Goal: Task Accomplishment & Management: Use online tool/utility

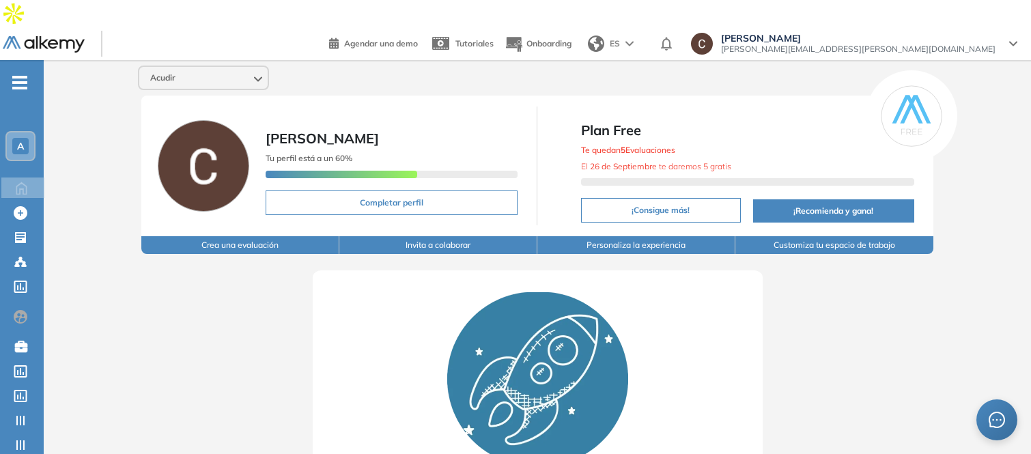
click at [172, 72] on span "Acudir" at bounding box center [162, 77] width 25 height 11
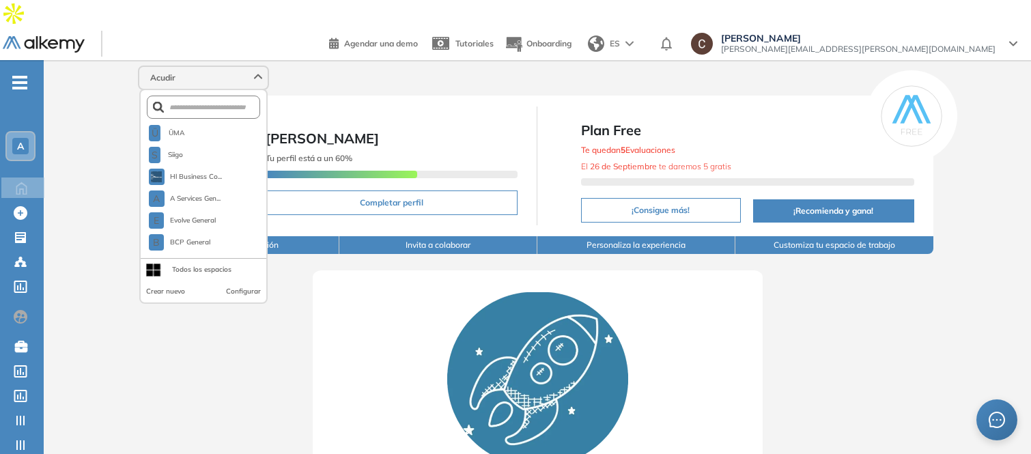
scroll to position [1304, 0]
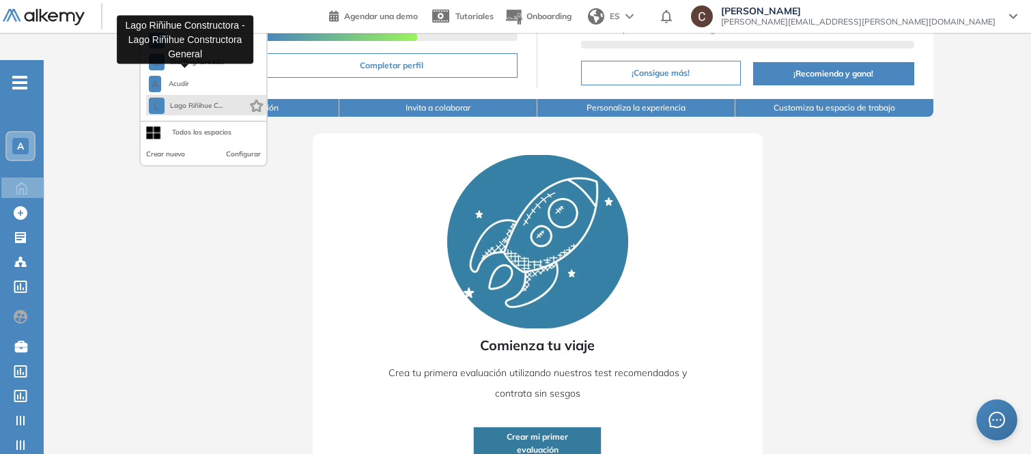
click at [199, 100] on span "Lago Riñihue C..." at bounding box center [196, 105] width 53 height 11
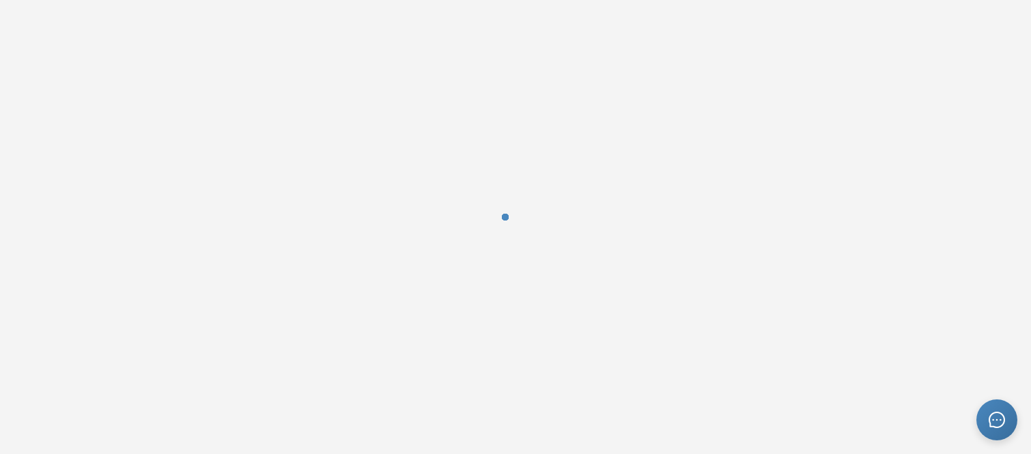
scroll to position [0, 0]
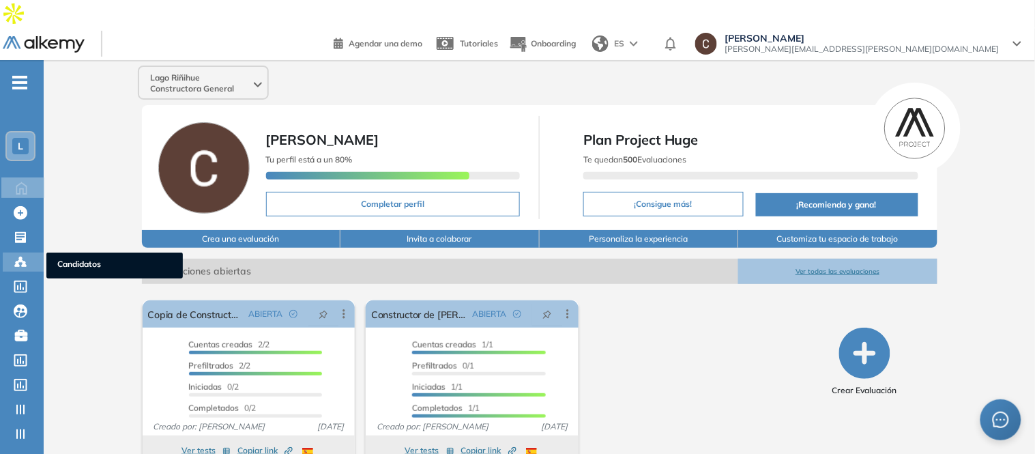
click at [19, 255] on icon at bounding box center [21, 262] width 14 height 14
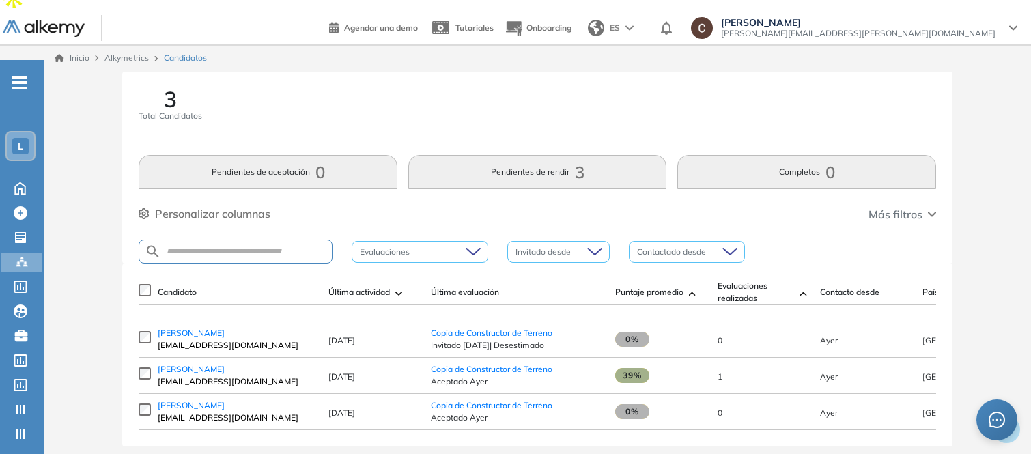
scroll to position [20, 0]
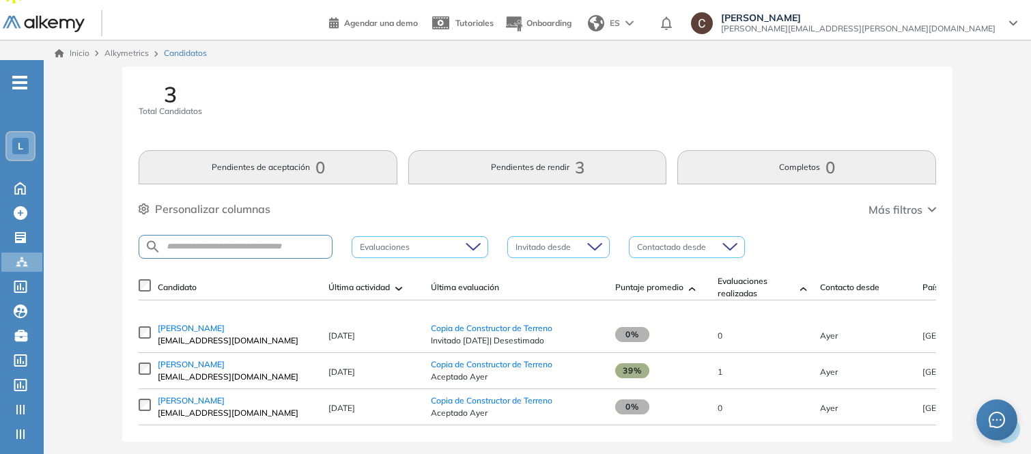
click at [509, 151] on button "Pendientes de rendir 3" at bounding box center [537, 167] width 259 height 34
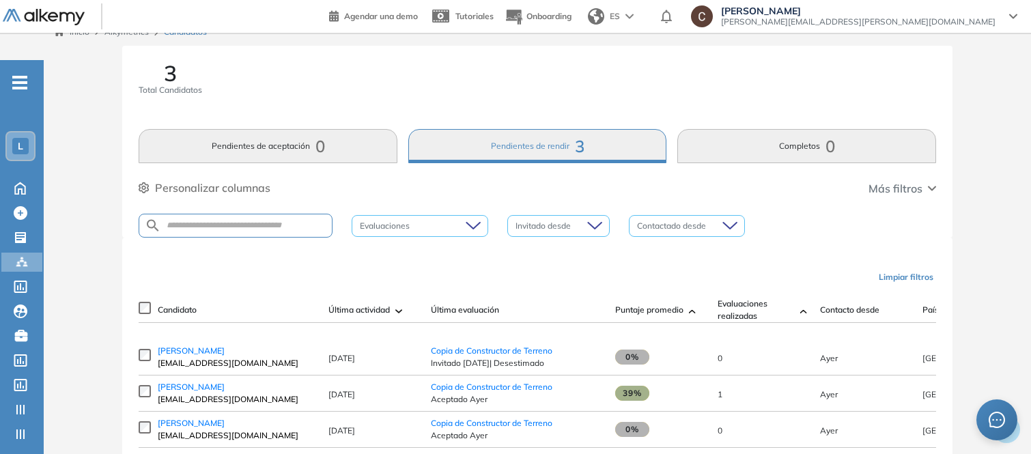
scroll to position [64, 0]
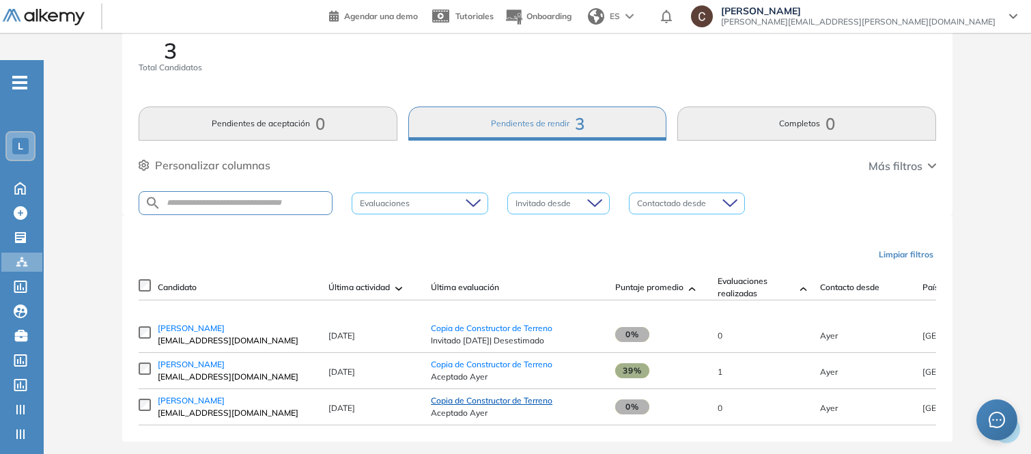
click at [468, 395] on span "Copia de Constructor de Terreno" at bounding box center [492, 400] width 122 height 10
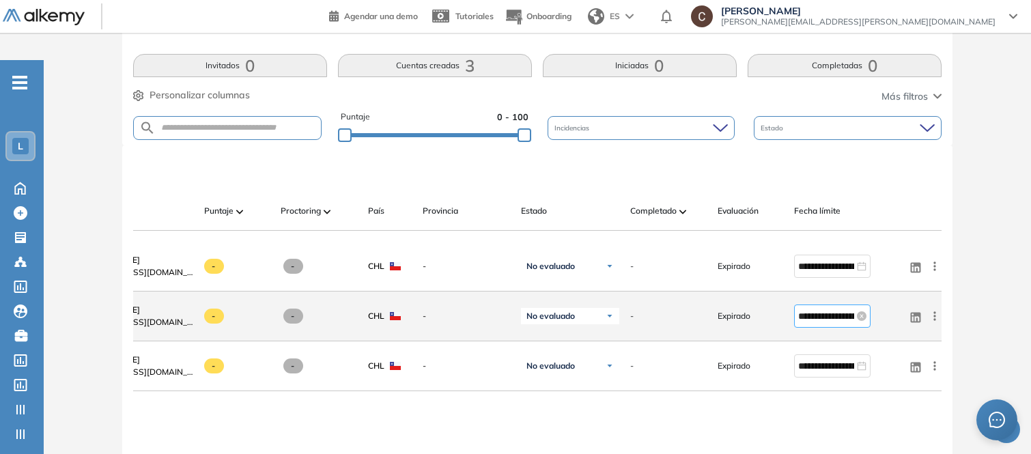
scroll to position [334, 0]
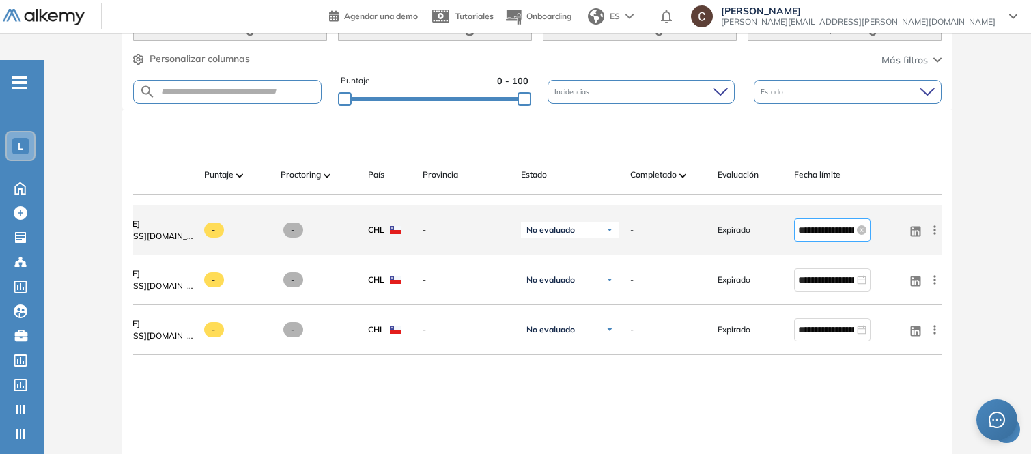
click at [820, 223] on input "**********" at bounding box center [826, 230] width 56 height 15
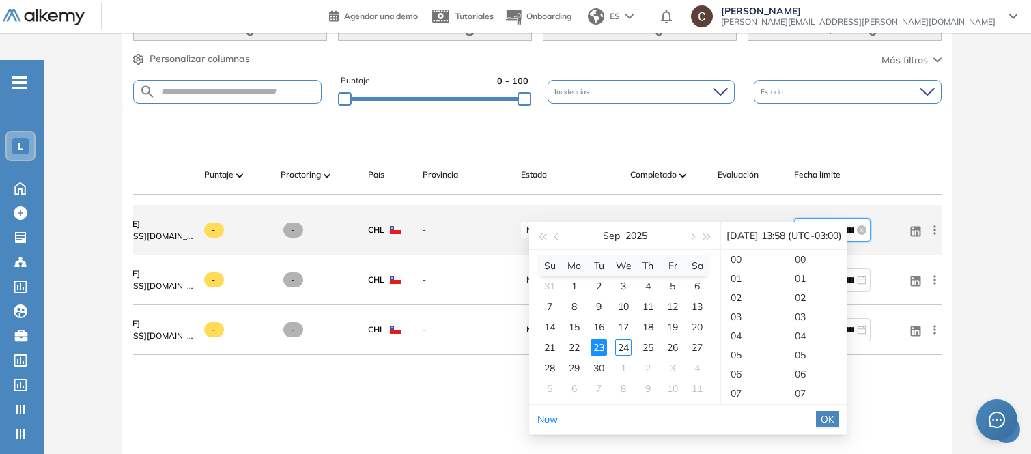
scroll to position [1108, 0]
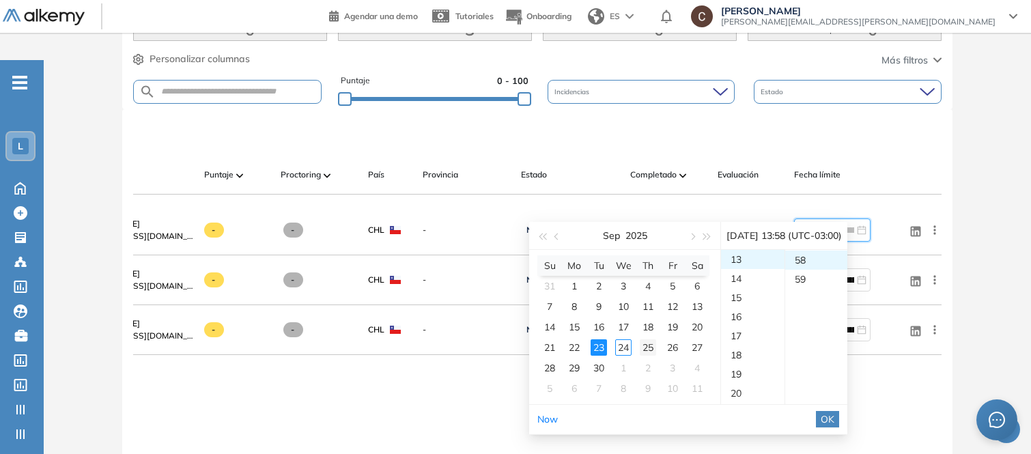
click at [647, 346] on div "25" at bounding box center [648, 347] width 16 height 16
click at [834, 416] on span "OK" at bounding box center [827, 419] width 14 height 15
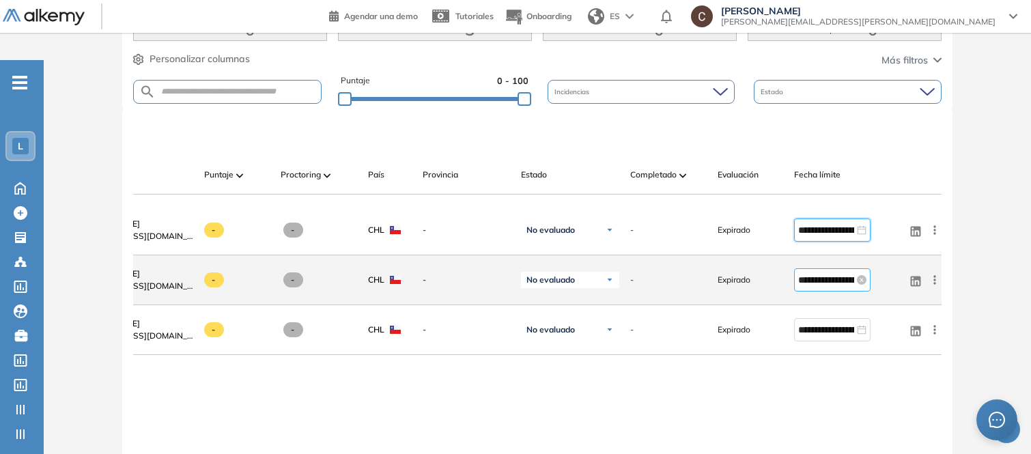
type input "**********"
click at [804, 272] on input "**********" at bounding box center [826, 279] width 56 height 15
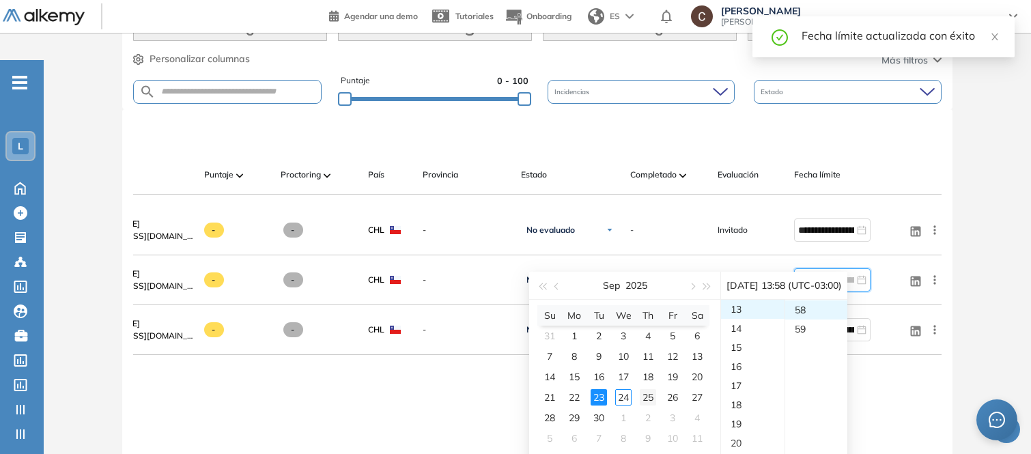
click at [647, 397] on div "25" at bounding box center [648, 397] width 16 height 16
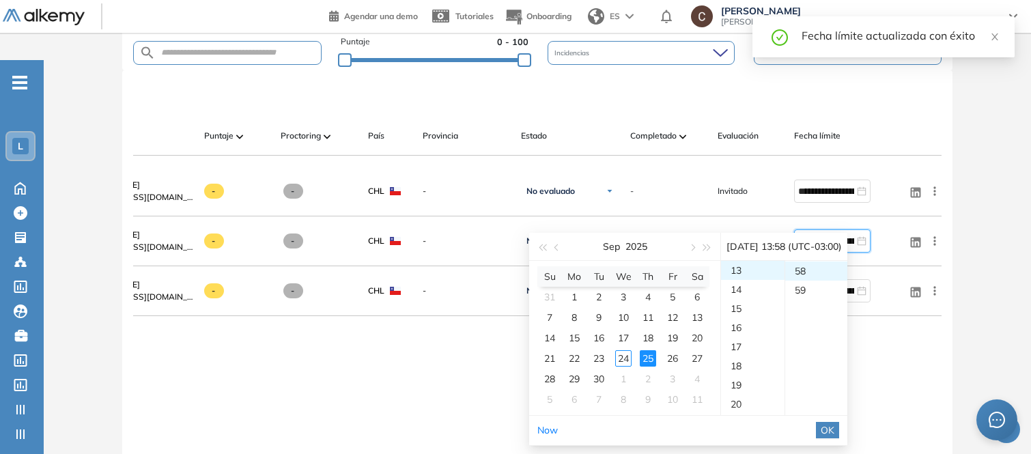
scroll to position [410, 0]
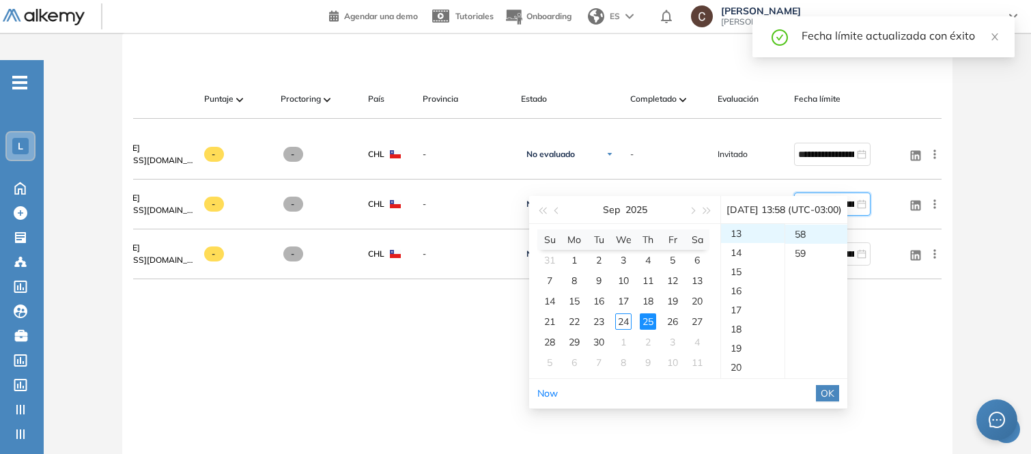
drag, startPoint x: 853, startPoint y: 394, endPoint x: 848, endPoint y: 382, distance: 12.8
click at [834, 395] on span "OK" at bounding box center [827, 393] width 14 height 15
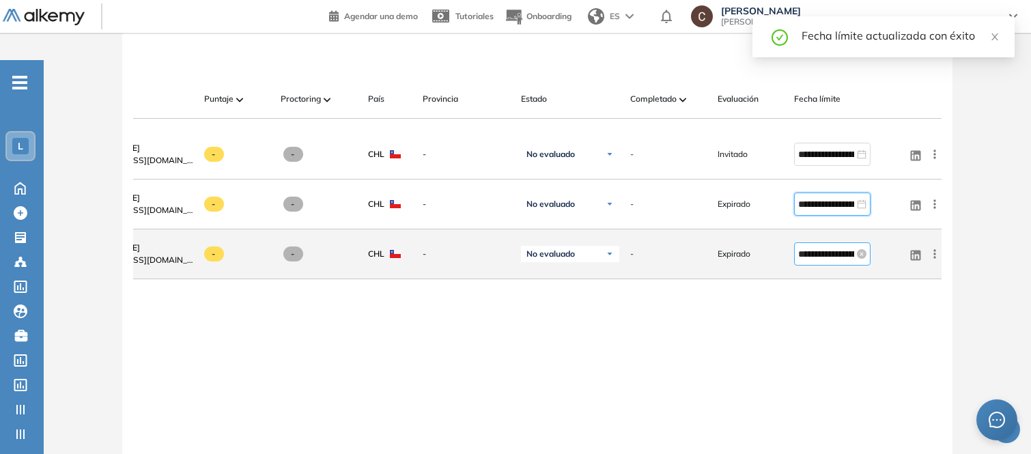
type input "**********"
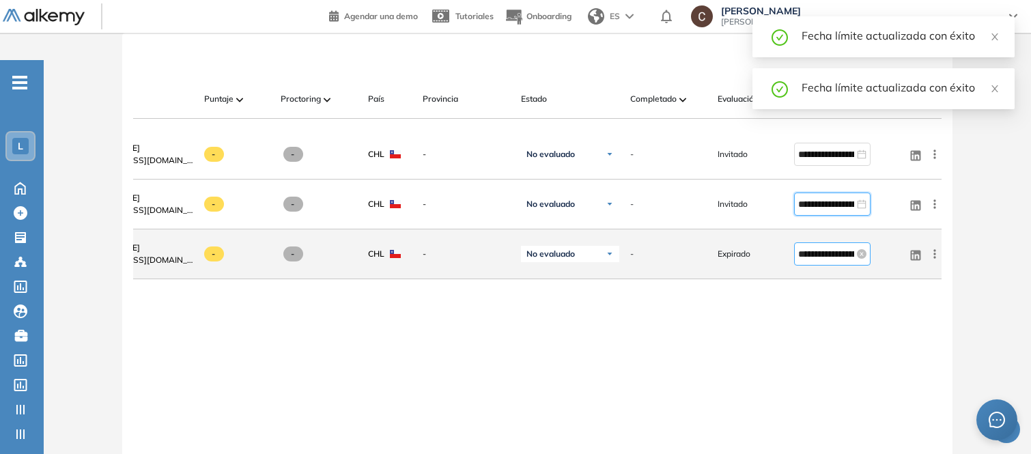
click at [818, 246] on input "**********" at bounding box center [826, 253] width 56 height 15
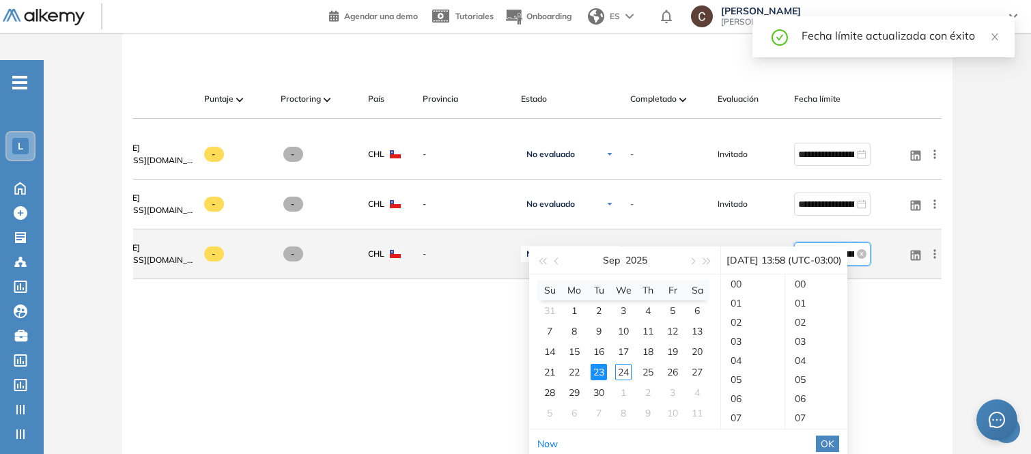
scroll to position [1108, 0]
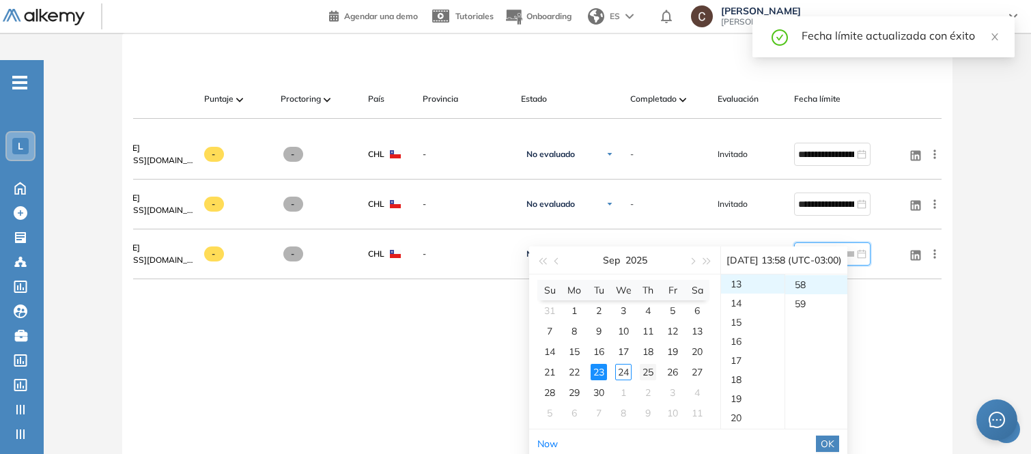
click at [651, 369] on div "25" at bounding box center [648, 372] width 16 height 16
click at [834, 441] on span "OK" at bounding box center [827, 443] width 14 height 15
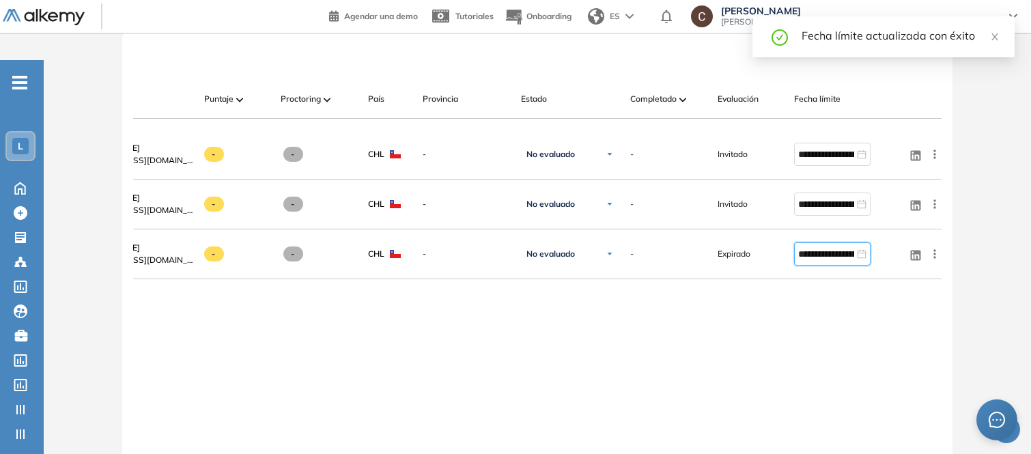
type input "**********"
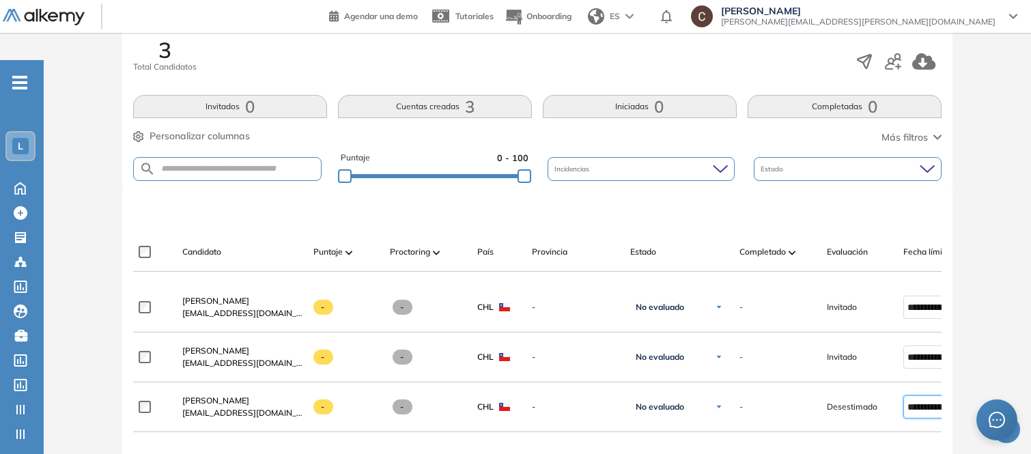
scroll to position [258, 0]
click at [419, 94] on button "Cuentas creadas 3" at bounding box center [435, 105] width 194 height 23
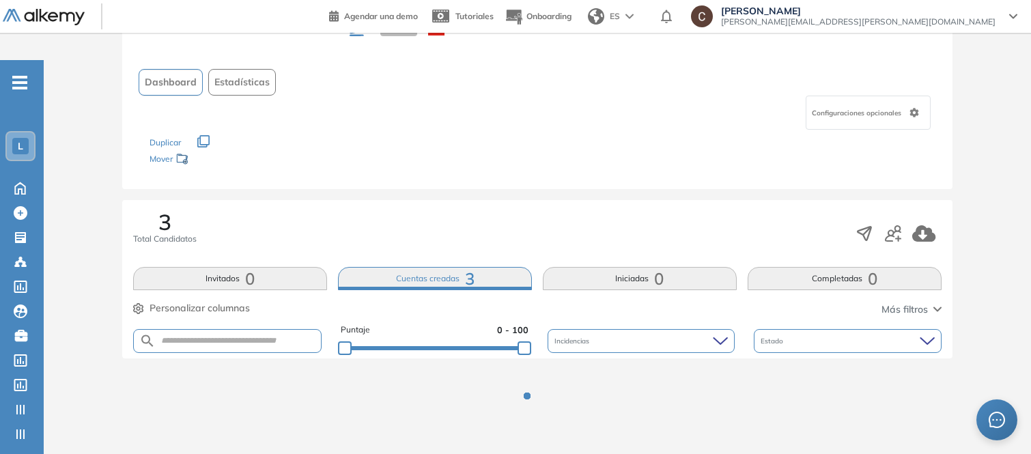
scroll to position [0, 0]
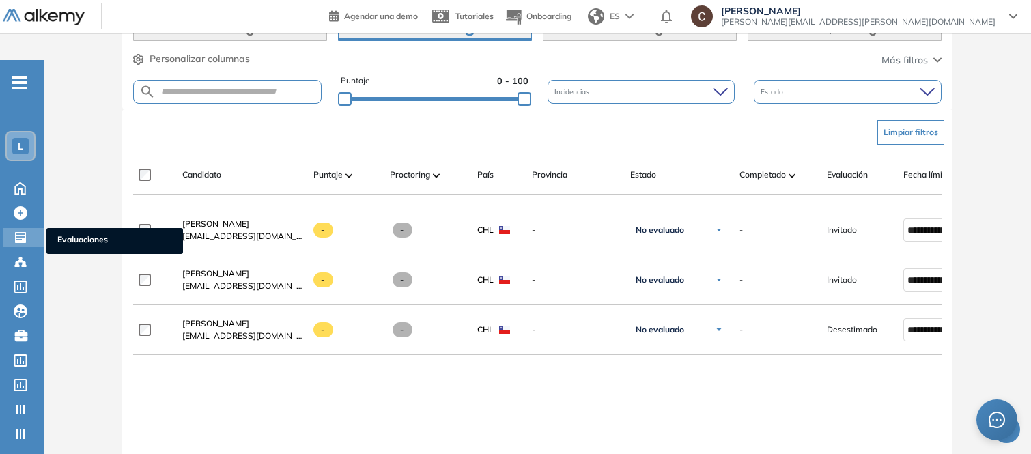
click at [25, 232] on icon at bounding box center [20, 237] width 11 height 11
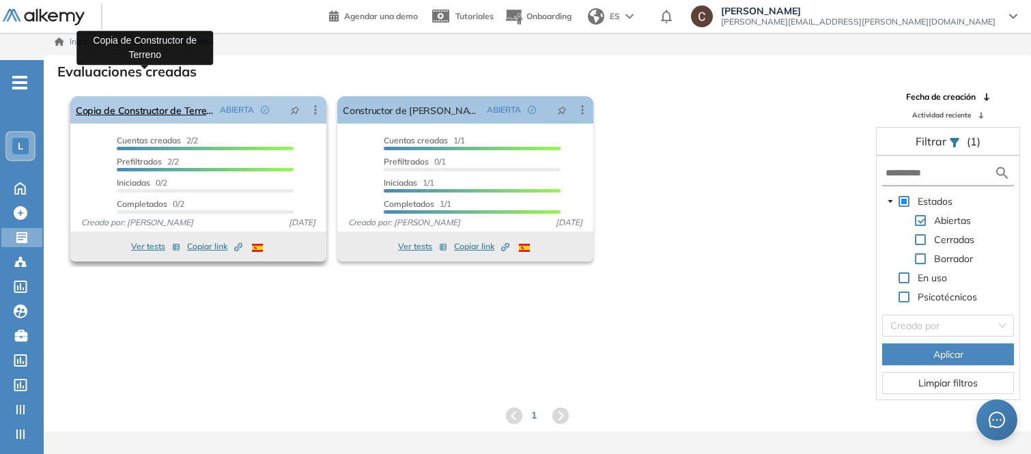
click at [181, 96] on link "Copia de Constructor de Terreno" at bounding box center [145, 109] width 139 height 27
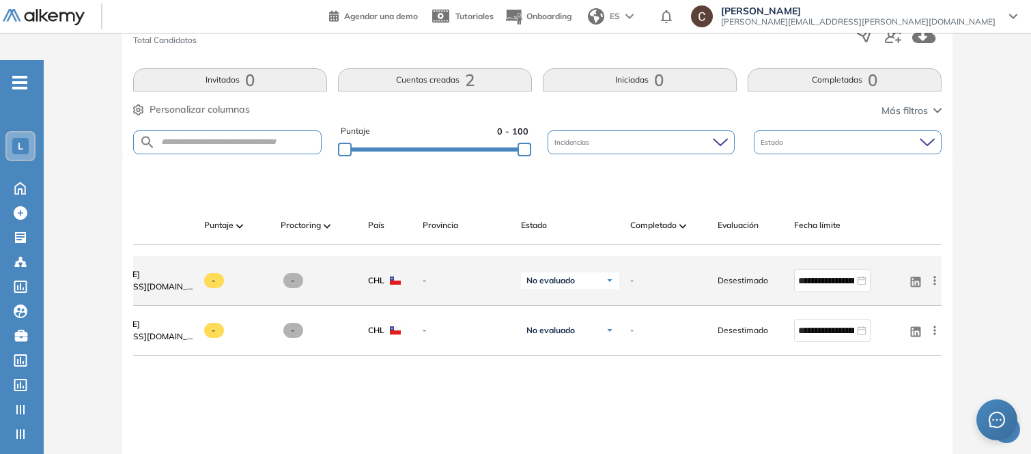
click at [734, 274] on span "Desestimado" at bounding box center [742, 280] width 51 height 12
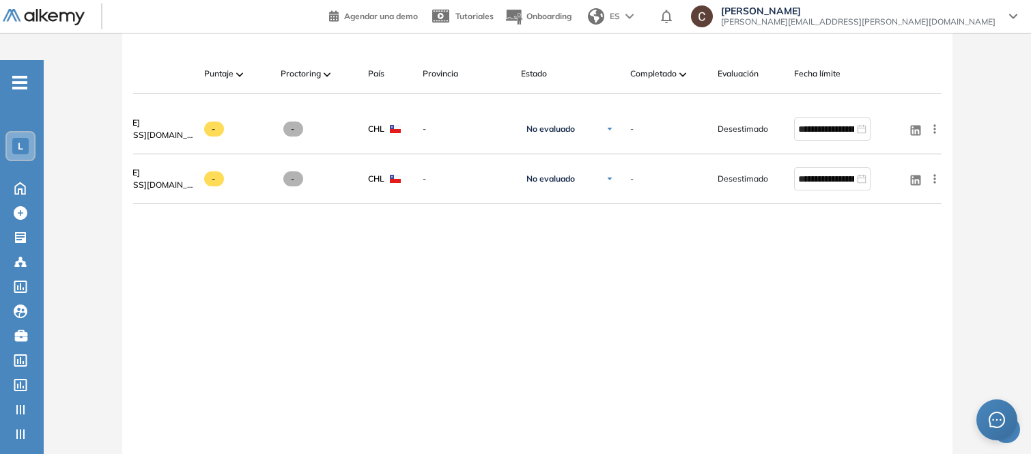
click at [759, 433] on div at bounding box center [537, 438] width 808 height 11
drag, startPoint x: 756, startPoint y: 427, endPoint x: 576, endPoint y: 433, distance: 179.6
click at [581, 432] on div "**********" at bounding box center [537, 231] width 830 height 447
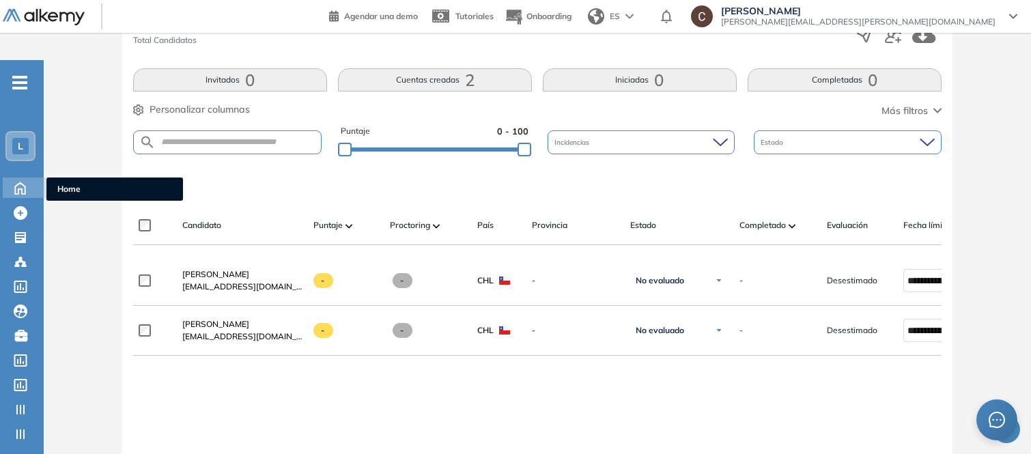
click at [18, 179] on icon at bounding box center [20, 187] width 24 height 16
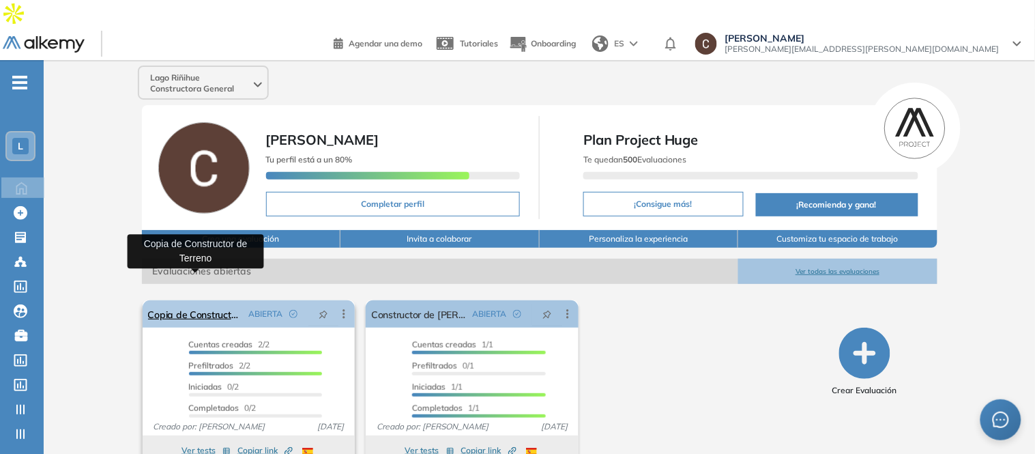
click at [172, 300] on link "Copia de Constructor de Terreno" at bounding box center [196, 313] width 96 height 27
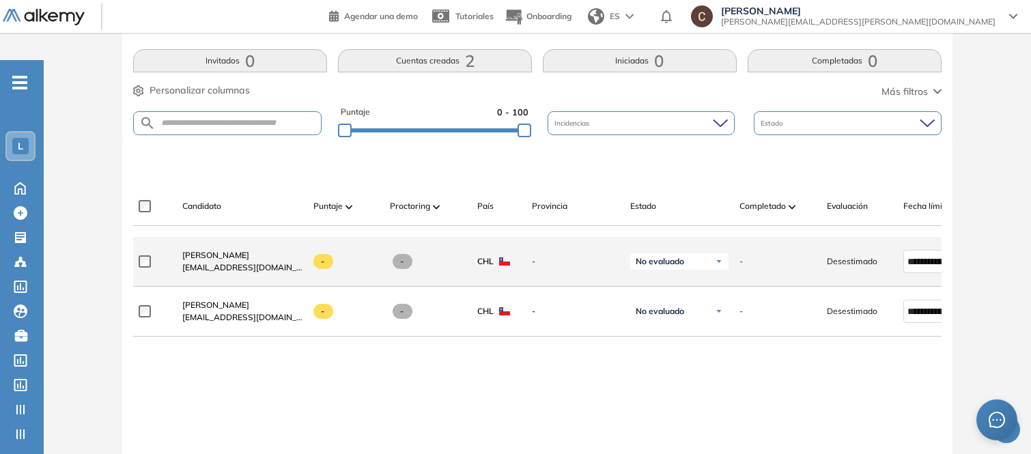
click at [835, 255] on span "Desestimado" at bounding box center [852, 261] width 51 height 12
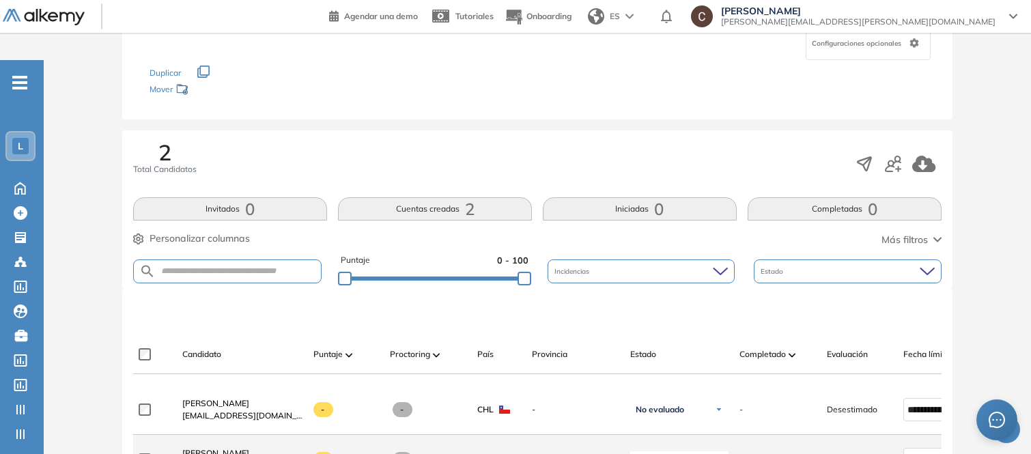
scroll to position [152, 0]
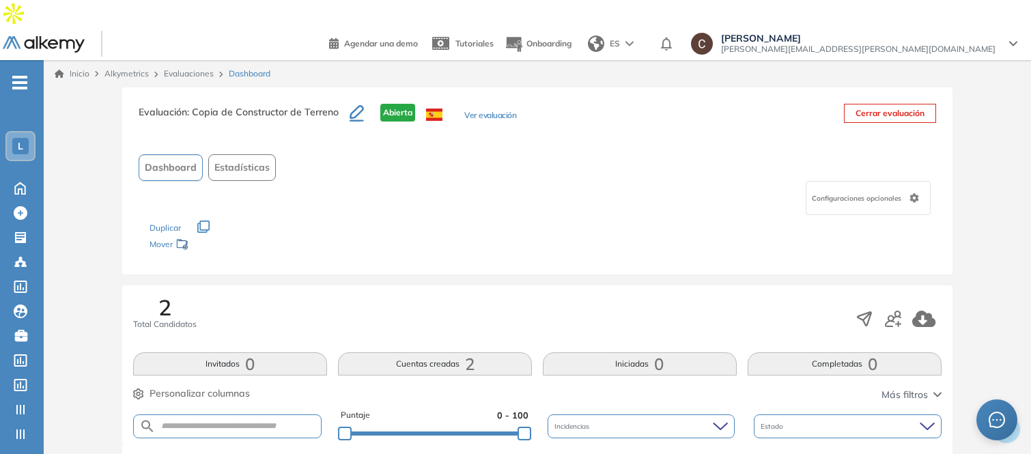
click at [485, 109] on button "Ver evaluación" at bounding box center [490, 116] width 52 height 14
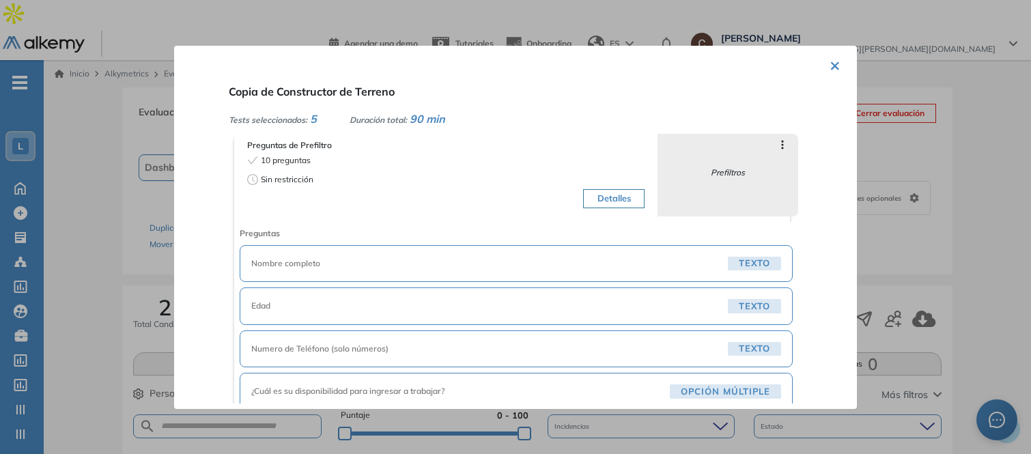
click at [626, 199] on button "Detalles" at bounding box center [613, 198] width 61 height 19
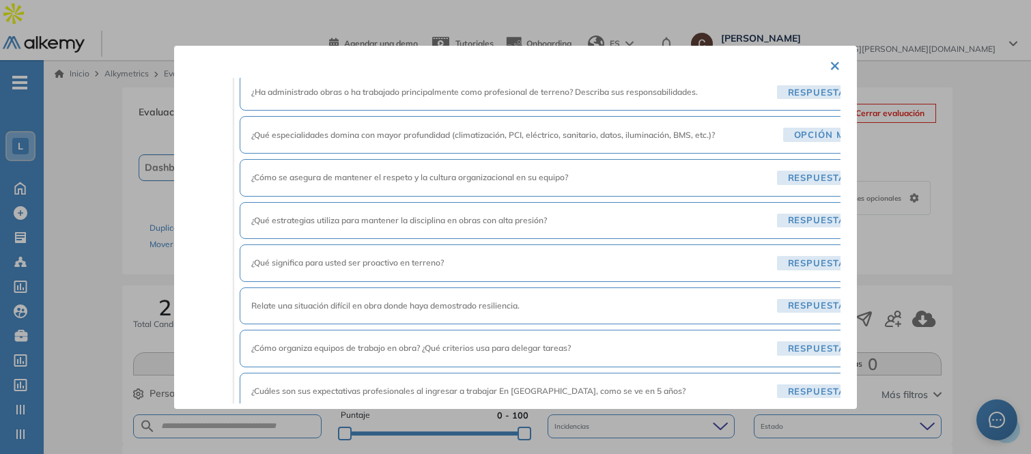
scroll to position [2629, 0]
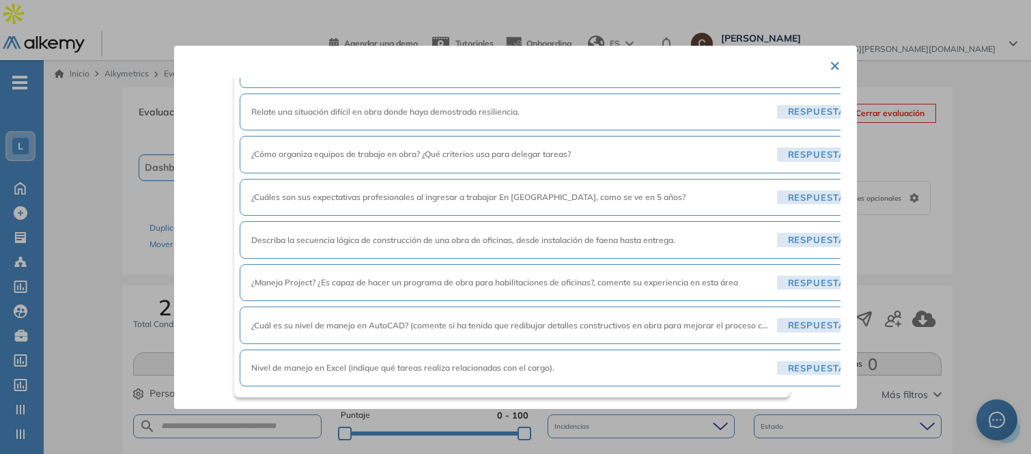
click at [829, 66] on button "×" at bounding box center [834, 64] width 11 height 27
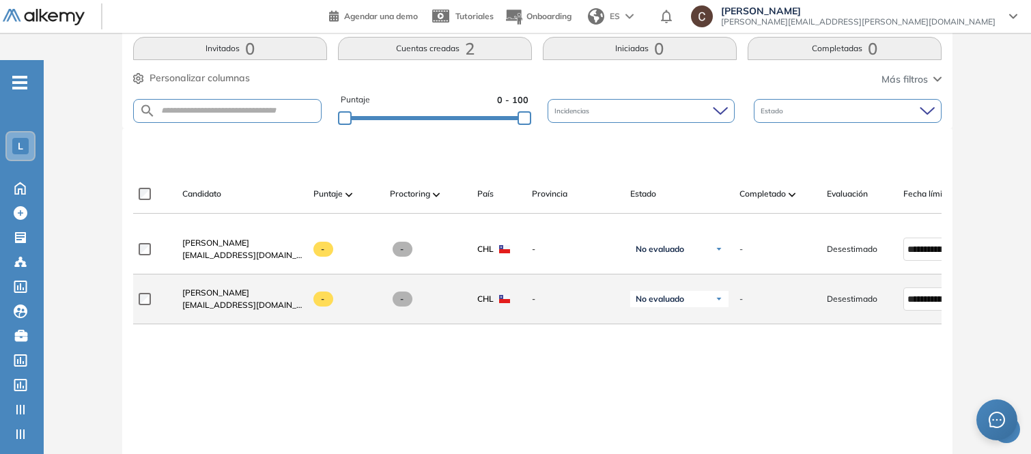
scroll to position [227, 0]
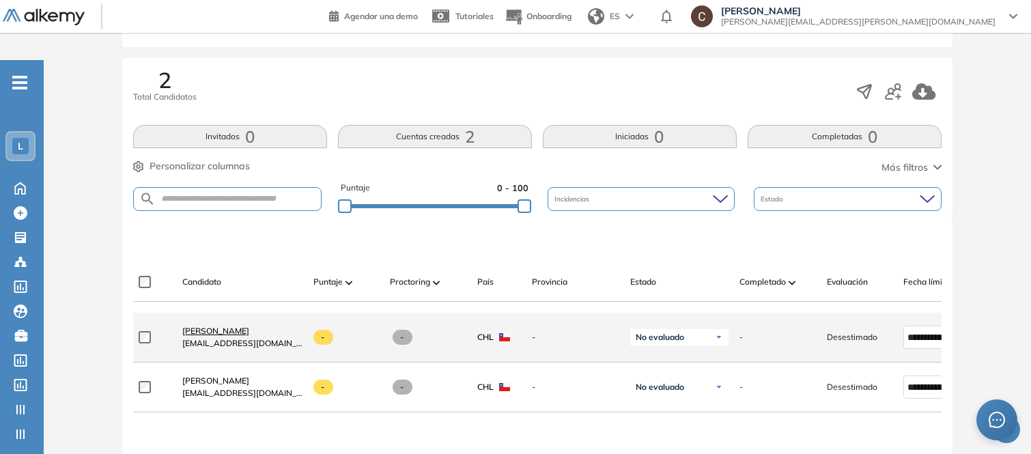
click at [210, 326] on span "[PERSON_NAME]" at bounding box center [215, 331] width 67 height 10
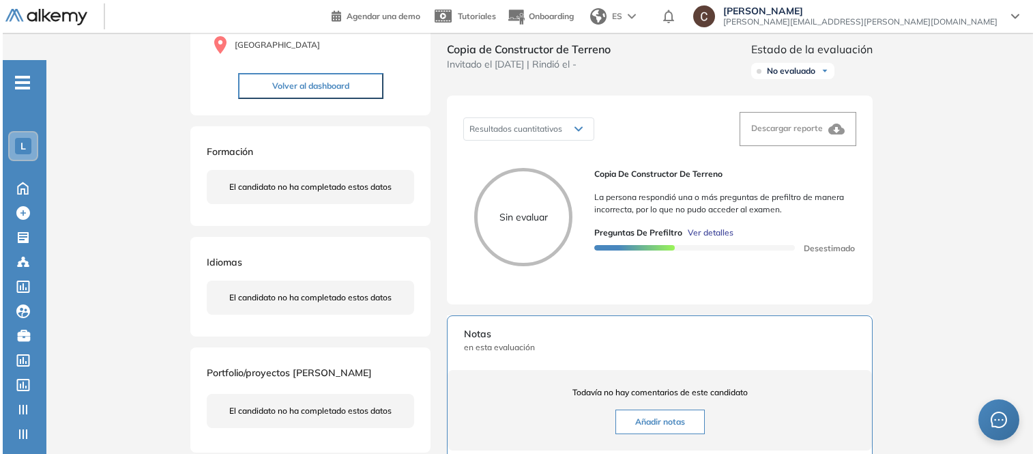
scroll to position [227, 0]
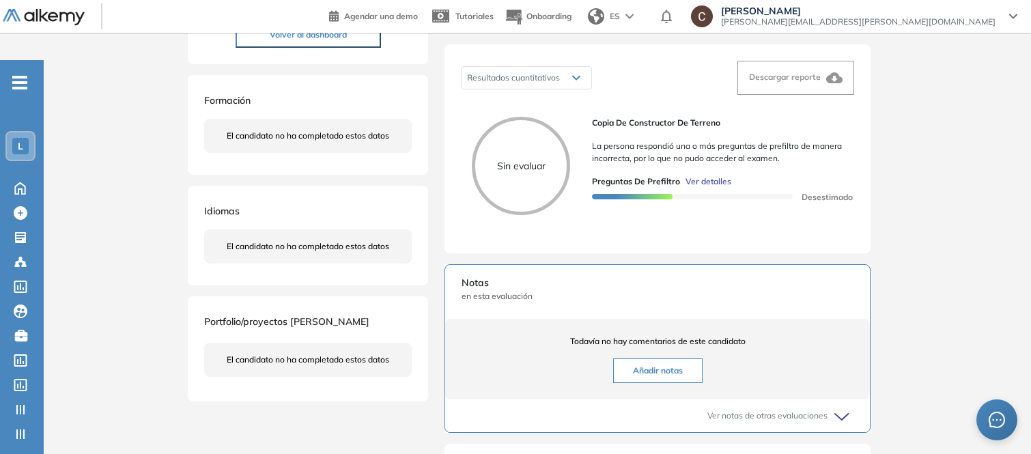
click at [710, 175] on span "Ver detalles" at bounding box center [708, 181] width 46 height 12
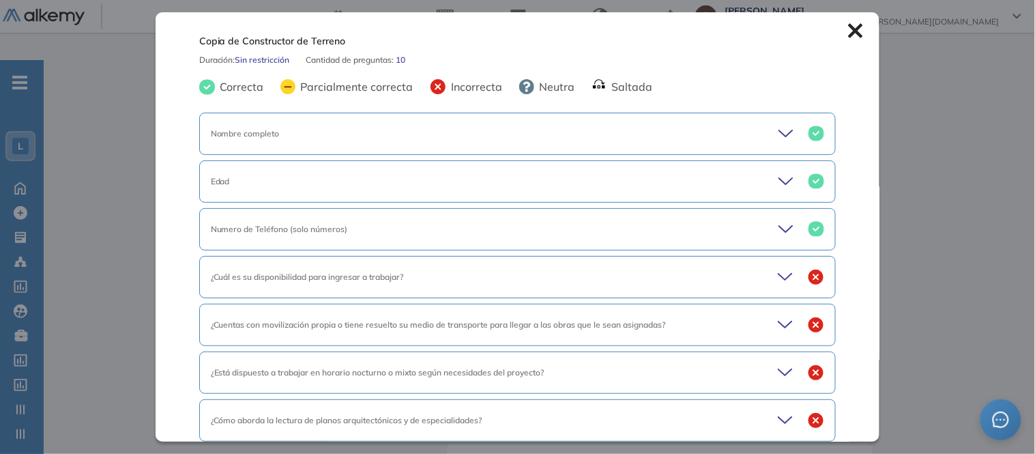
click at [778, 281] on icon at bounding box center [787, 277] width 19 height 19
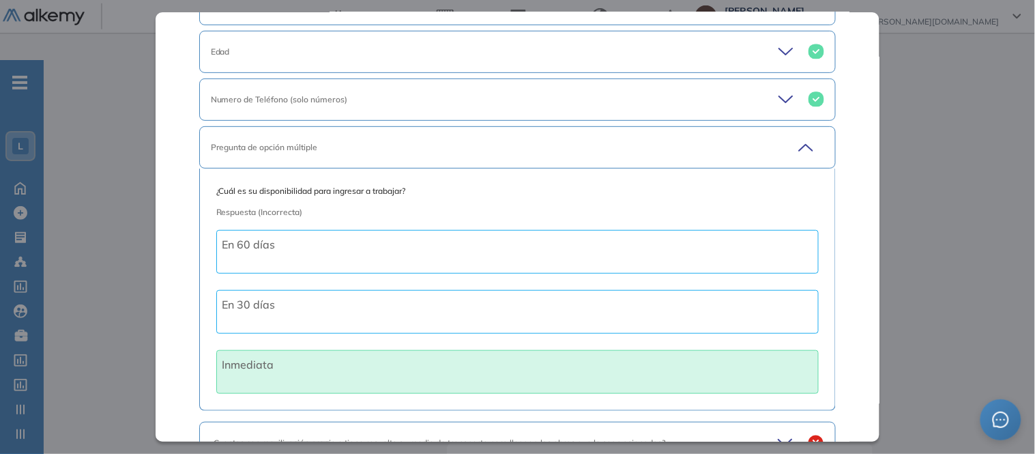
scroll to position [152, 0]
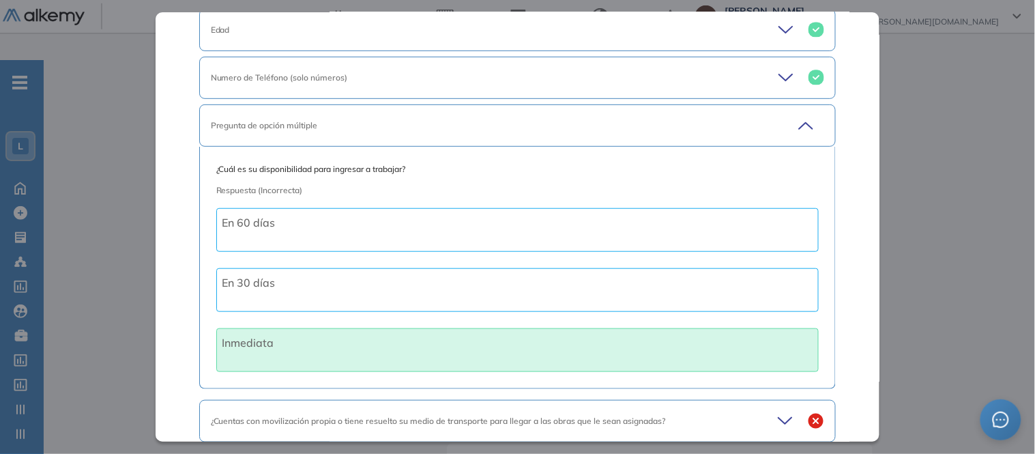
click at [800, 125] on icon at bounding box center [807, 126] width 14 height 6
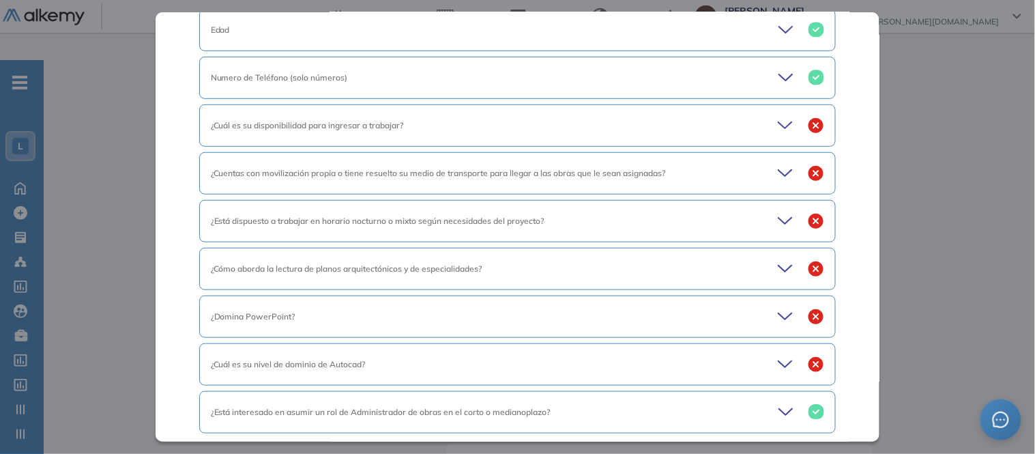
click at [780, 176] on icon at bounding box center [787, 173] width 19 height 19
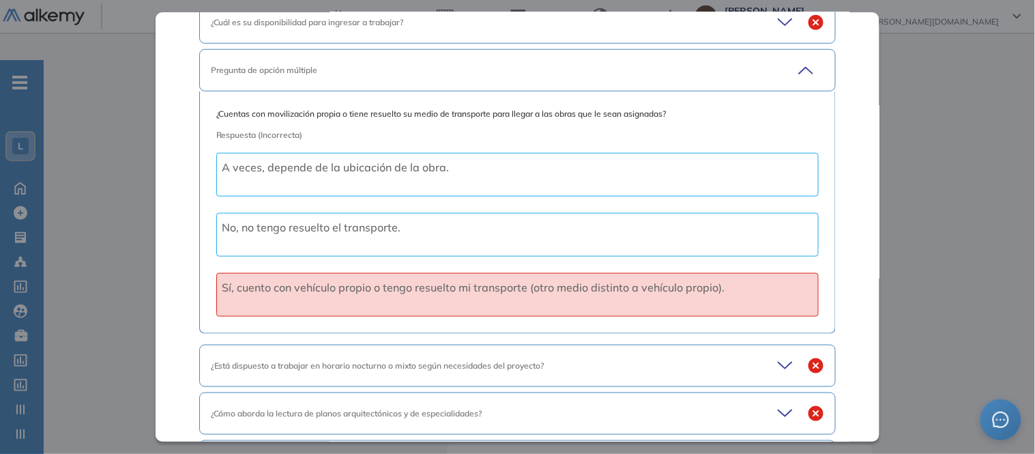
scroll to position [227, 0]
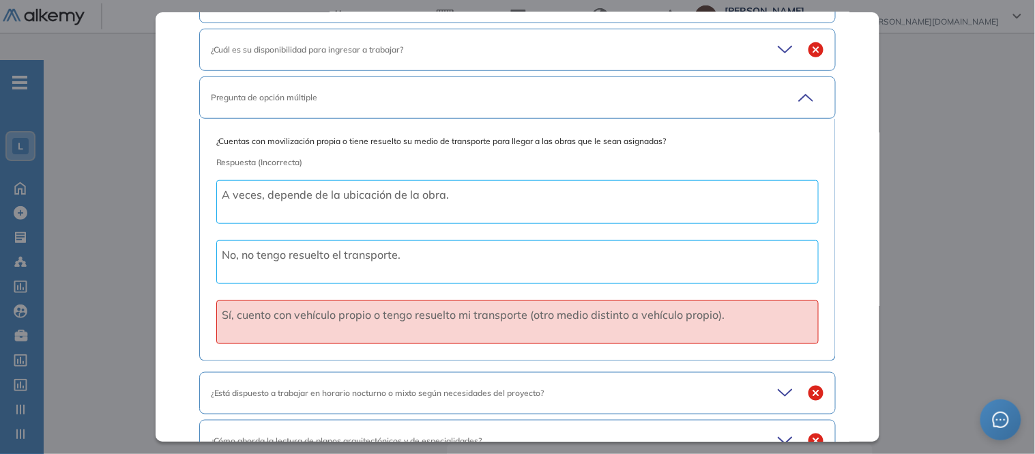
click at [795, 99] on icon at bounding box center [804, 97] width 19 height 19
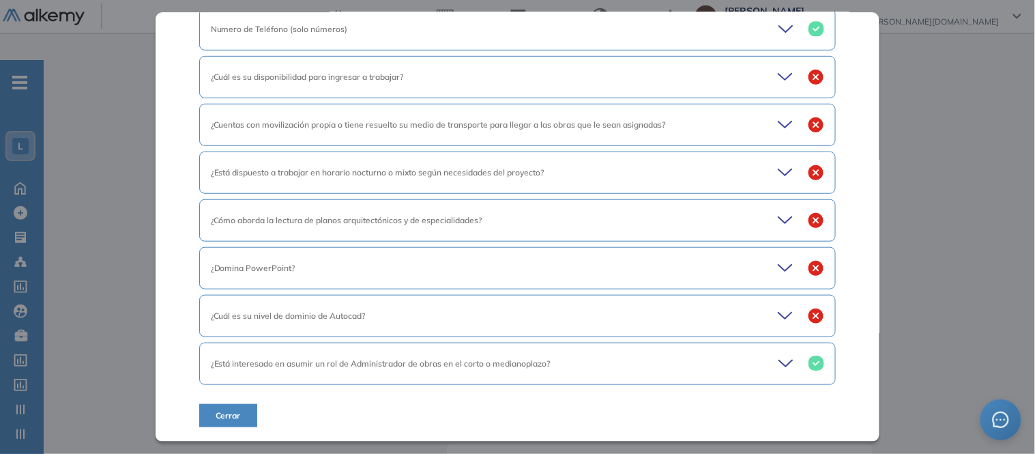
scroll to position [200, 0]
click at [781, 180] on icon at bounding box center [787, 172] width 19 height 19
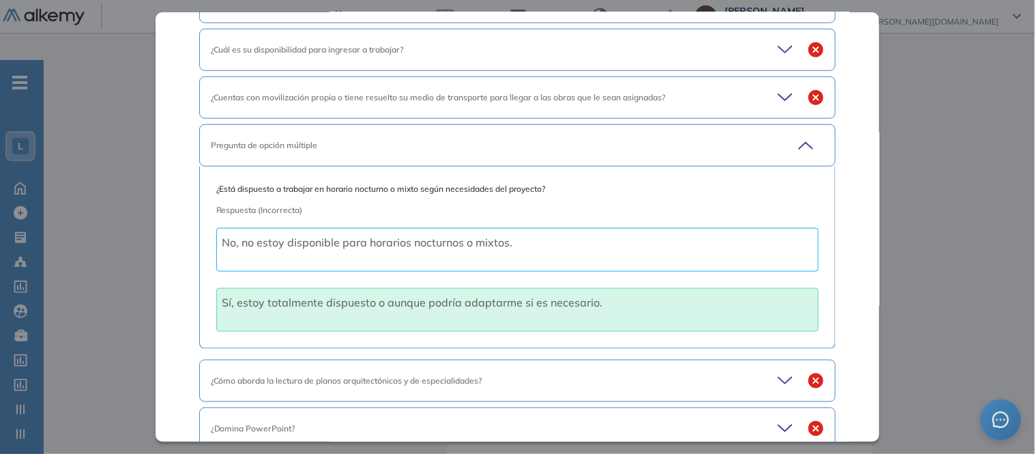
click at [802, 138] on icon at bounding box center [804, 145] width 19 height 19
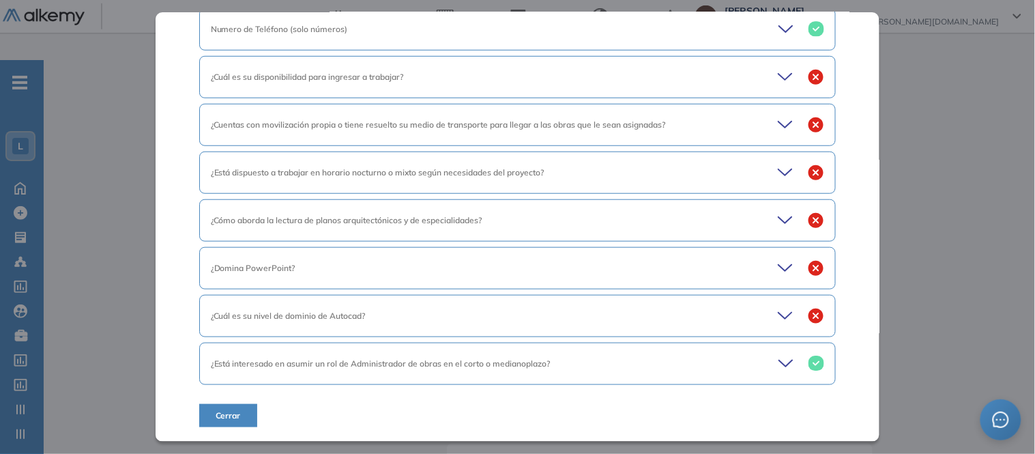
scroll to position [200, 0]
click at [780, 217] on icon at bounding box center [787, 220] width 19 height 19
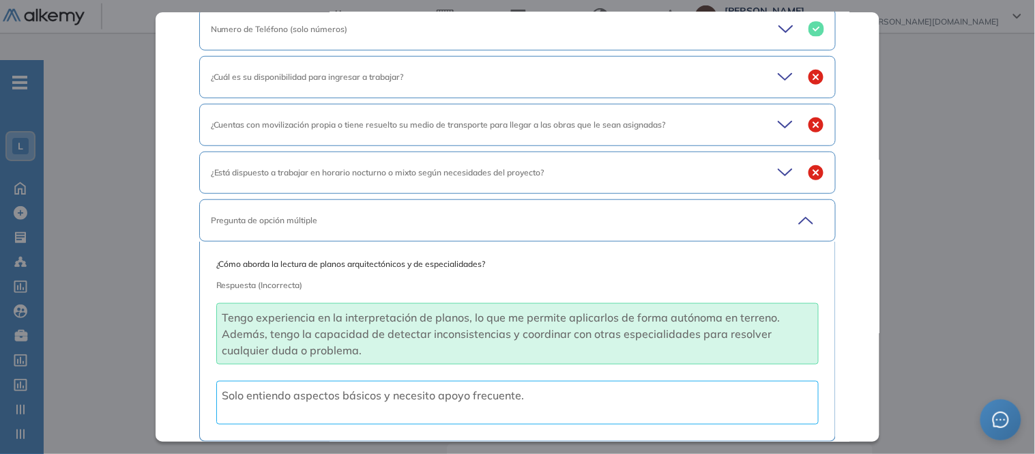
scroll to position [227, 0]
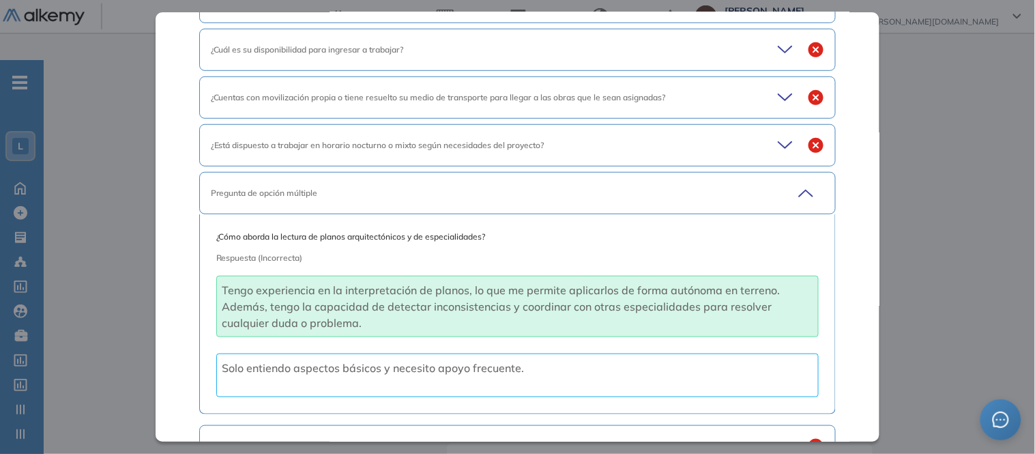
click at [795, 187] on icon at bounding box center [804, 193] width 19 height 19
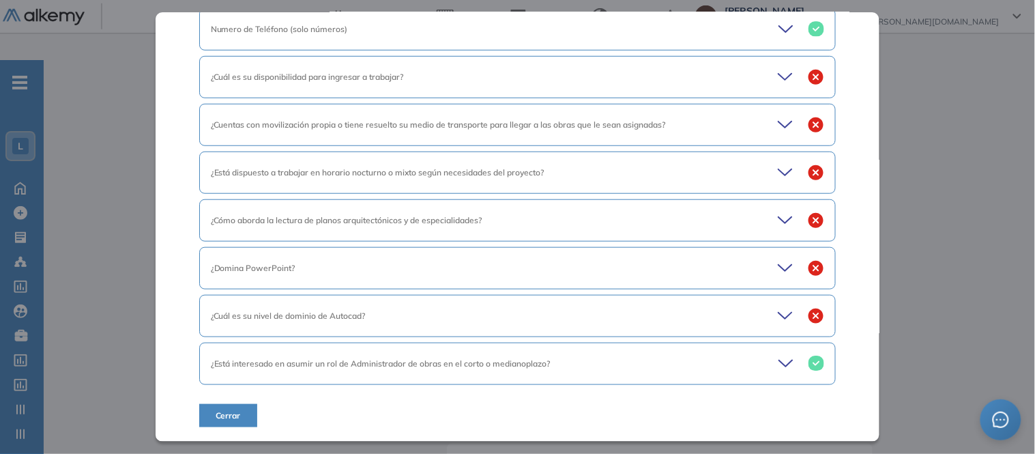
scroll to position [200, 0]
click at [778, 270] on icon at bounding box center [787, 268] width 19 height 19
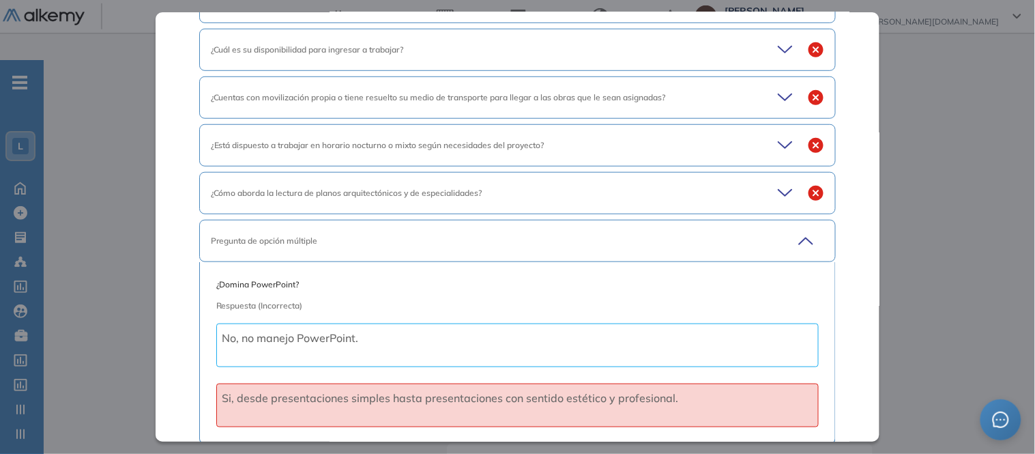
scroll to position [303, 0]
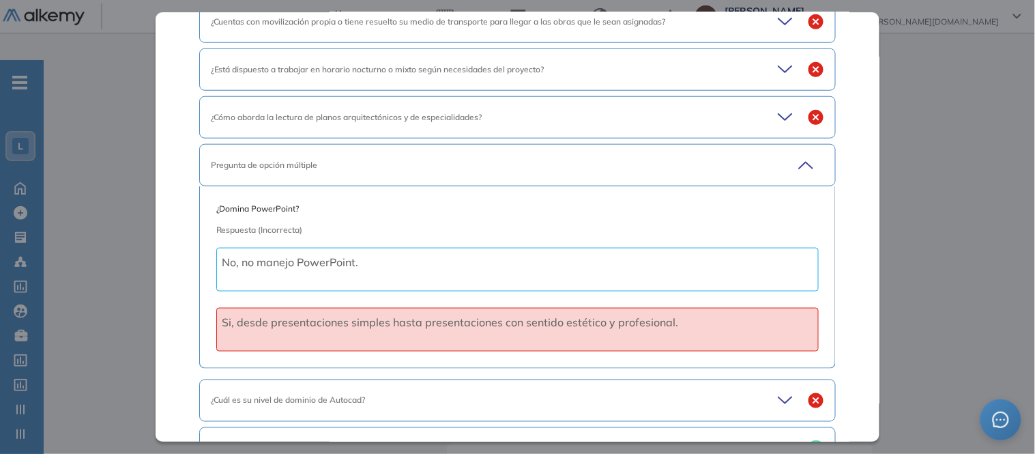
click at [799, 161] on icon at bounding box center [804, 165] width 19 height 19
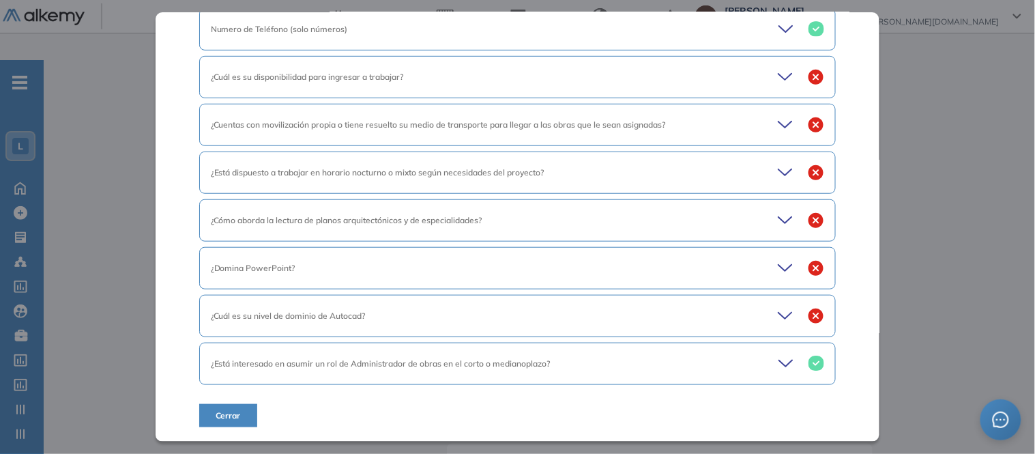
scroll to position [200, 0]
click at [780, 316] on icon at bounding box center [786, 316] width 14 height 6
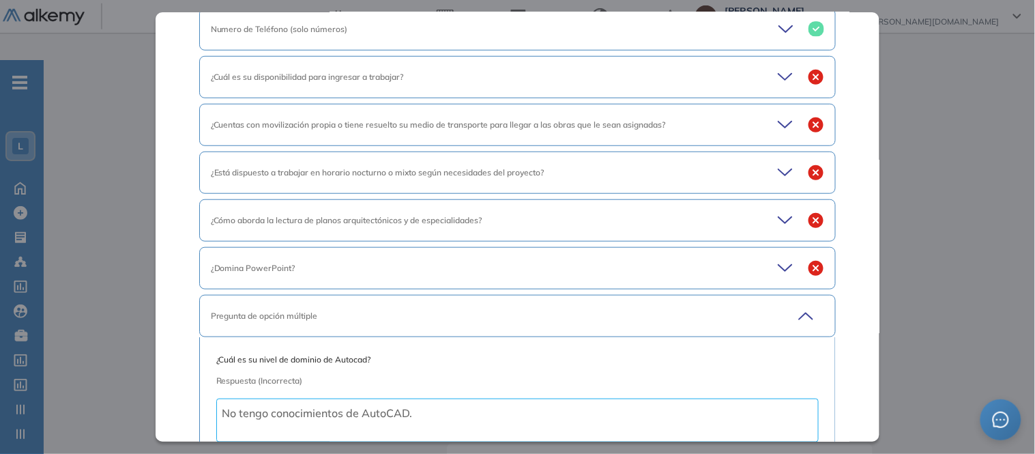
scroll to position [303, 0]
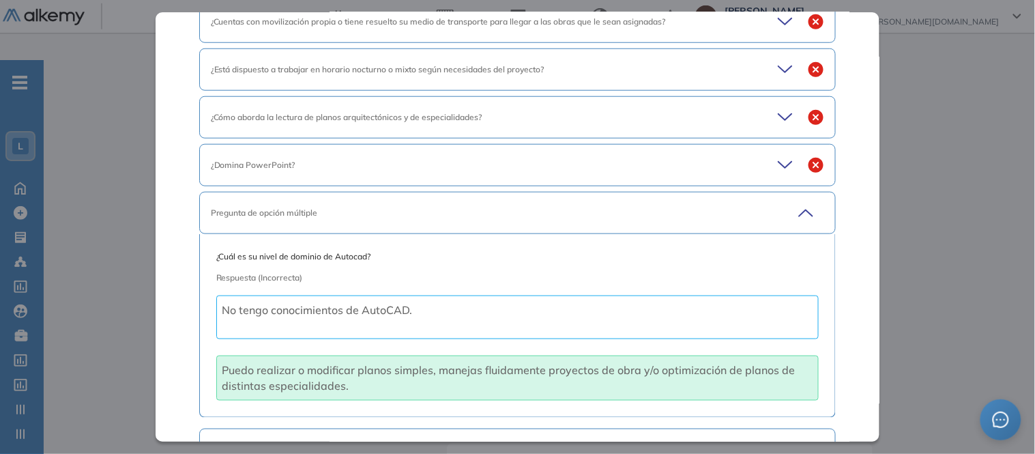
click at [796, 214] on icon at bounding box center [804, 212] width 19 height 19
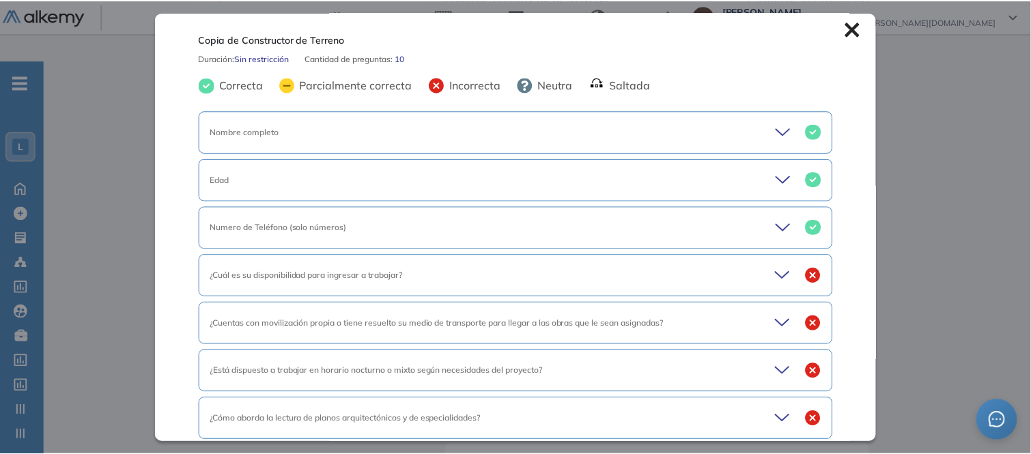
scroll to position [0, 0]
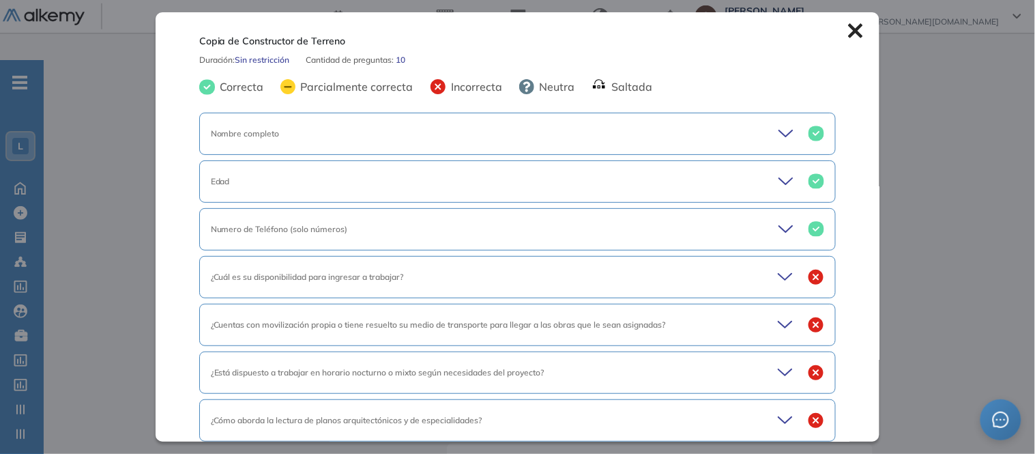
click at [849, 25] on icon at bounding box center [856, 31] width 14 height 14
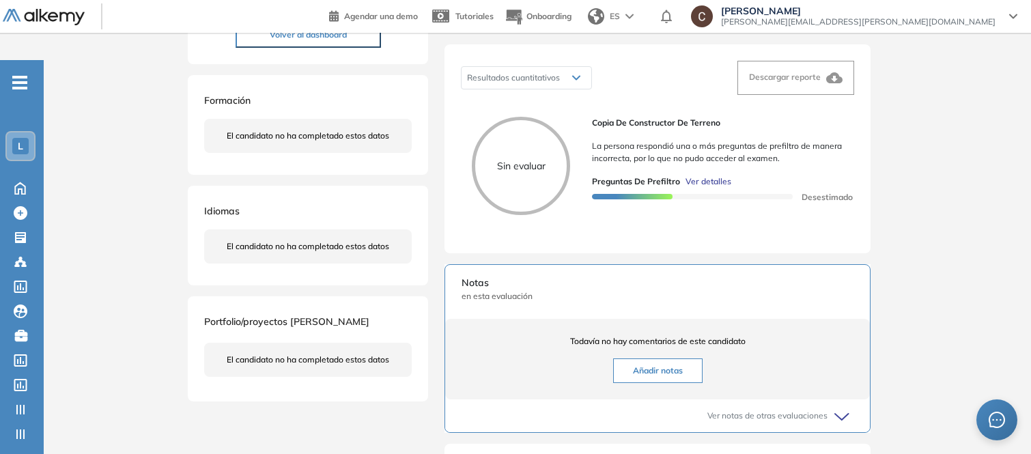
click at [23, 138] on div "L" at bounding box center [20, 146] width 16 height 16
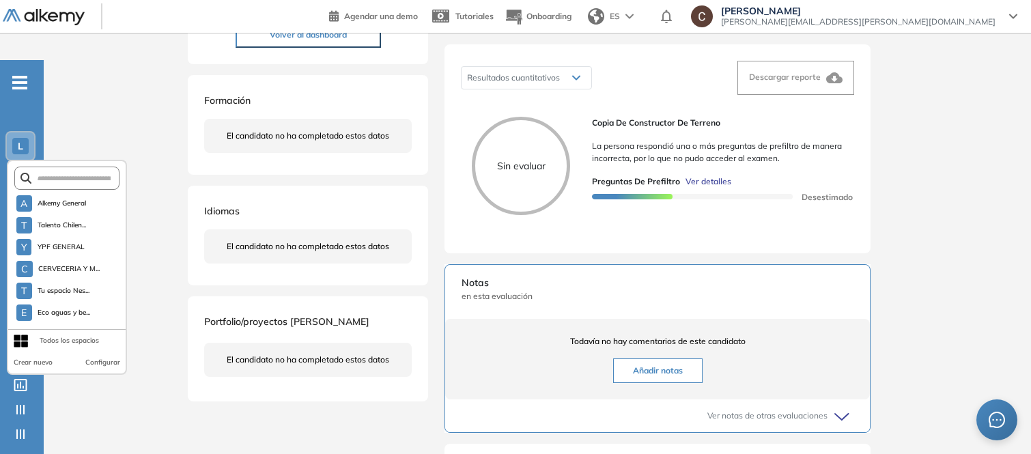
click at [145, 103] on div "Inicio Alkymetrics Evaluaciones Dashboard Candidato Duración : 00:00:00 Cantida…" at bounding box center [537, 324] width 987 height 982
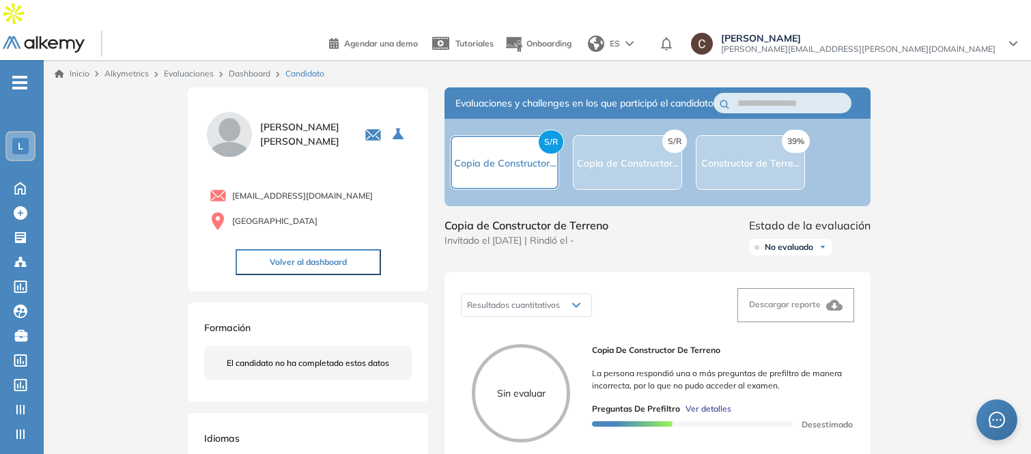
click at [23, 138] on div "L" at bounding box center [20, 146] width 16 height 16
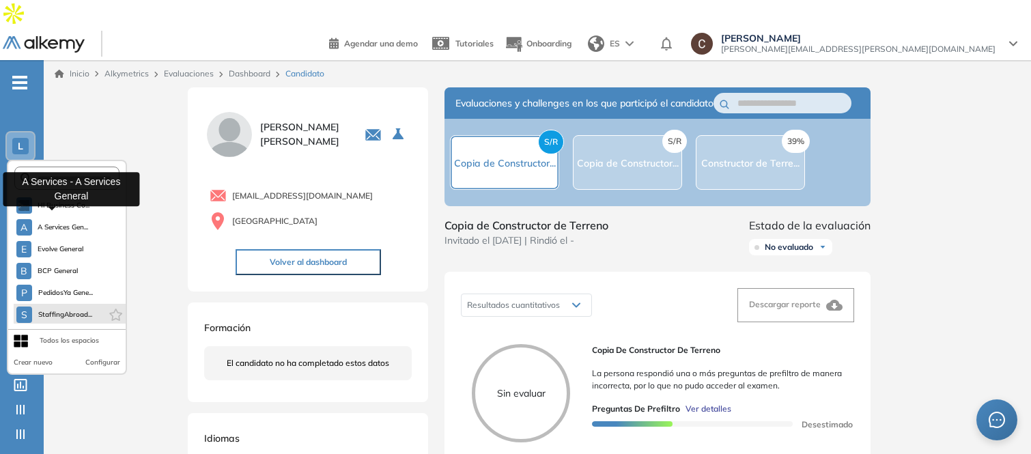
scroll to position [1304, 0]
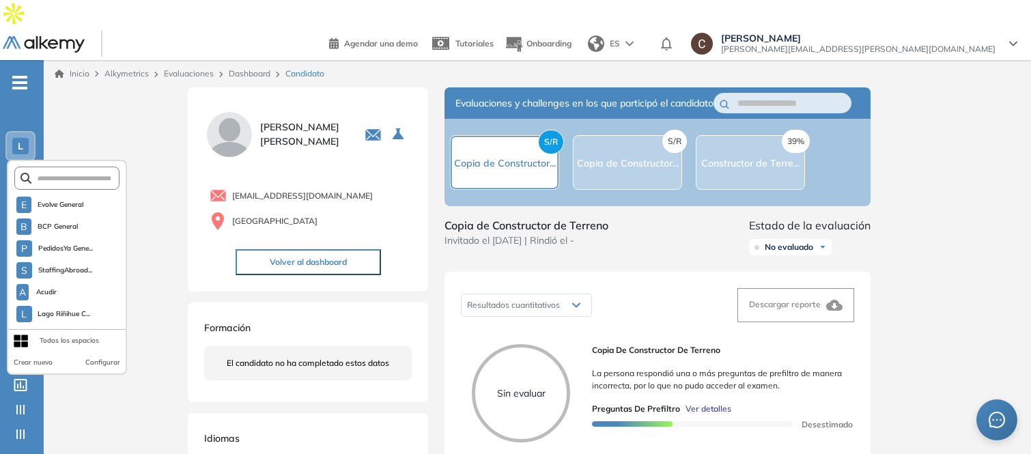
drag, startPoint x: 86, startPoint y: 285, endPoint x: 133, endPoint y: 301, distance: 49.9
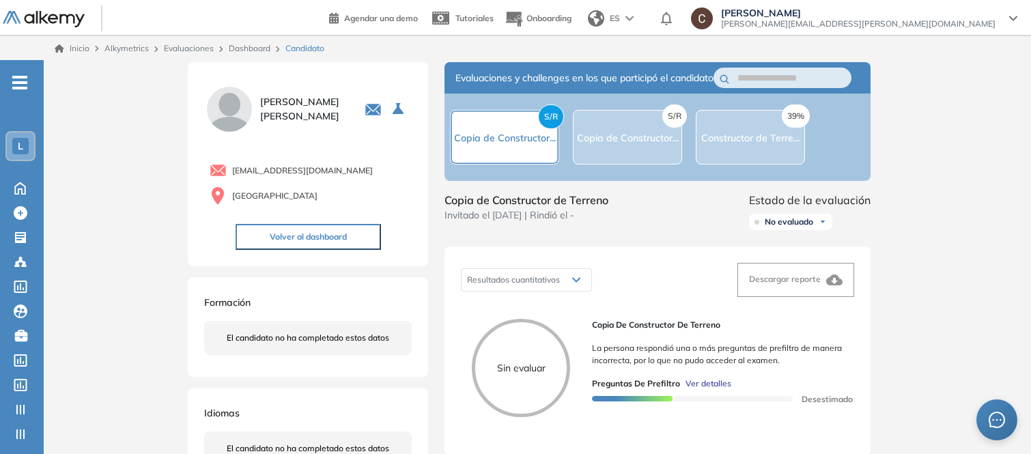
scroll to position [0, 0]
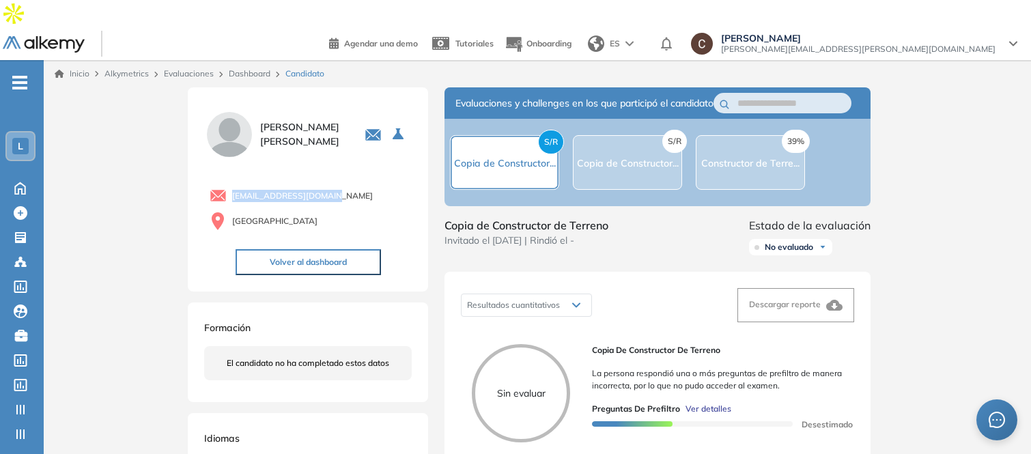
drag, startPoint x: 324, startPoint y: 169, endPoint x: 229, endPoint y: 175, distance: 94.4
click at [229, 187] on div "[EMAIL_ADDRESS][DOMAIN_NAME]" at bounding box center [311, 195] width 202 height 17
copy span "[EMAIL_ADDRESS][DOMAIN_NAME]"
click at [332, 187] on div "[EMAIL_ADDRESS][DOMAIN_NAME]" at bounding box center [311, 195] width 202 height 17
drag, startPoint x: 329, startPoint y: 171, endPoint x: 229, endPoint y: 174, distance: 99.7
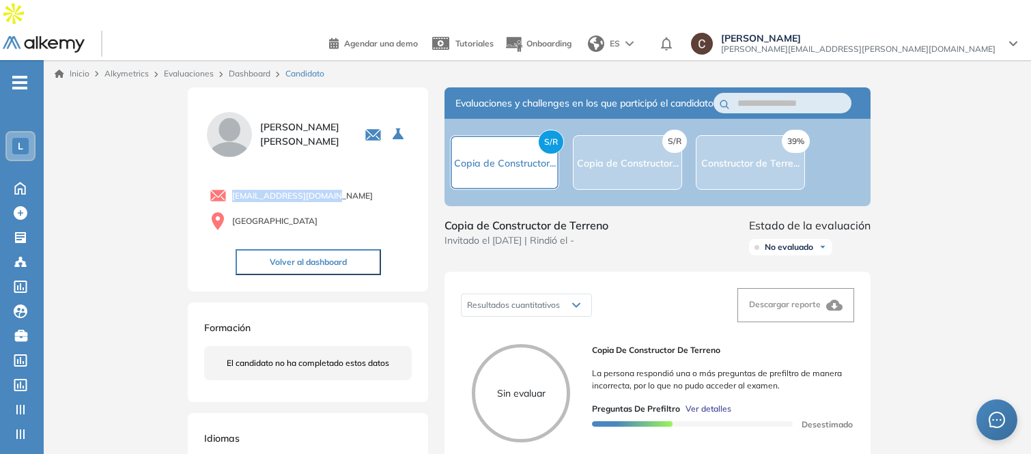
click at [229, 187] on div "[EMAIL_ADDRESS][DOMAIN_NAME]" at bounding box center [311, 195] width 202 height 17
copy span "[EMAIL_ADDRESS][DOMAIN_NAME]"
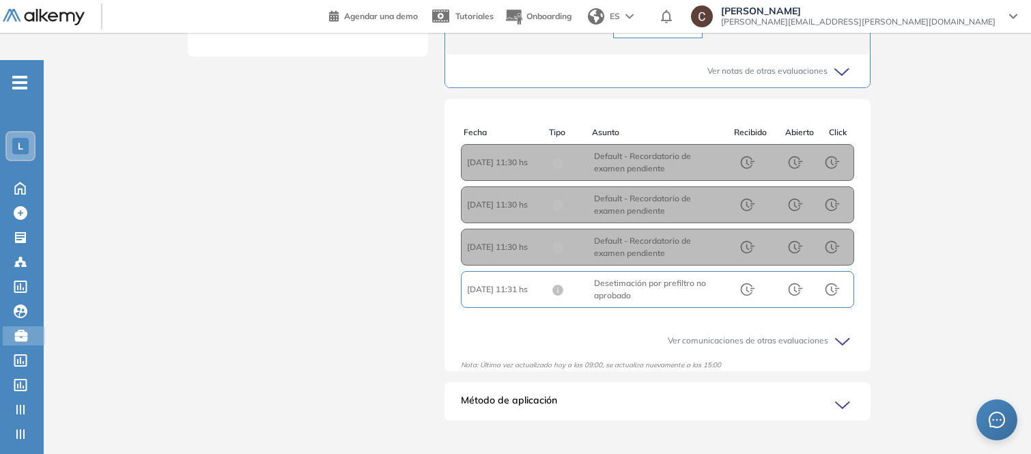
scroll to position [574, 0]
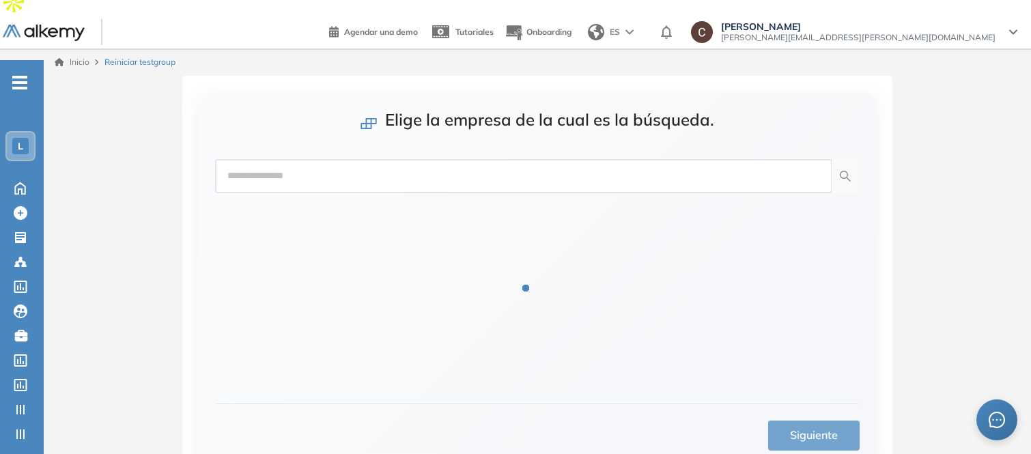
scroll to position [53, 0]
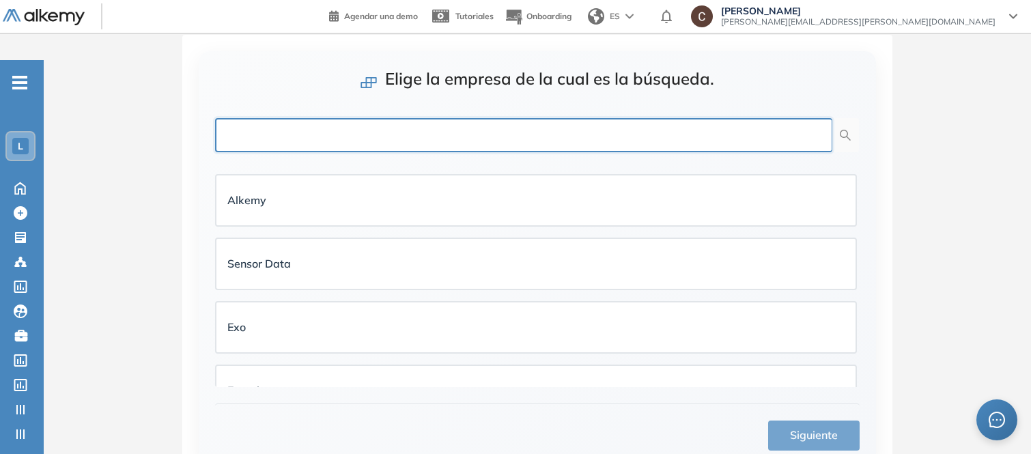
click at [373, 118] on input "text" at bounding box center [523, 135] width 617 height 34
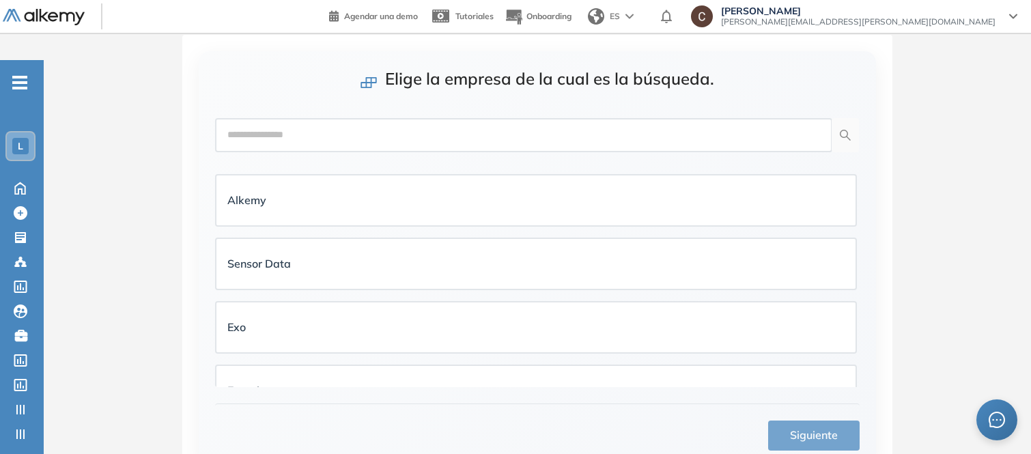
click at [18, 141] on span "L" at bounding box center [20, 146] width 5 height 11
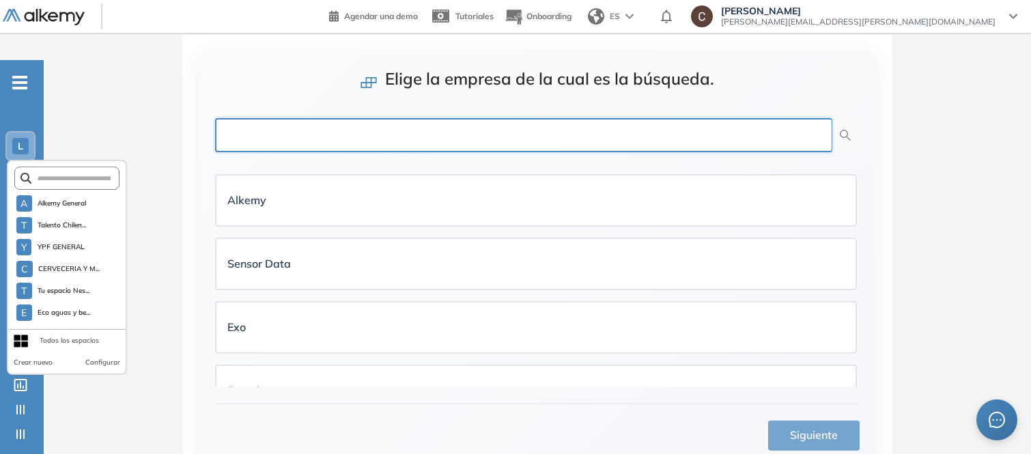
click at [275, 118] on input "text" at bounding box center [523, 135] width 617 height 34
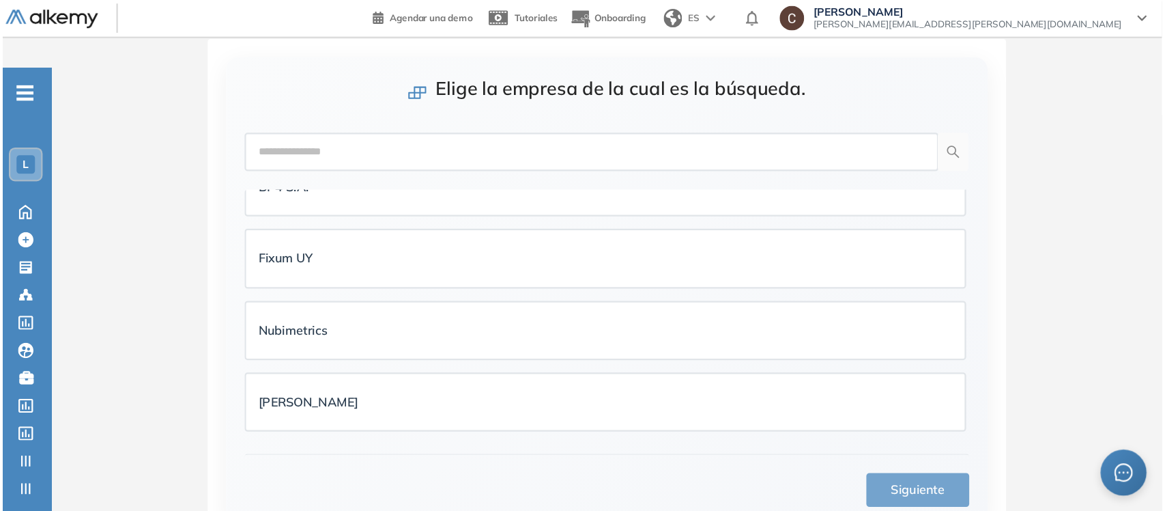
scroll to position [606, 0]
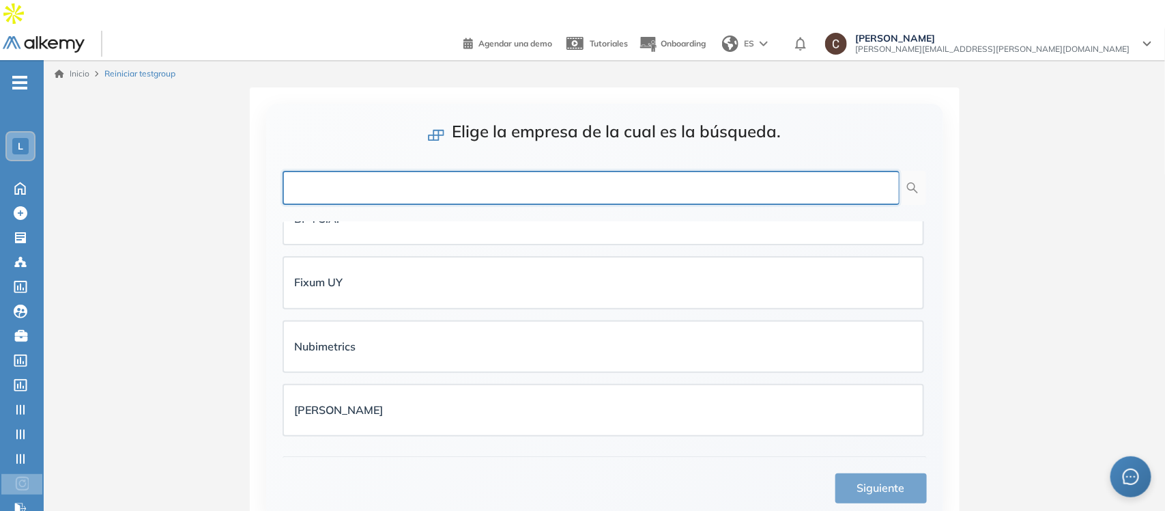
click at [328, 171] on input "text" at bounding box center [591, 188] width 617 height 34
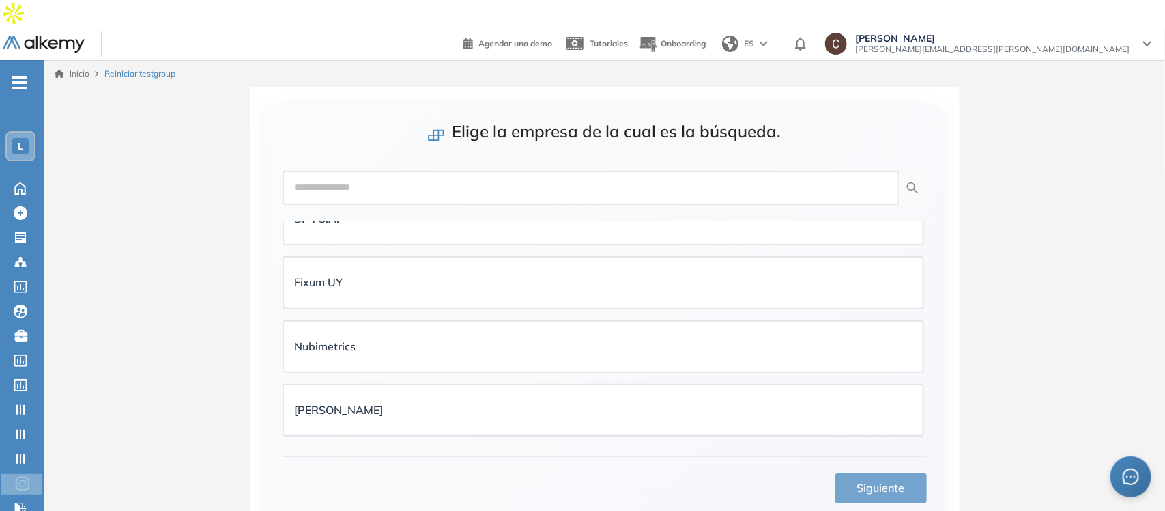
click at [16, 138] on div "L" at bounding box center [20, 146] width 16 height 16
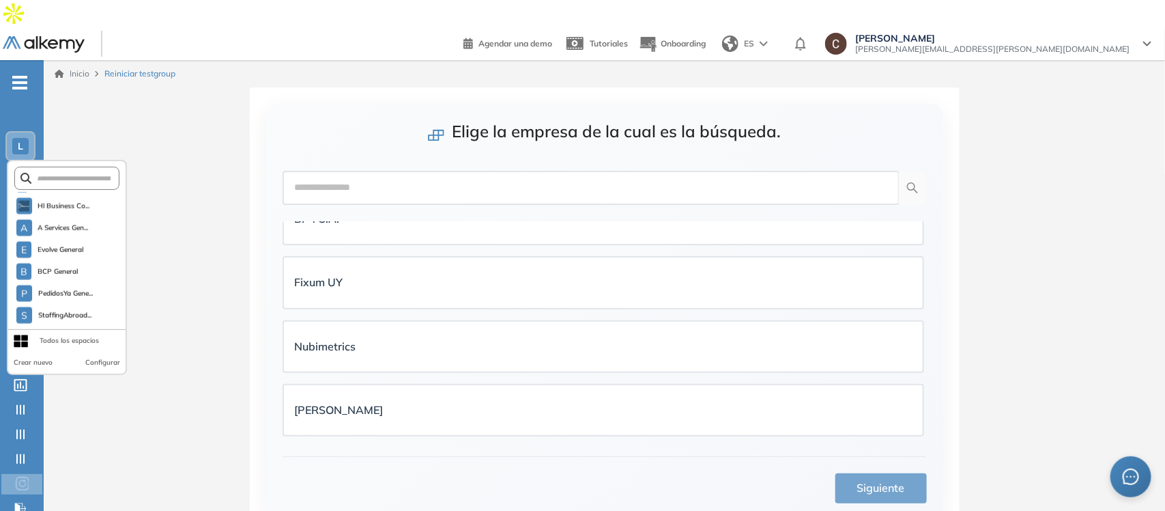
scroll to position [1304, 0]
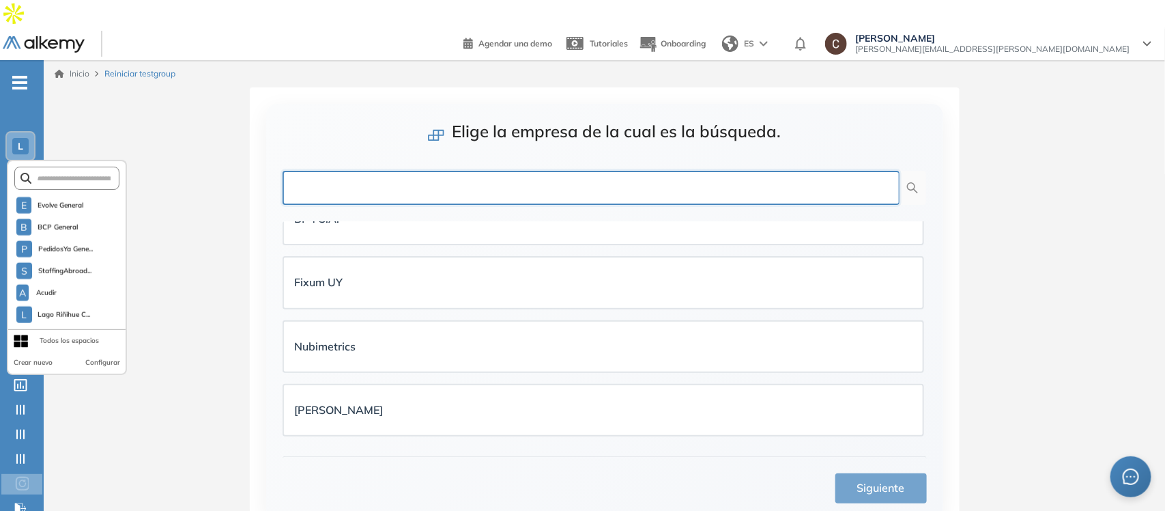
click at [332, 171] on input "text" at bounding box center [591, 188] width 617 height 34
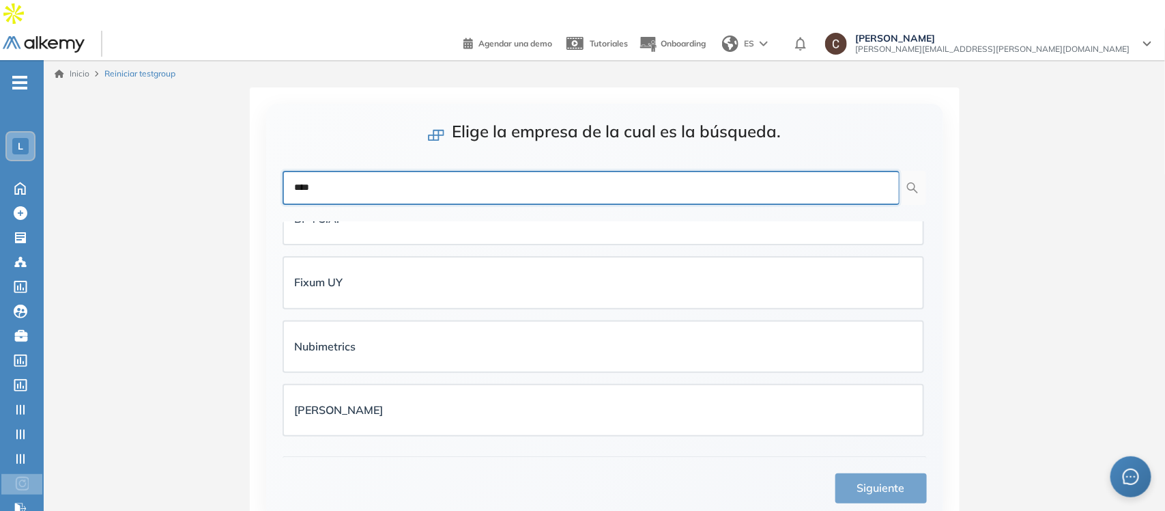
type input "****"
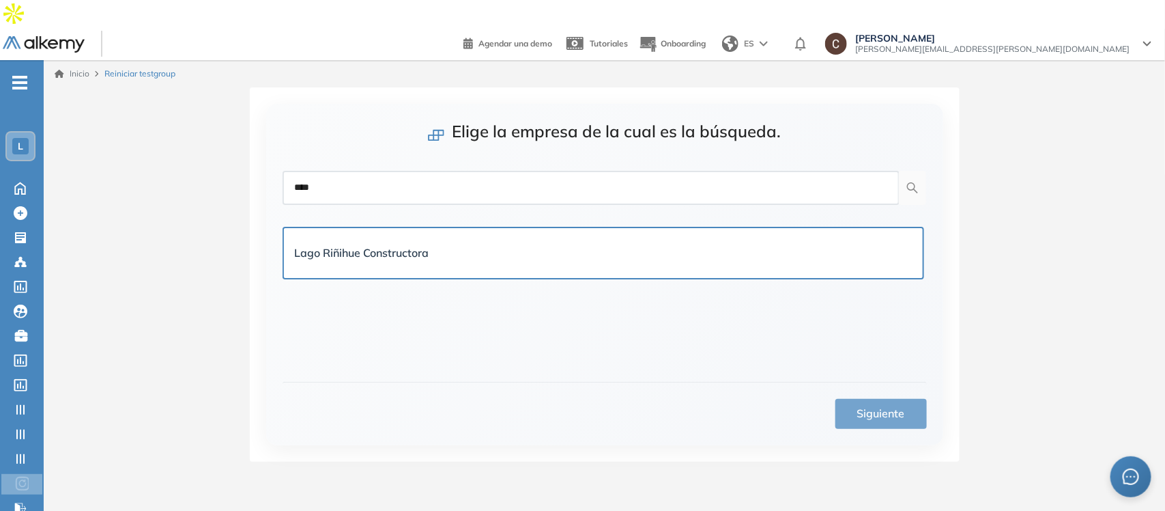
click at [359, 246] on strong "Lago Riñihue Constructora" at bounding box center [362, 253] width 134 height 14
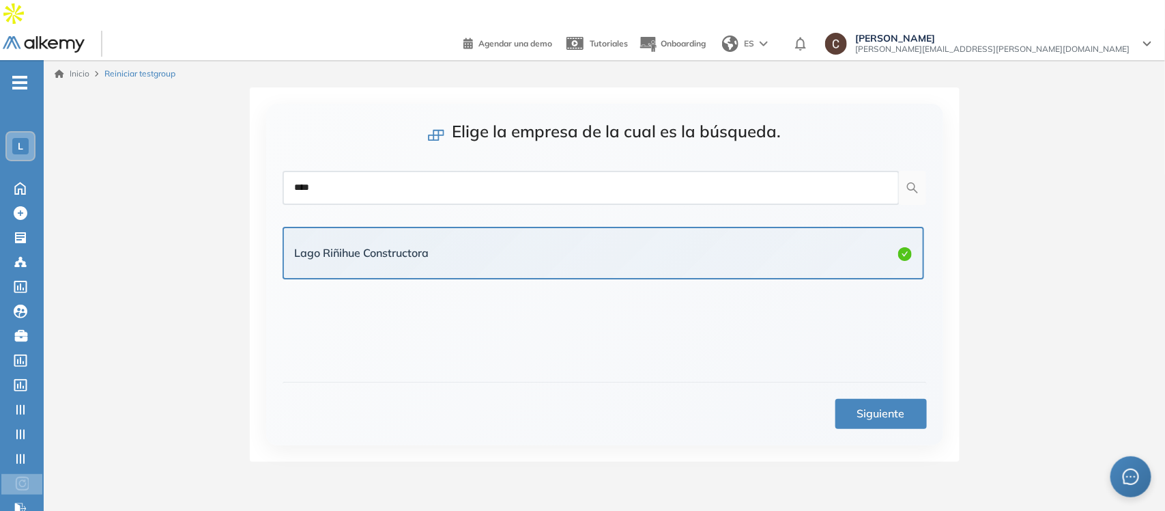
click at [866, 399] on button "Siguiente" at bounding box center [880, 414] width 91 height 30
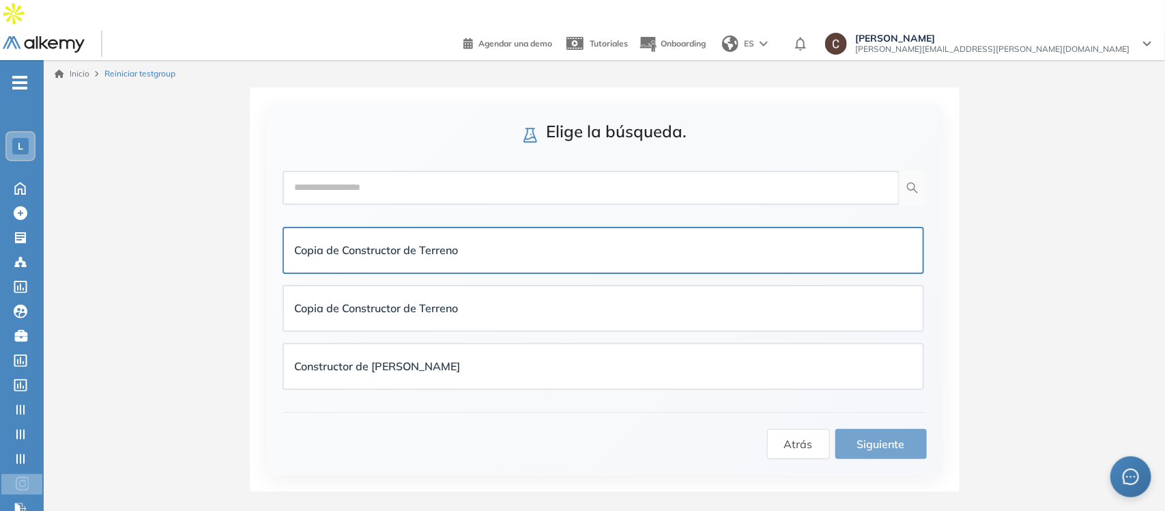
click at [425, 243] on strong "Copia de Constructor de Terreno" at bounding box center [377, 250] width 164 height 14
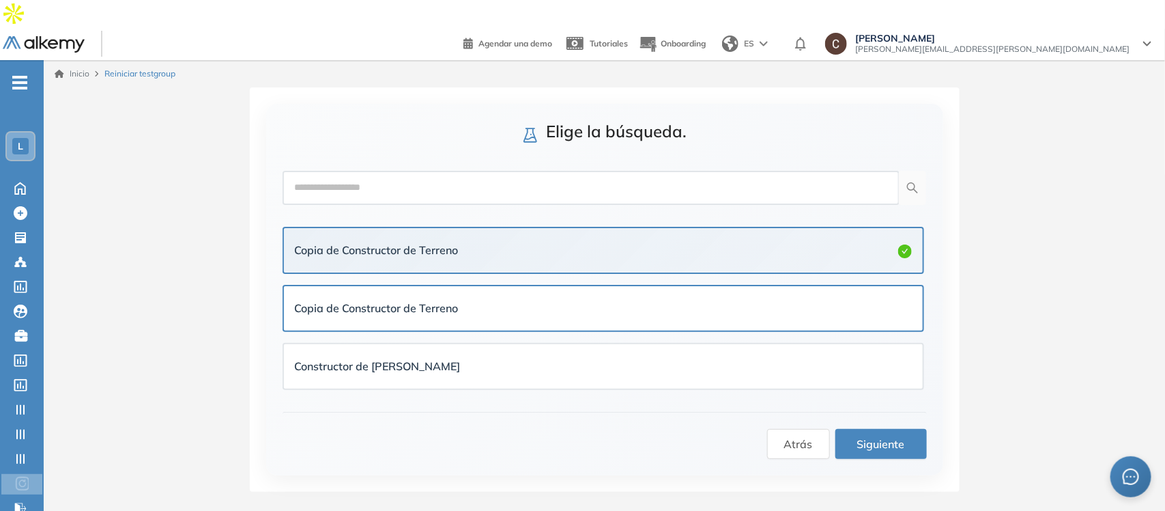
click at [448, 286] on div "Copia de Constructor de Terreno" at bounding box center [603, 308] width 639 height 44
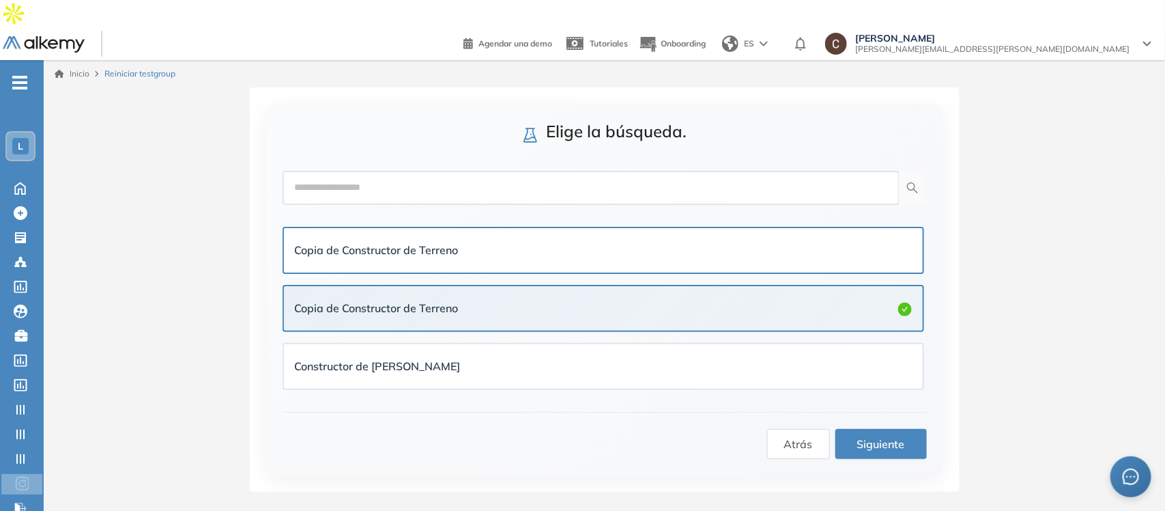
click at [473, 239] on div "Copia de Constructor de Terreno" at bounding box center [603, 250] width 617 height 23
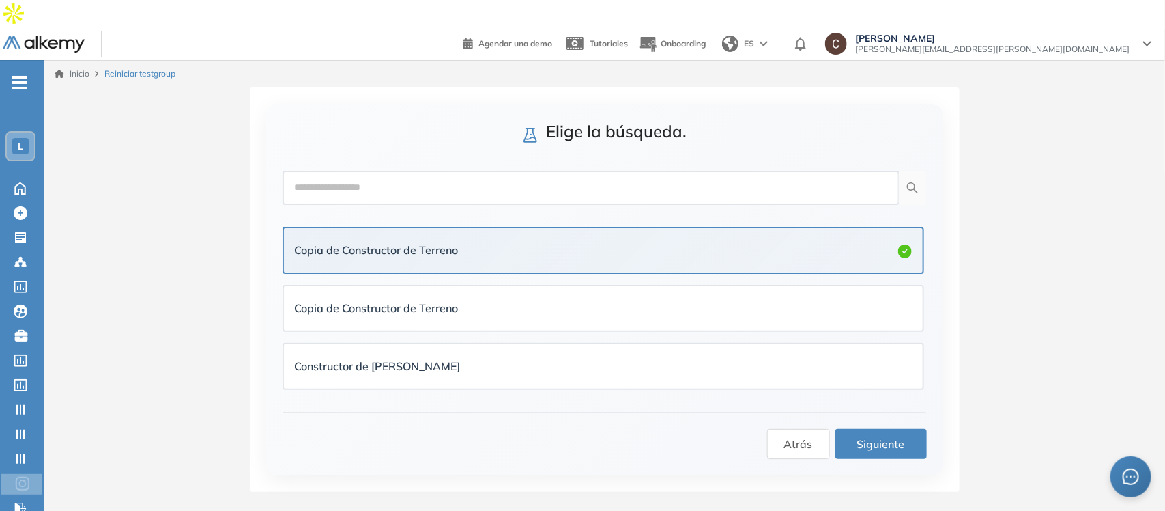
click at [881, 435] on span "Siguiente" at bounding box center [881, 443] width 48 height 17
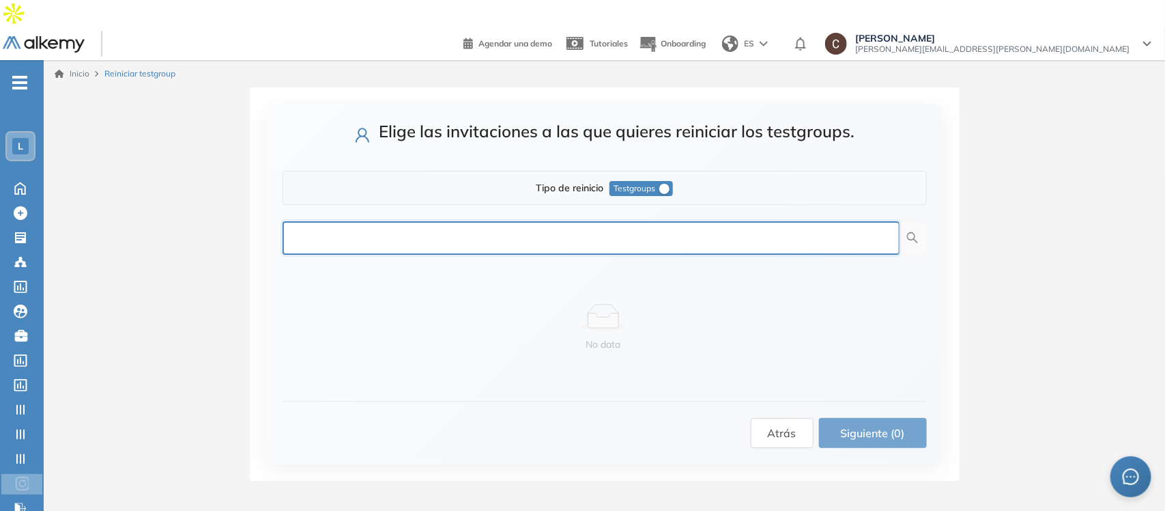
click at [491, 221] on input "text" at bounding box center [591, 238] width 617 height 34
paste input "**********"
click at [551, 221] on input "**********" at bounding box center [591, 238] width 617 height 34
type input "**********"
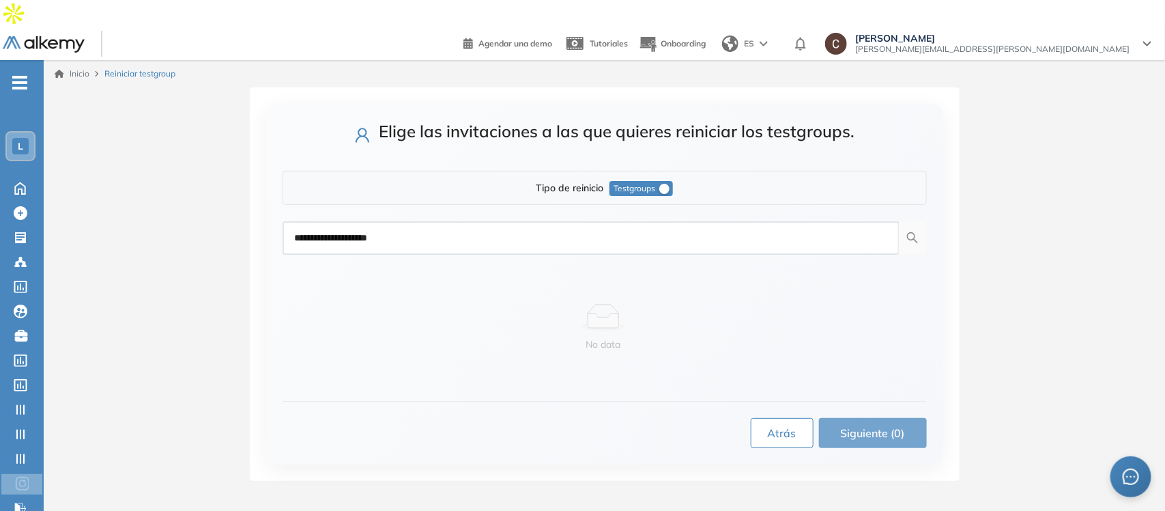
click at [803, 418] on button "Atrás" at bounding box center [782, 433] width 63 height 30
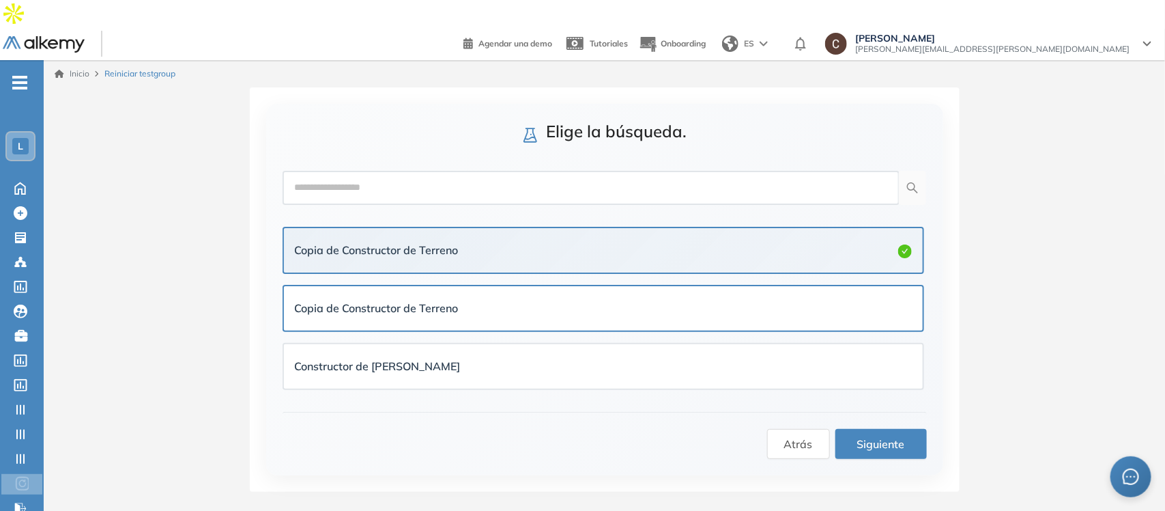
click at [435, 301] on strong "Copia de Constructor de Terreno" at bounding box center [377, 308] width 164 height 14
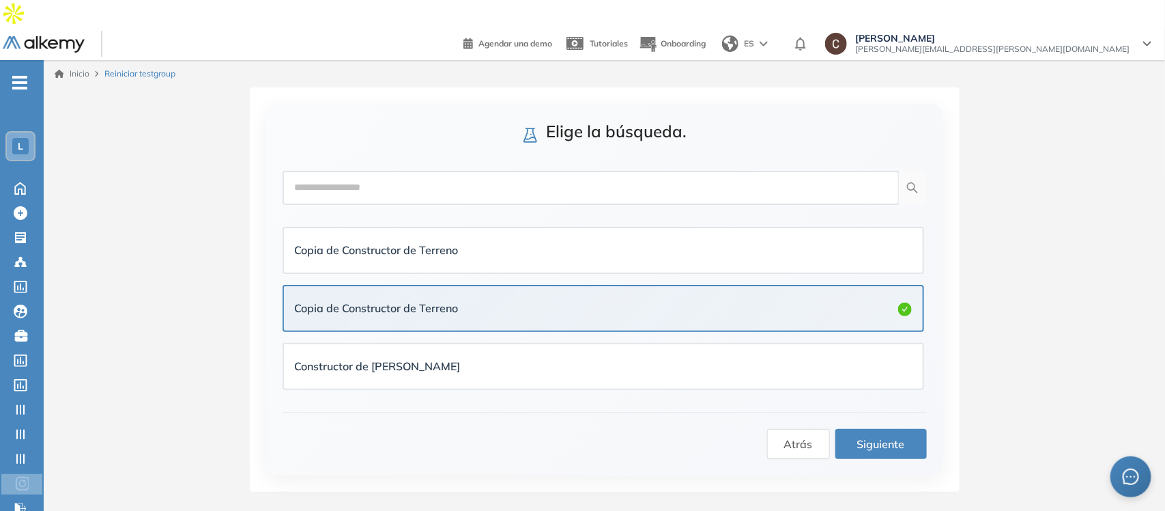
click at [862, 435] on span "Siguiente" at bounding box center [881, 443] width 48 height 17
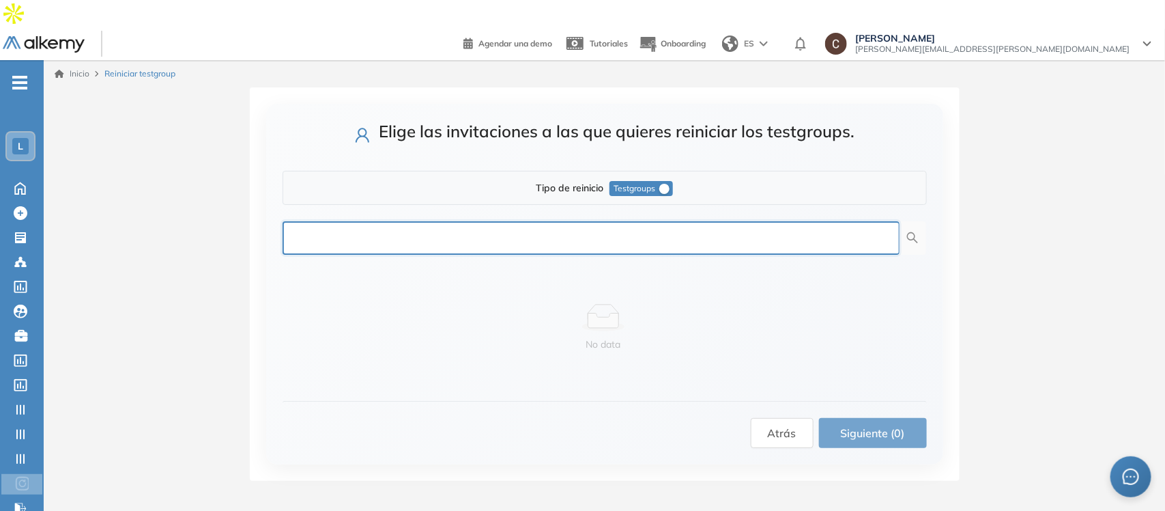
click at [487, 221] on input "text" at bounding box center [591, 238] width 617 height 34
paste input "**********"
type input "**********"
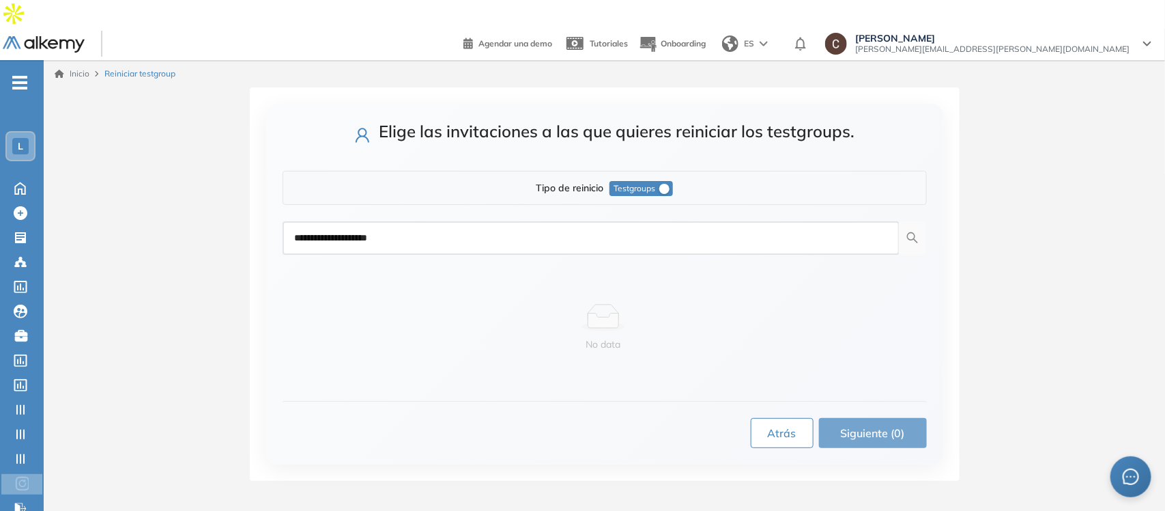
click at [780, 425] on span "Atrás" at bounding box center [782, 433] width 29 height 17
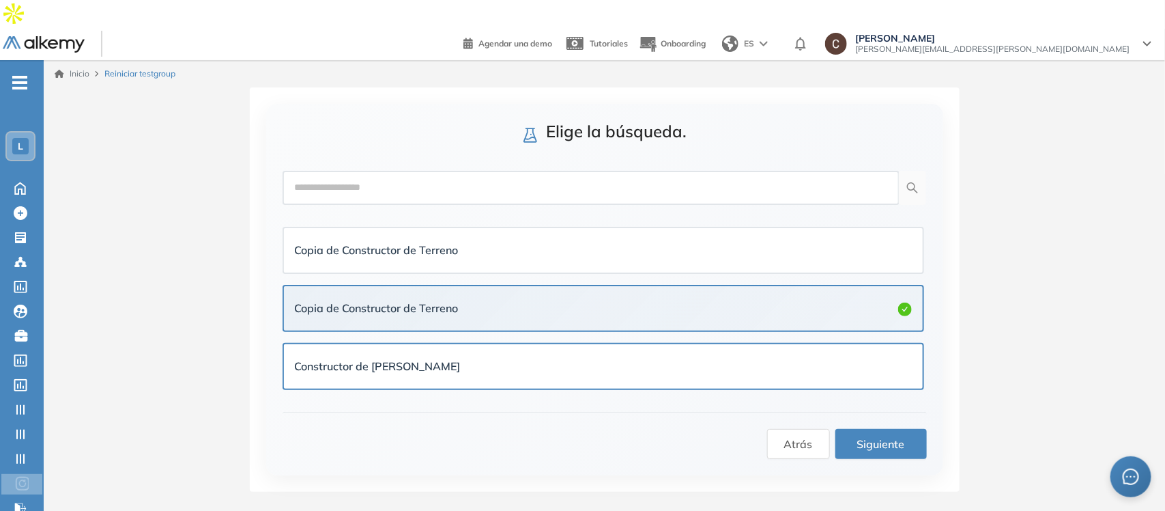
click at [401, 355] on div "Constructor de [PERSON_NAME]" at bounding box center [603, 366] width 617 height 23
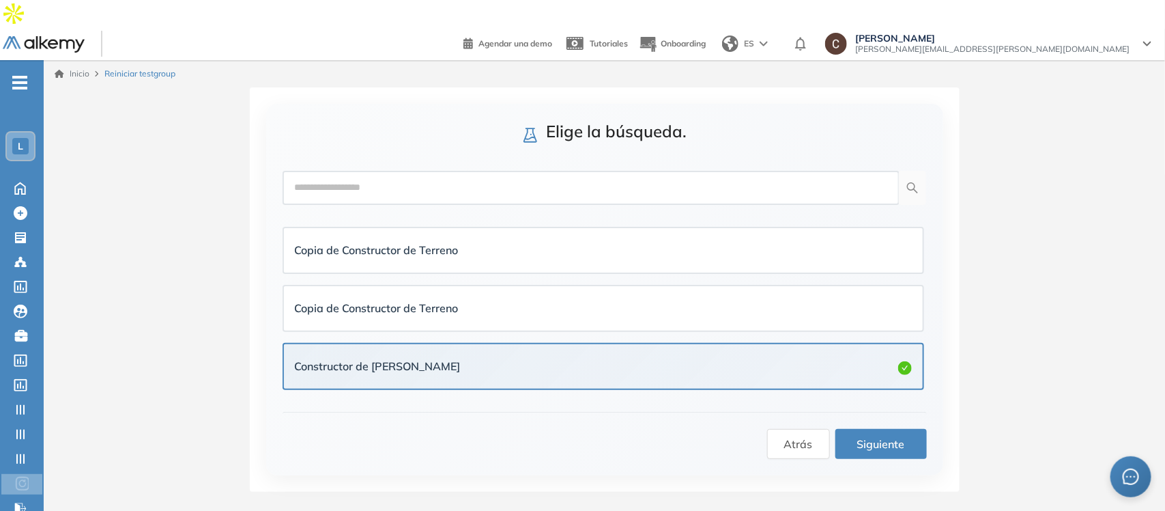
click at [879, 435] on span "Siguiente" at bounding box center [881, 443] width 48 height 17
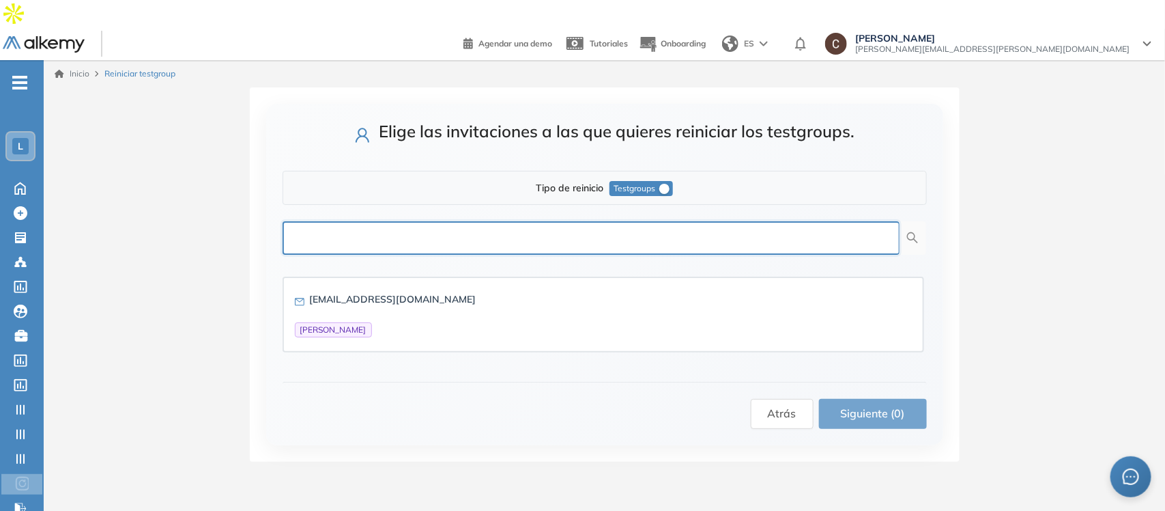
click at [466, 221] on input "text" at bounding box center [591, 238] width 617 height 34
paste input "**********"
type input "**********"
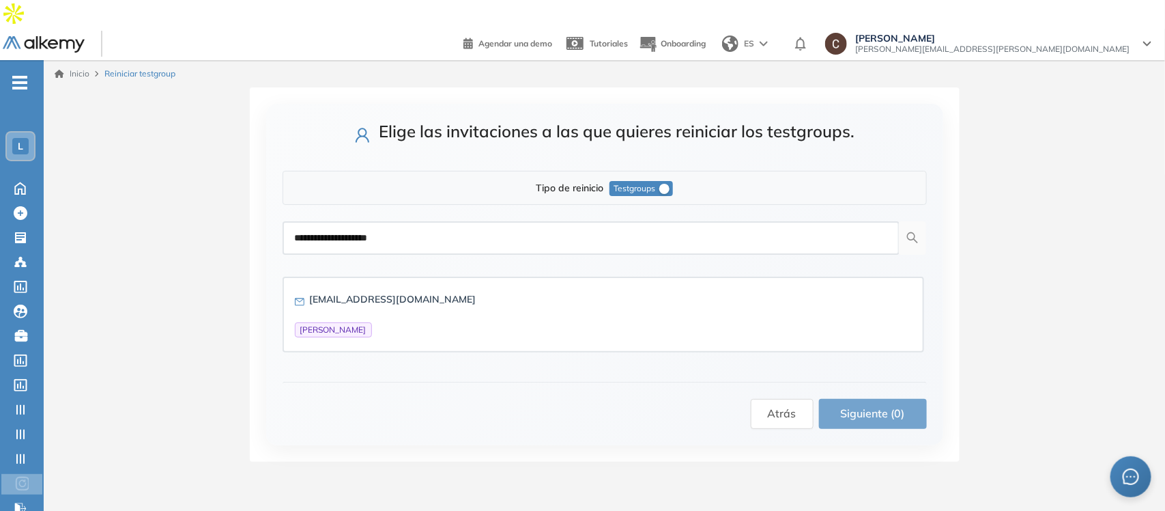
click at [444, 382] on div "Atrás Siguiente (0)" at bounding box center [605, 405] width 644 height 47
click at [792, 405] on span "Atrás" at bounding box center [782, 413] width 29 height 17
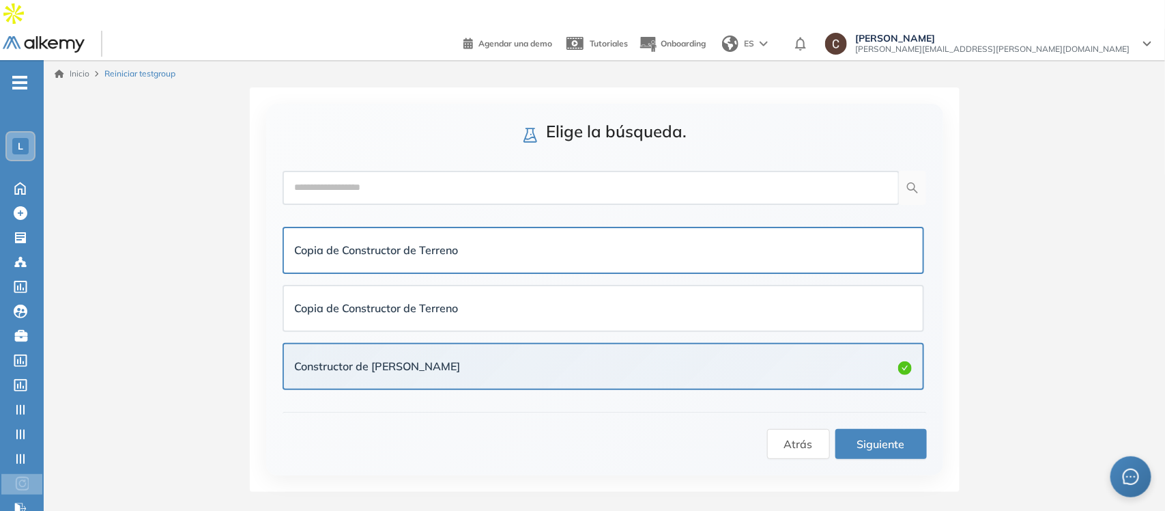
click at [530, 242] on div "Copia de Constructor de Terreno" at bounding box center [603, 250] width 617 height 17
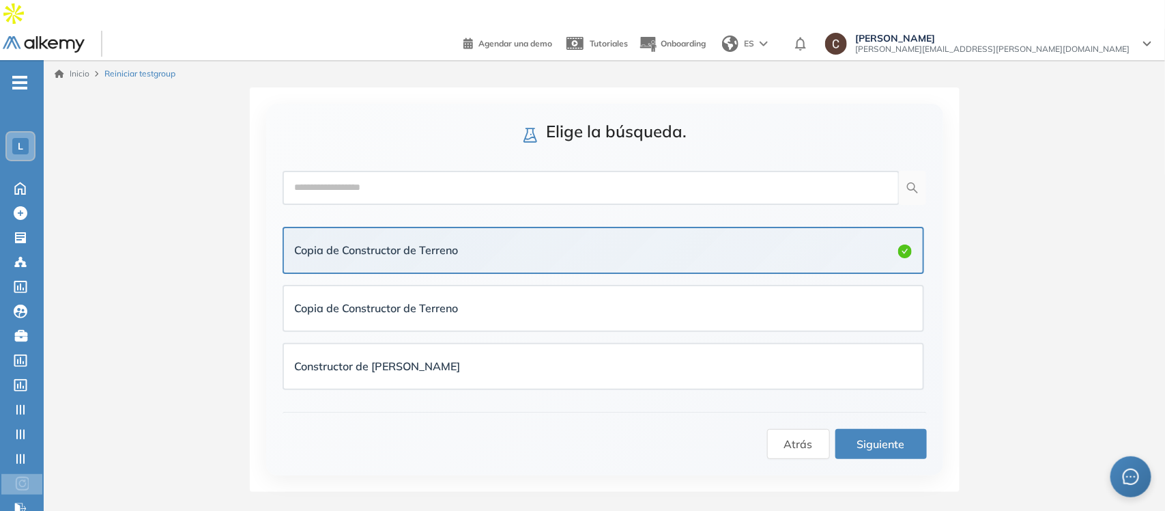
click at [870, 435] on span "Siguiente" at bounding box center [881, 443] width 48 height 17
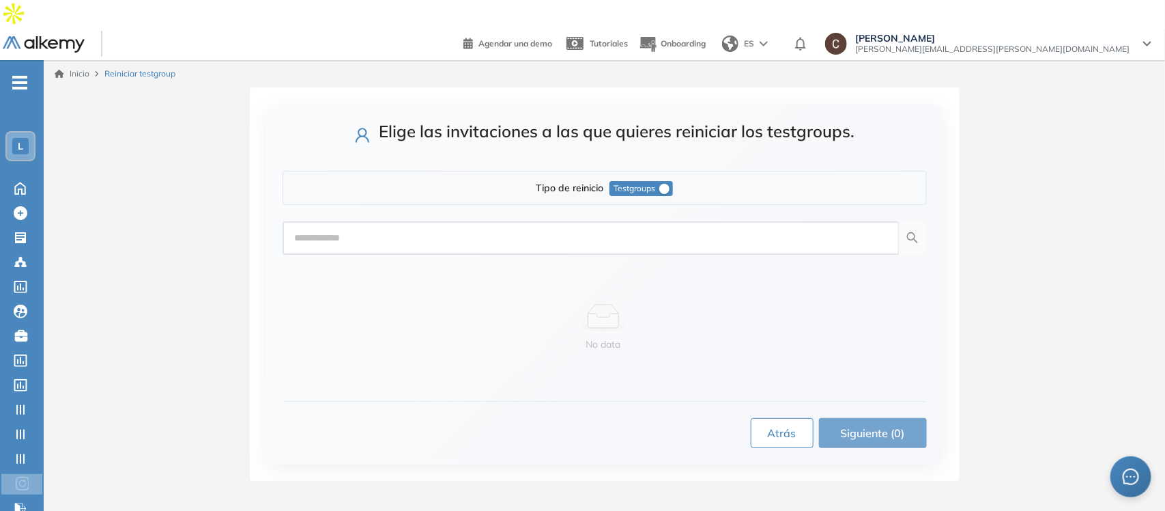
click at [802, 418] on button "Atrás" at bounding box center [782, 433] width 63 height 30
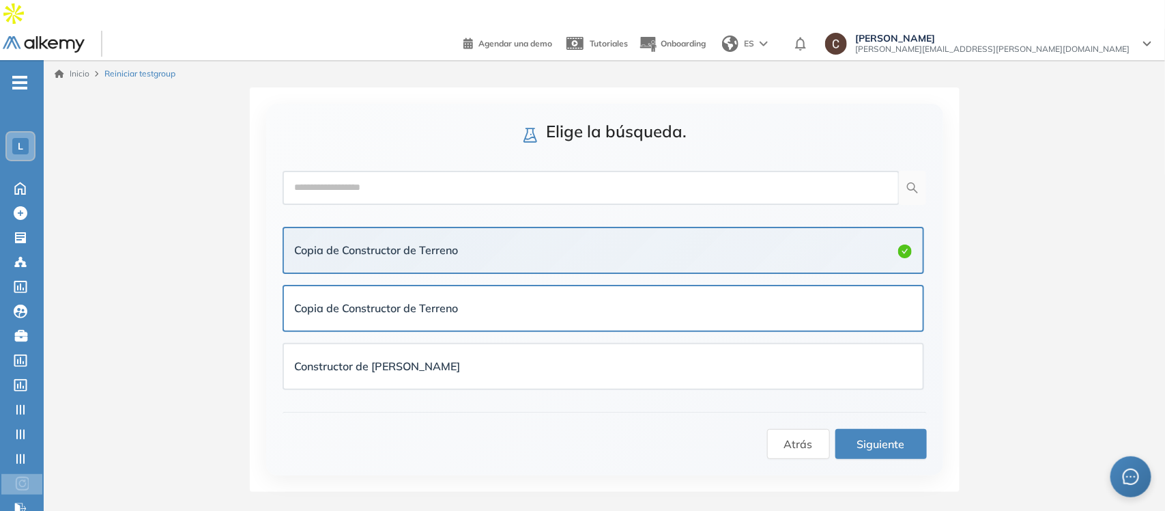
click at [408, 286] on div "Copia de Constructor de Terreno" at bounding box center [603, 308] width 639 height 44
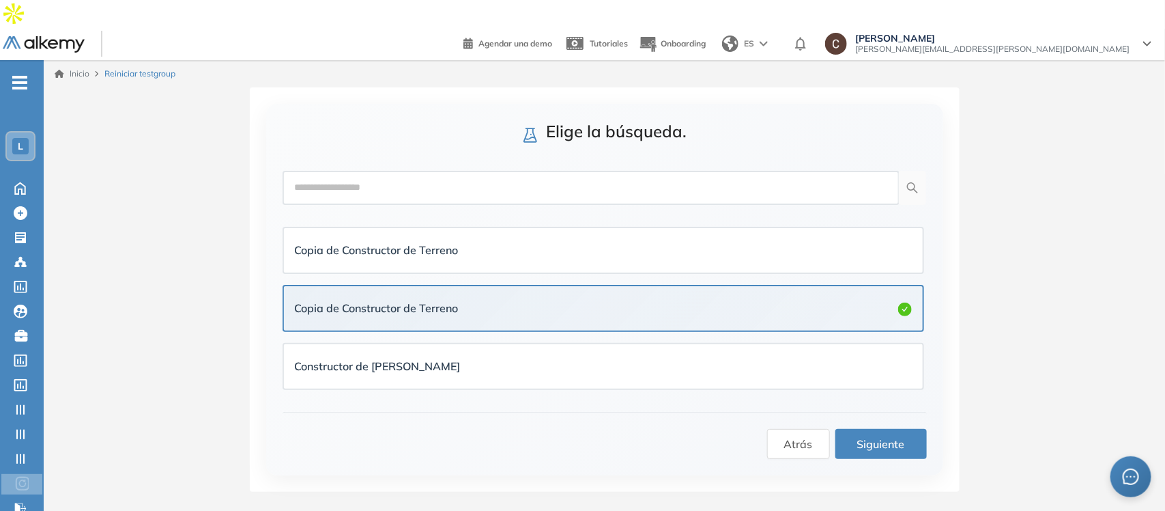
click at [877, 435] on span "Siguiente" at bounding box center [881, 443] width 48 height 17
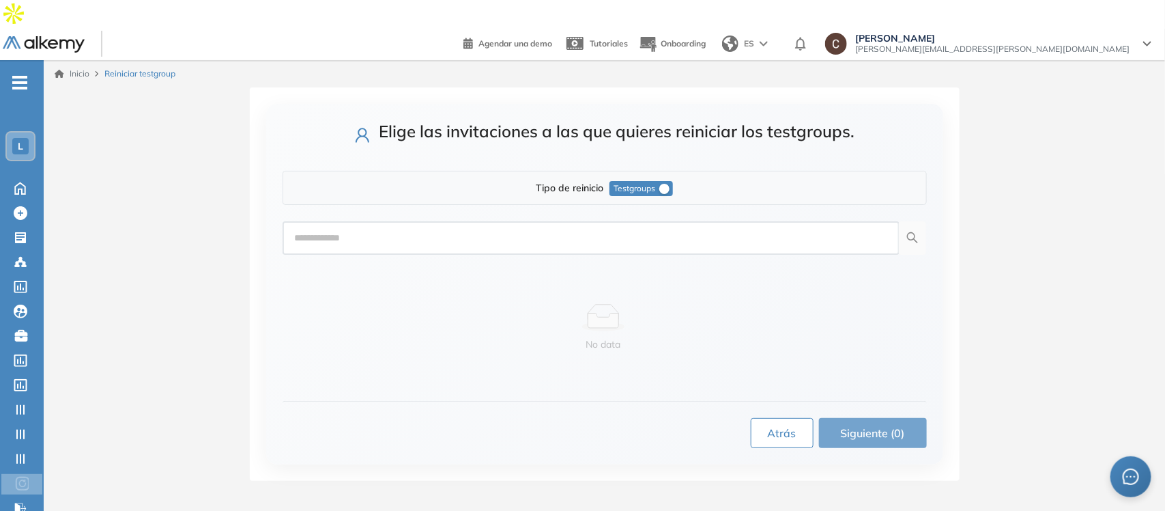
click at [776, 425] on span "Atrás" at bounding box center [782, 433] width 29 height 17
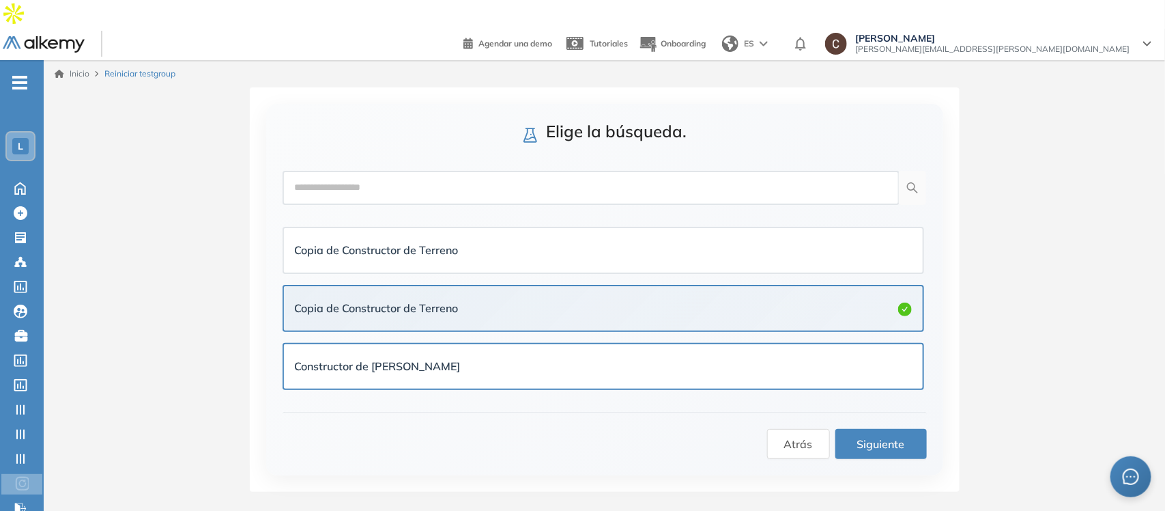
click at [480, 358] on div "Constructor de [PERSON_NAME]" at bounding box center [603, 366] width 617 height 17
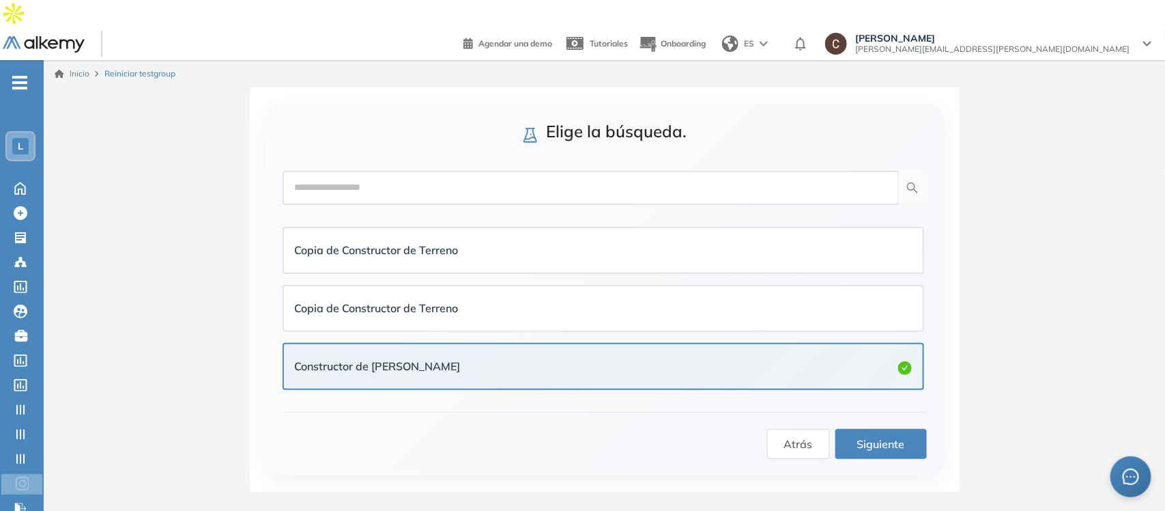
click at [885, 435] on span "Siguiente" at bounding box center [881, 443] width 48 height 17
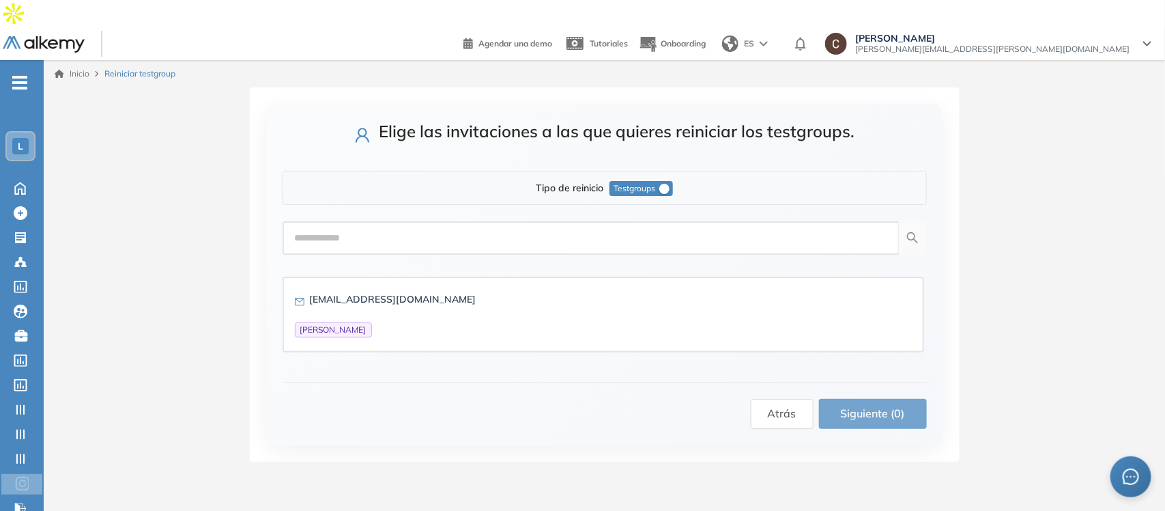
click at [199, 389] on div "Elige las invitaciones a las que quieres reiniciar los testgroups. Tipo de rein…" at bounding box center [604, 274] width 1121 height 374
click at [21, 177] on div "Home Home" at bounding box center [24, 187] width 43 height 20
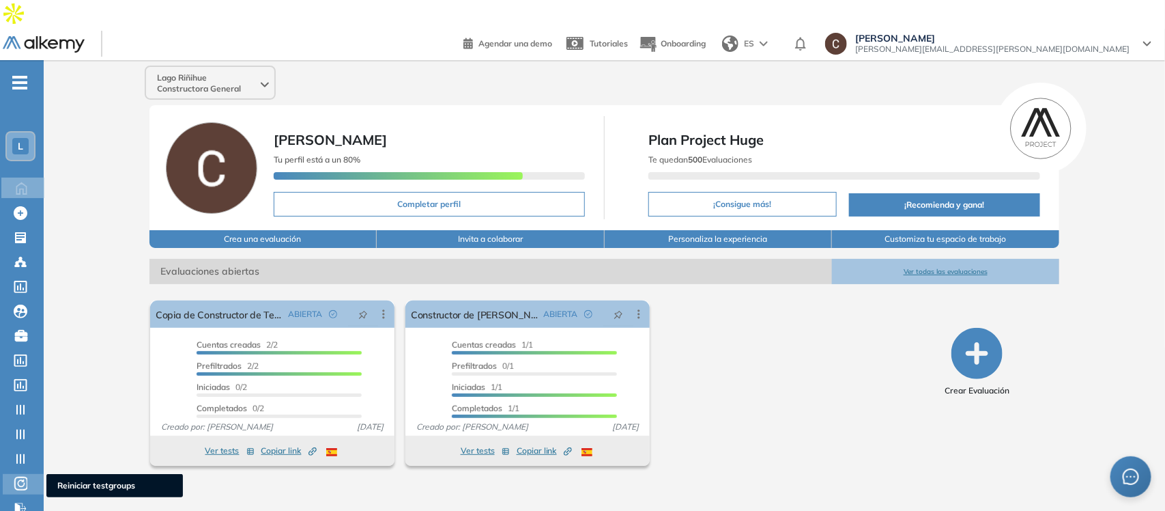
click at [23, 453] on icon at bounding box center [21, 483] width 7 height 8
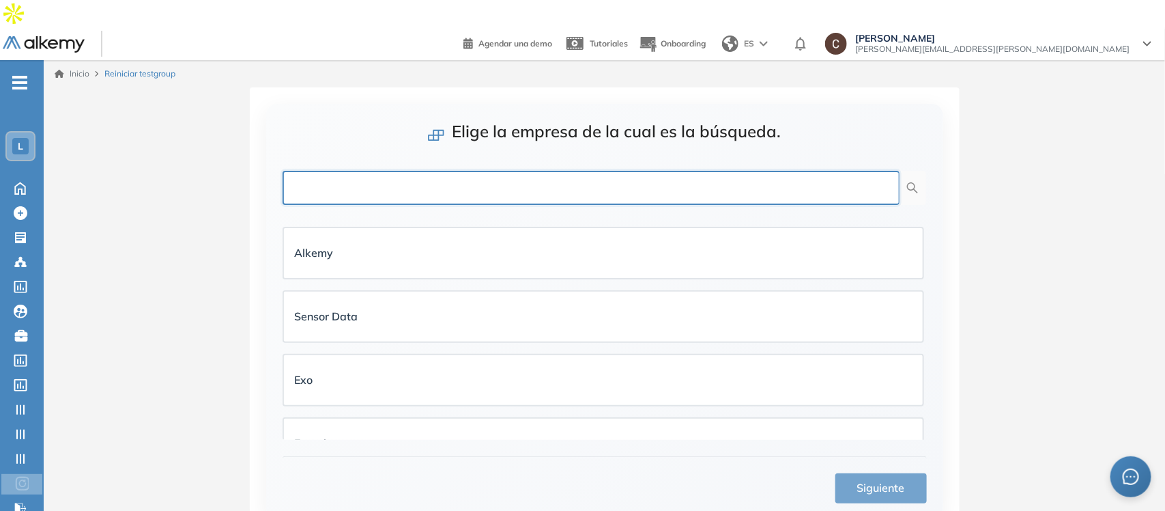
click at [469, 171] on input "text" at bounding box center [591, 188] width 617 height 34
type input "****"
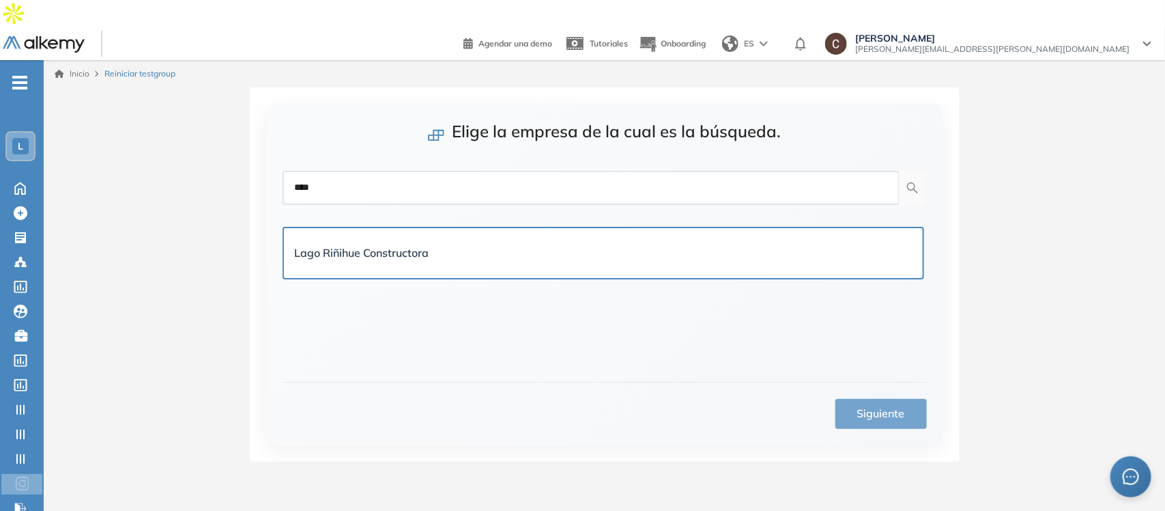
click at [360, 246] on strong "Lago Riñihue Constructora" at bounding box center [362, 253] width 134 height 14
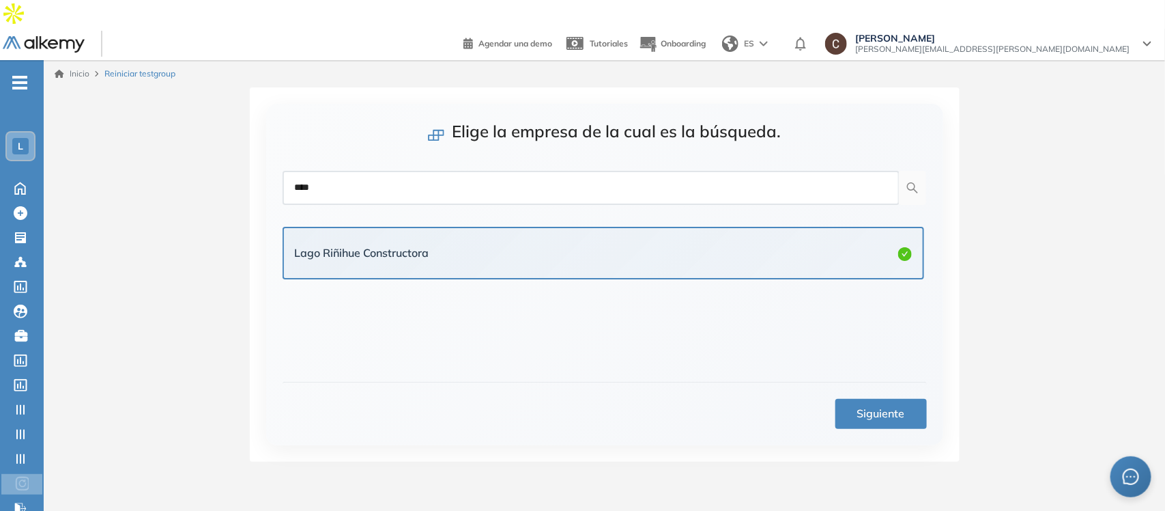
click at [888, 405] on span "Siguiente" at bounding box center [881, 413] width 48 height 17
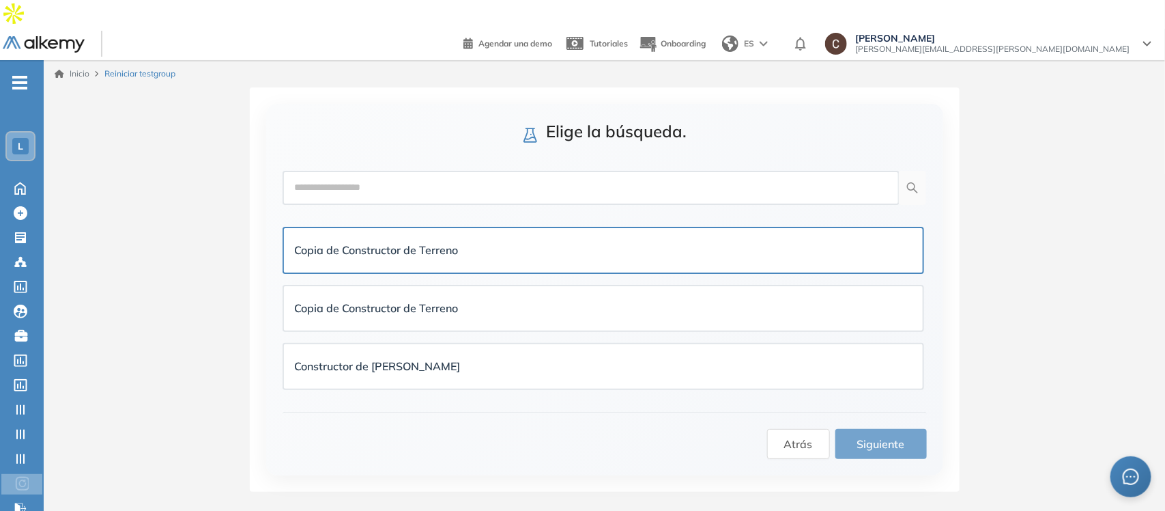
click at [474, 242] on div "Copia de Constructor de Terreno" at bounding box center [603, 250] width 617 height 17
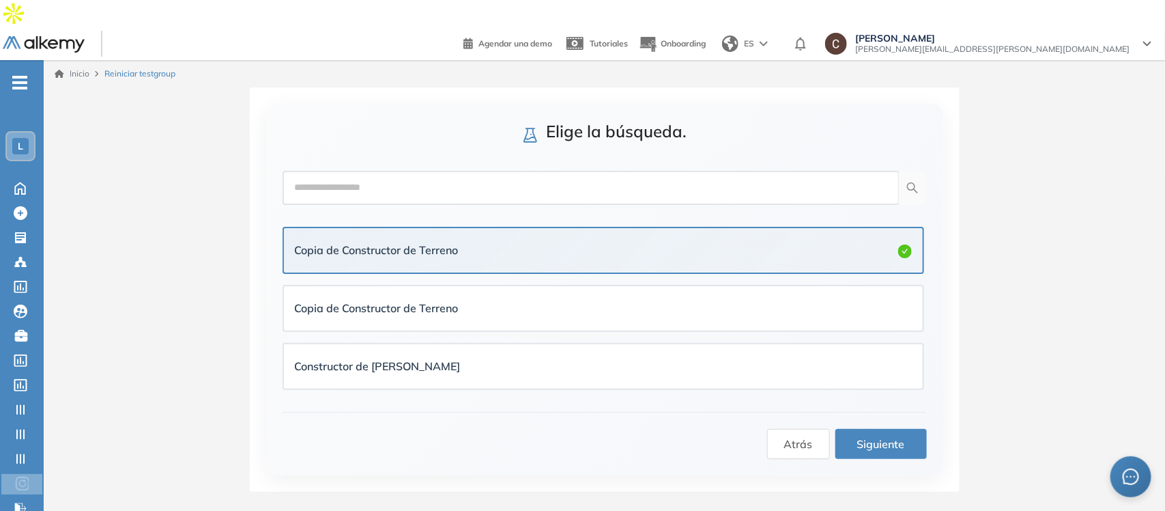
click at [872, 435] on span "Siguiente" at bounding box center [881, 443] width 48 height 17
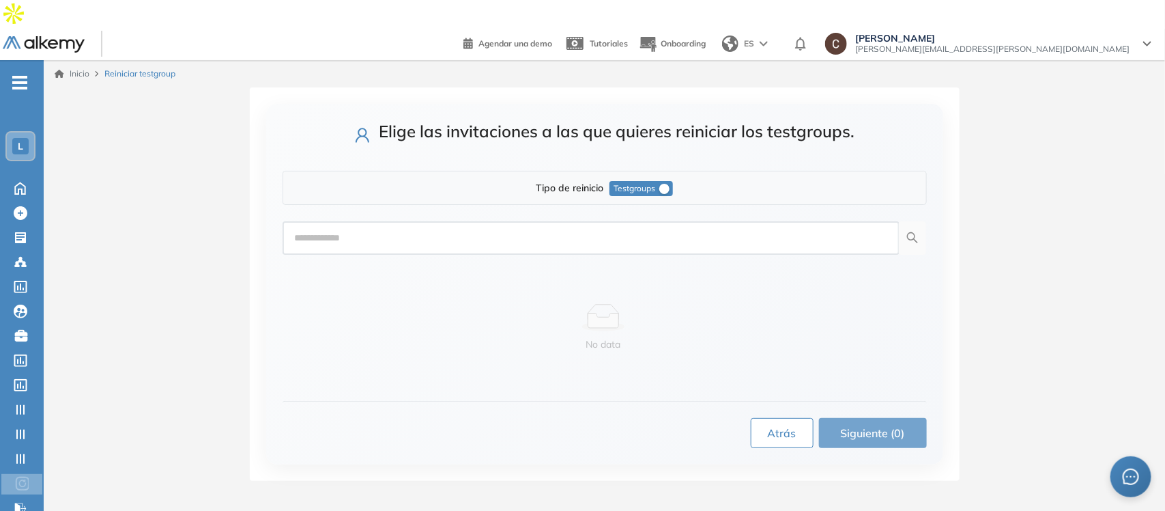
click at [775, 425] on span "Atrás" at bounding box center [782, 433] width 29 height 17
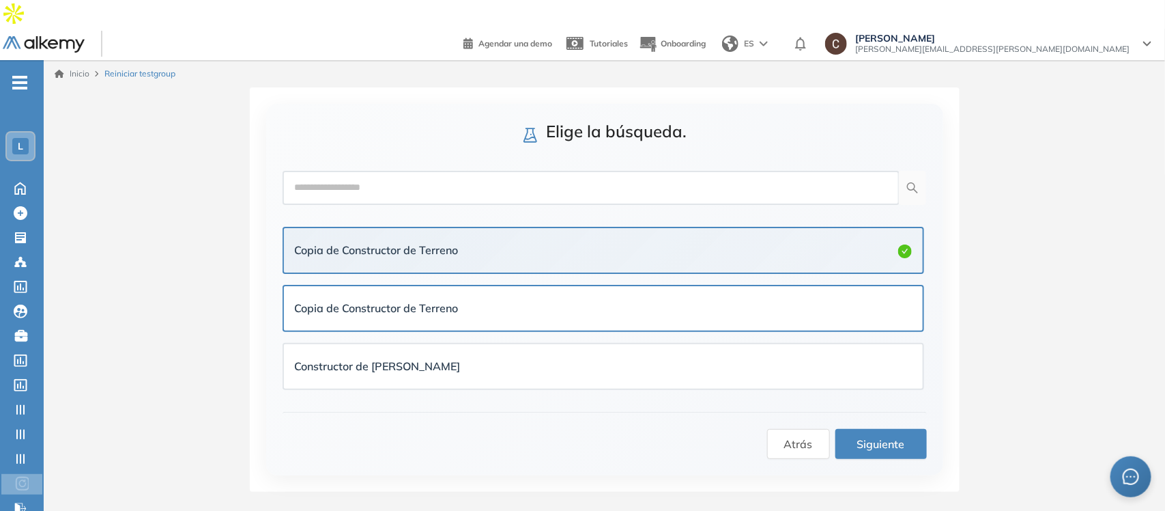
click at [441, 285] on div "Copia de Constructor de Terreno" at bounding box center [604, 308] width 642 height 47
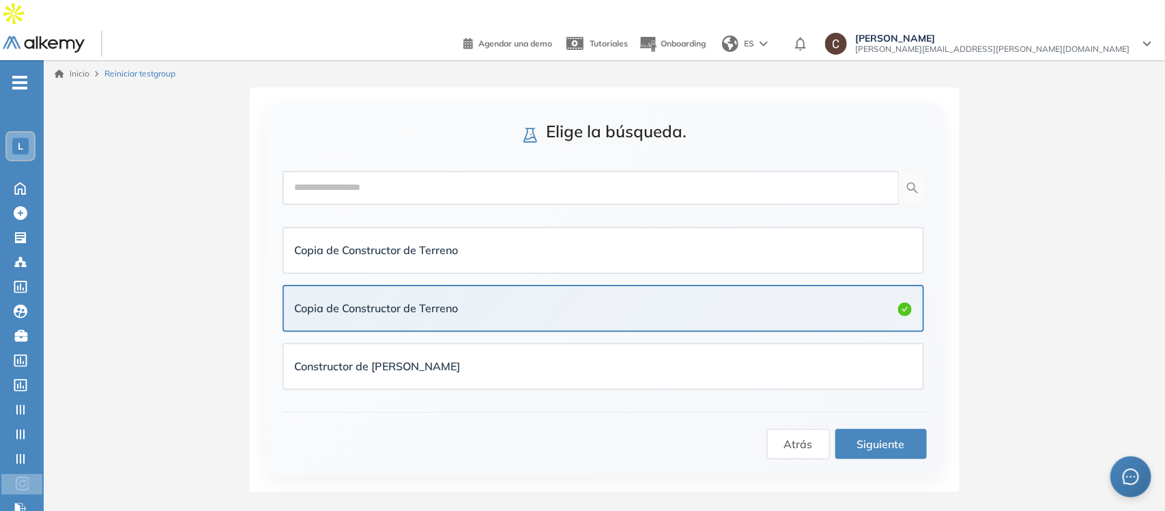
click at [882, 429] on button "Siguiente" at bounding box center [880, 444] width 91 height 30
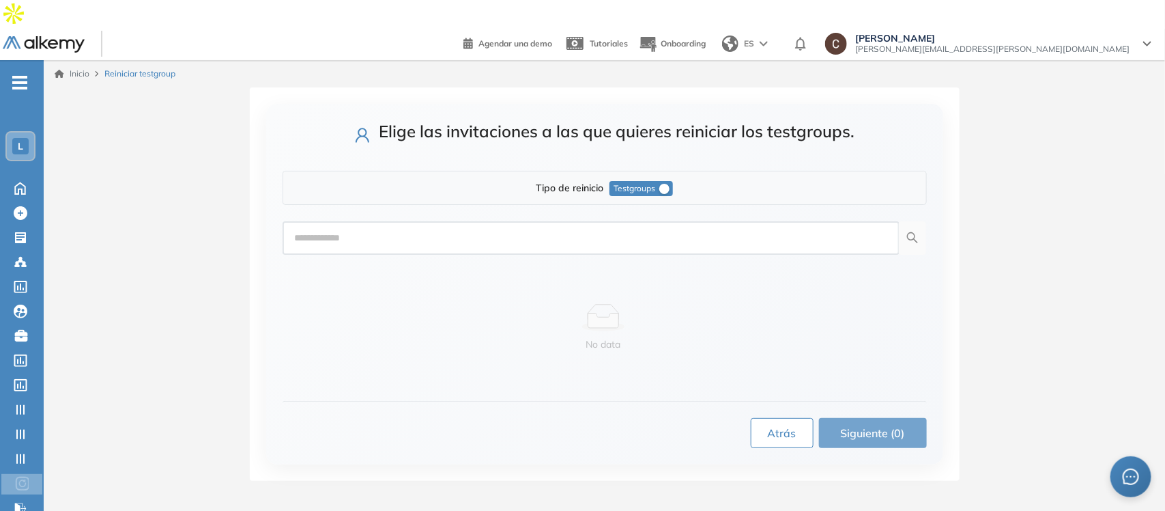
click at [780, 425] on span "Atrás" at bounding box center [782, 433] width 29 height 17
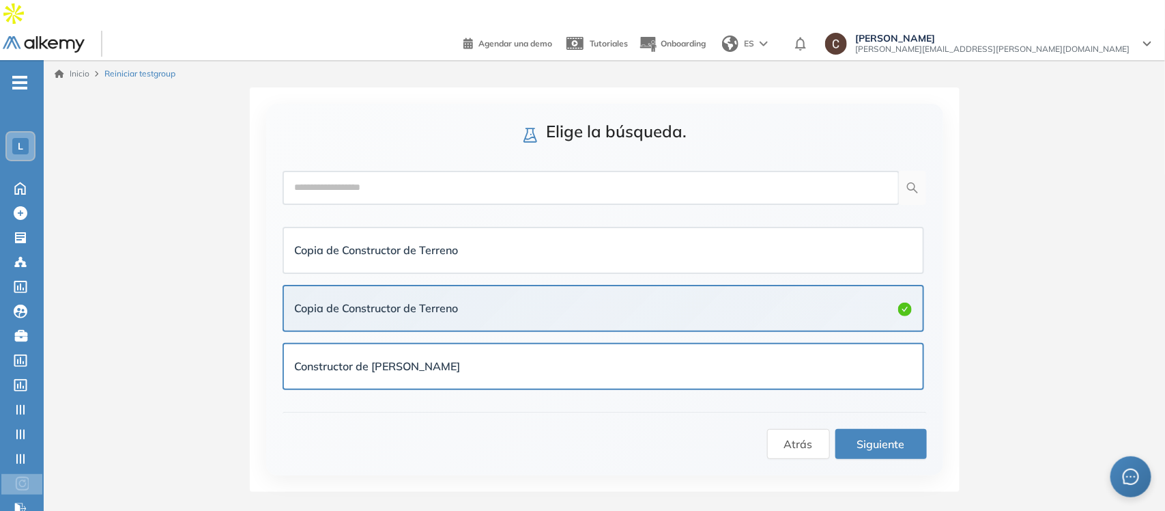
drag, startPoint x: 431, startPoint y: 331, endPoint x: 553, endPoint y: 340, distance: 121.8
click at [431, 358] on div "Constructor de [PERSON_NAME]" at bounding box center [603, 366] width 617 height 17
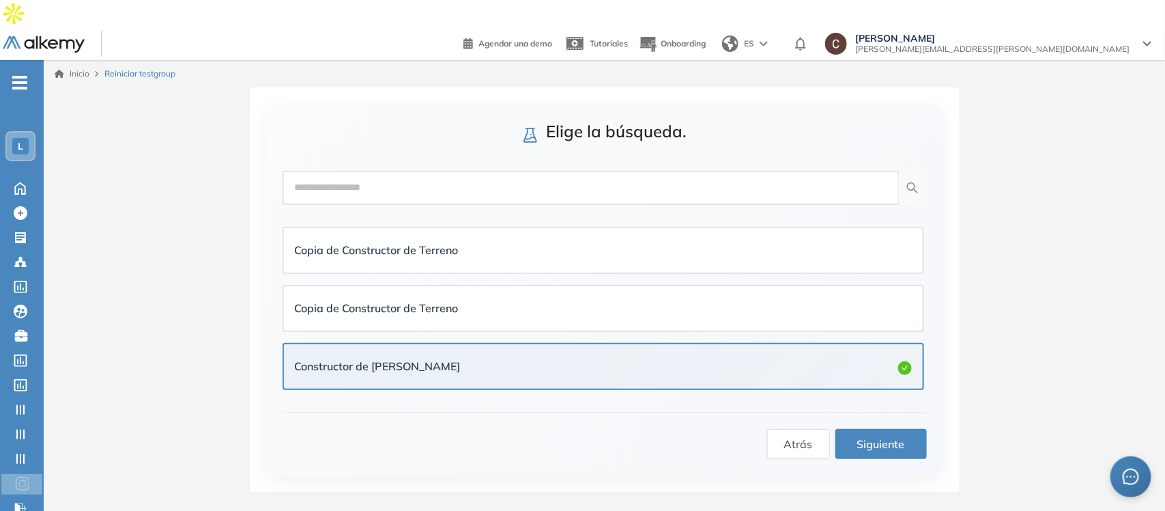
click at [898, 435] on span "Siguiente" at bounding box center [881, 443] width 48 height 17
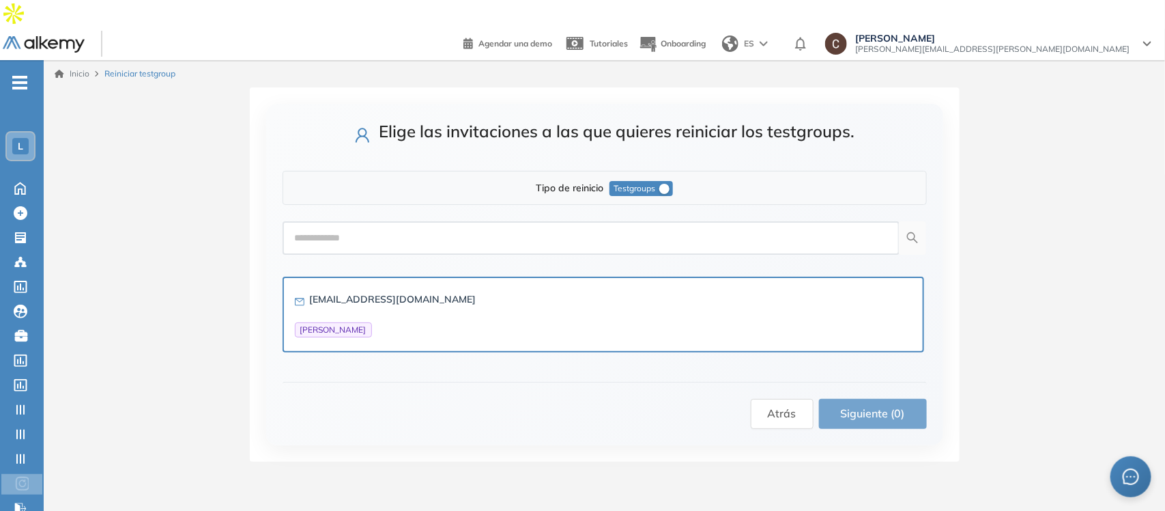
drag, startPoint x: 421, startPoint y: 270, endPoint x: 298, endPoint y: 268, distance: 123.6
click at [298, 291] on div "[EMAIL_ADDRESS][DOMAIN_NAME] [PERSON_NAME]" at bounding box center [603, 314] width 617 height 46
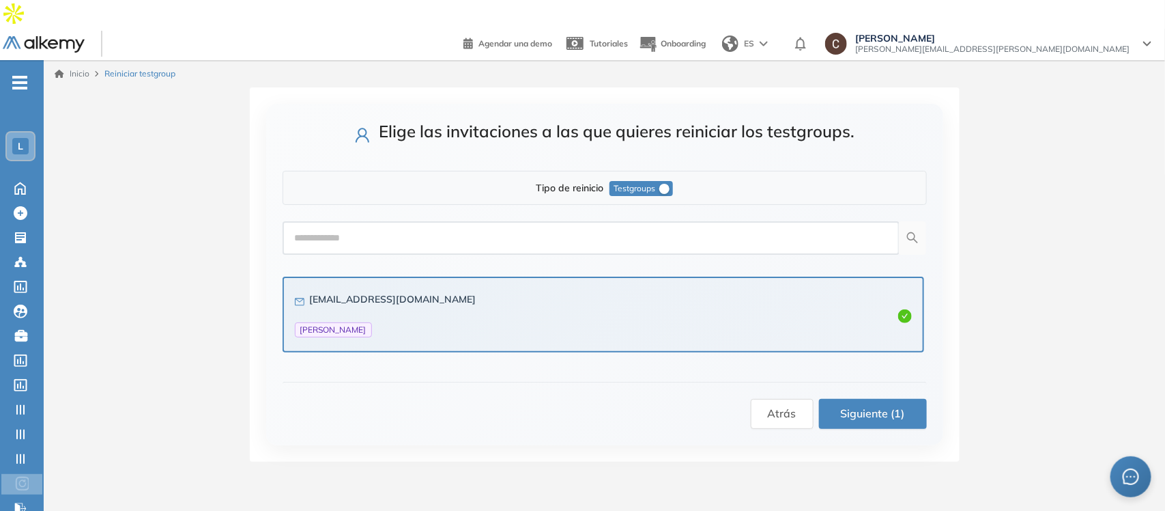
copy div
click at [100, 430] on div "Elige las invitaciones a las que quieres reiniciar los testgroups. Tipo de rein…" at bounding box center [604, 274] width 1121 height 374
click at [28, 228] on div at bounding box center [22, 236] width 16 height 16
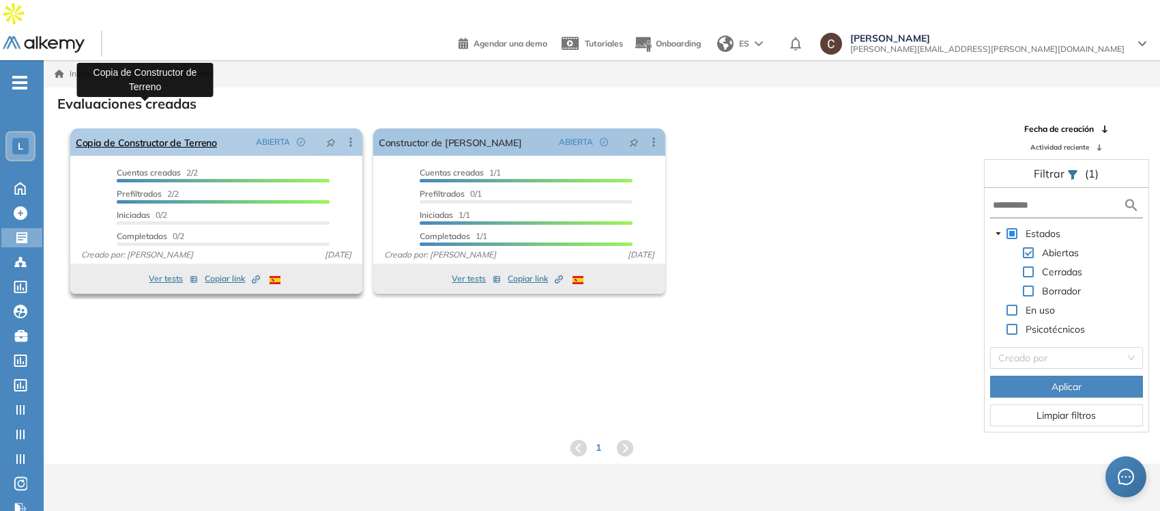
click at [184, 128] on link "Copia de Constructor de Terreno" at bounding box center [146, 141] width 141 height 27
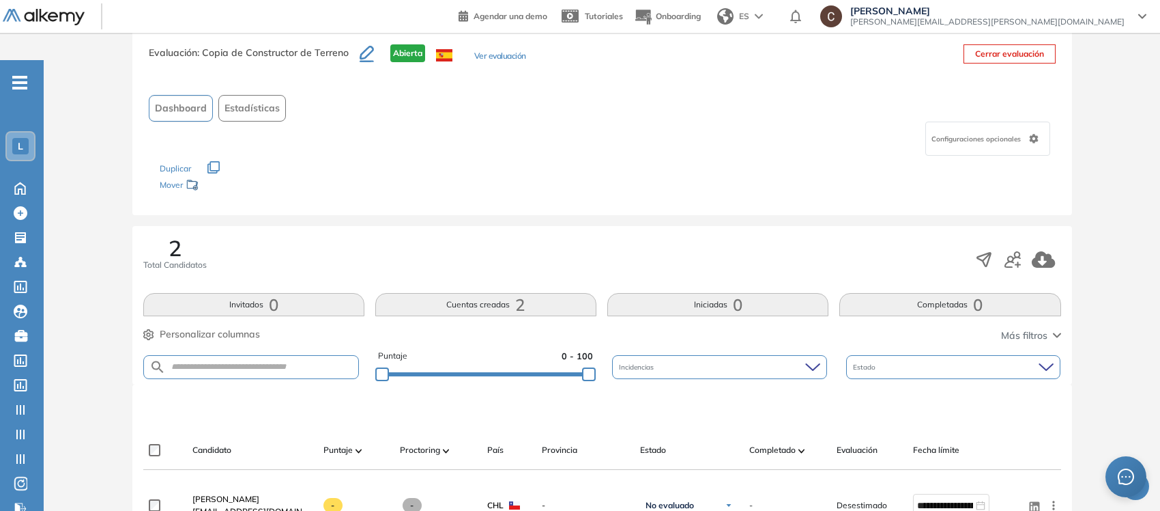
scroll to position [171, 0]
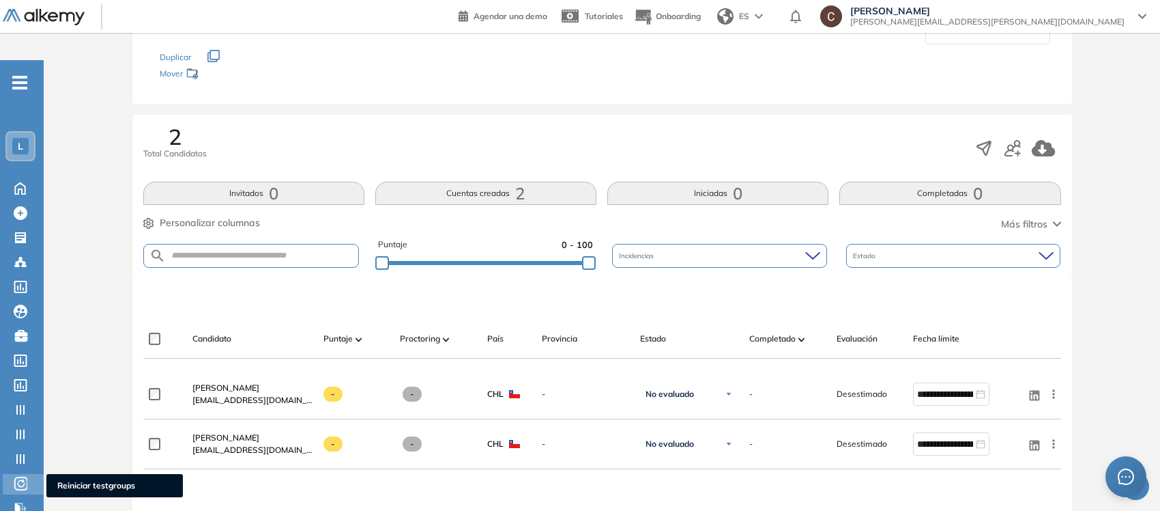
click at [22, 453] on icon at bounding box center [21, 483] width 14 height 16
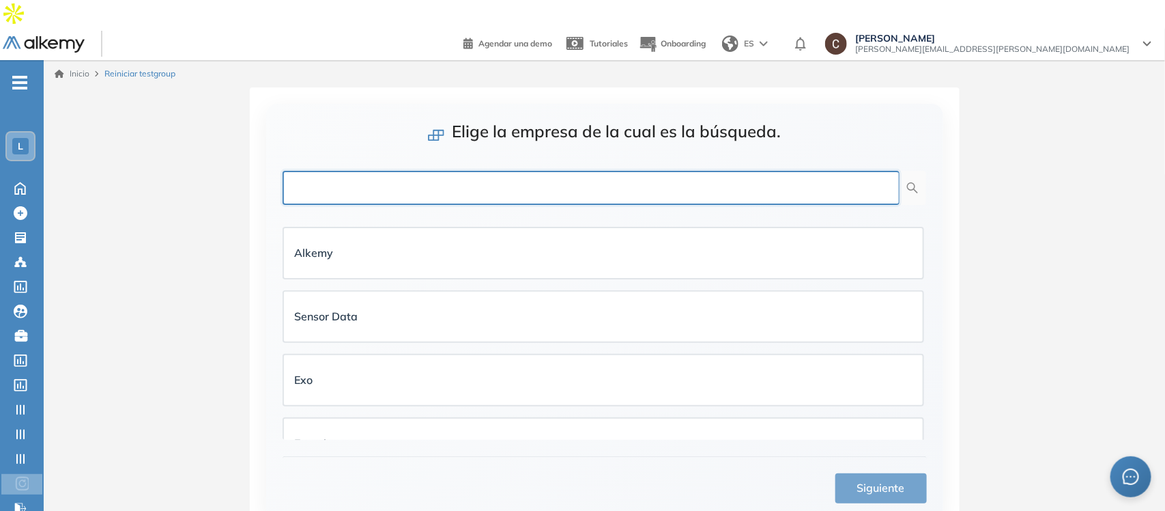
click at [629, 171] on input "text" at bounding box center [591, 188] width 617 height 34
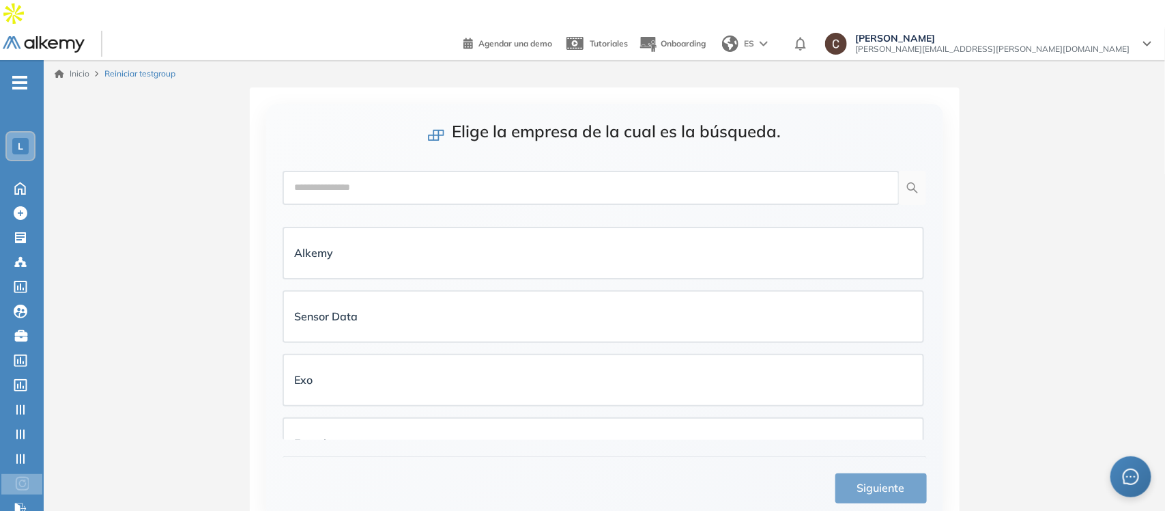
click at [18, 141] on span "L" at bounding box center [20, 146] width 5 height 11
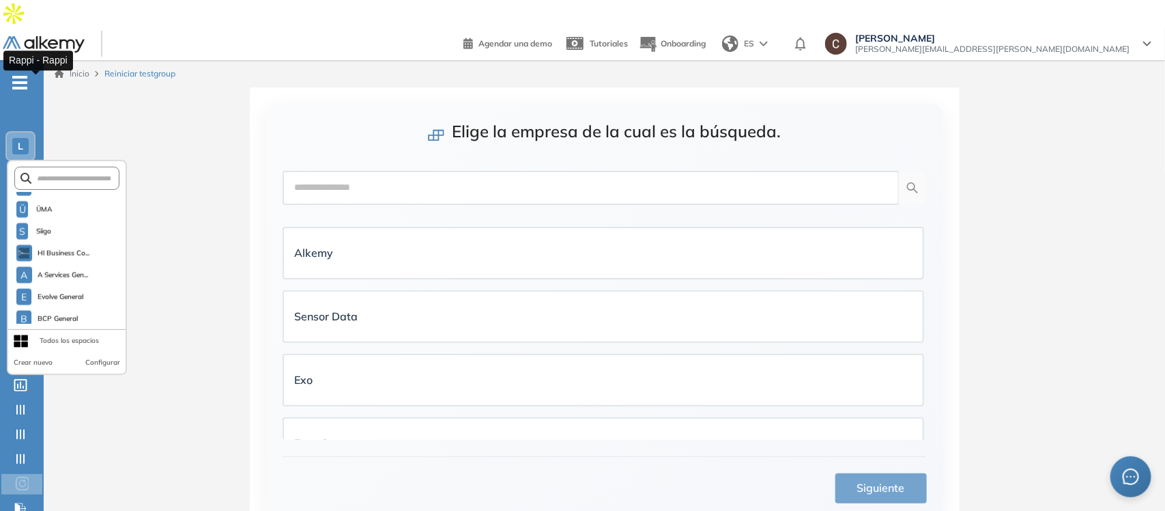
scroll to position [1304, 0]
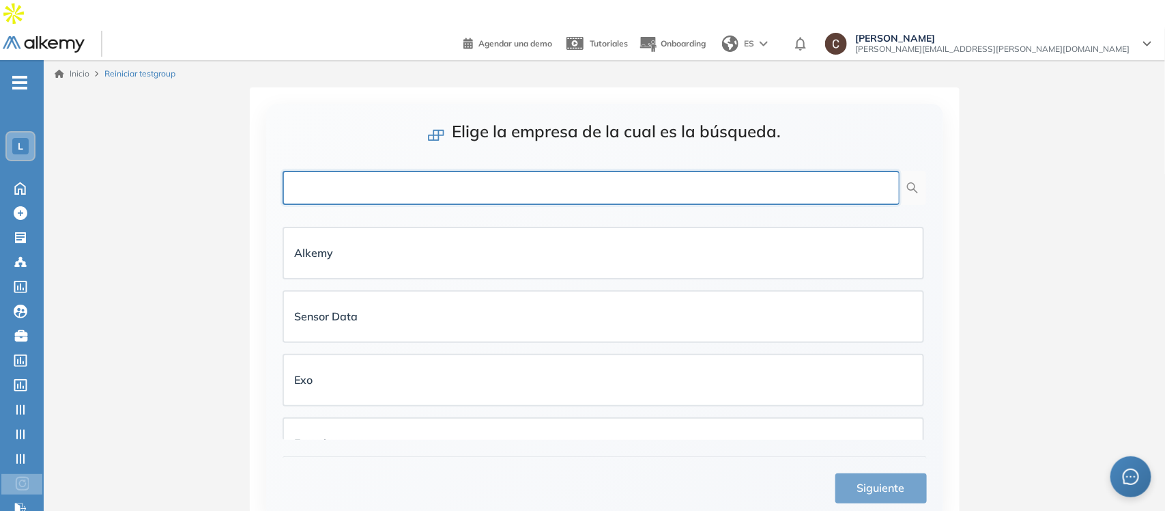
click at [337, 171] on input "text" at bounding box center [591, 188] width 617 height 34
type input "****"
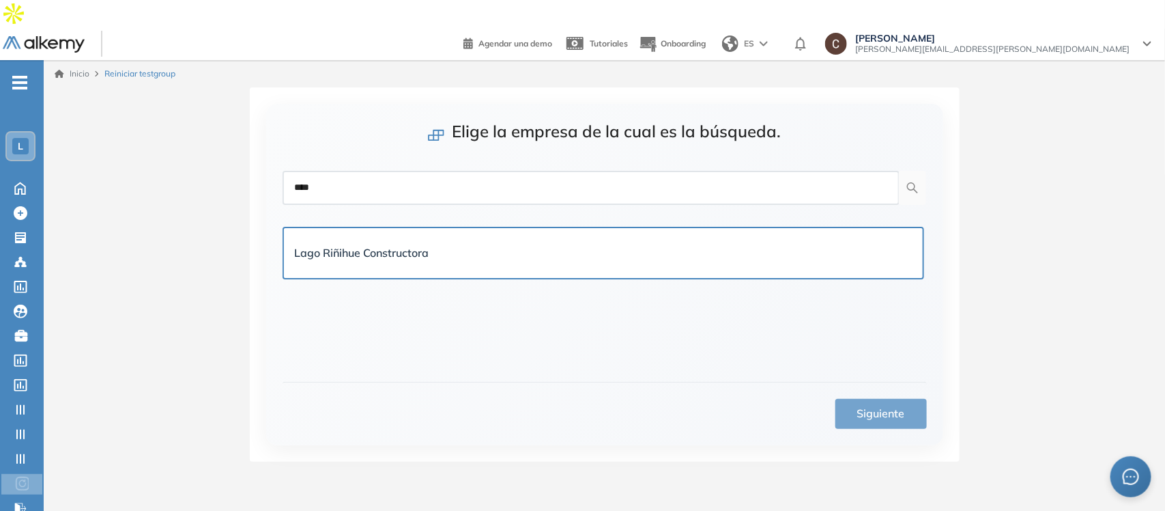
click at [403, 246] on strong "Lago Riñihue Constructora" at bounding box center [362, 253] width 134 height 14
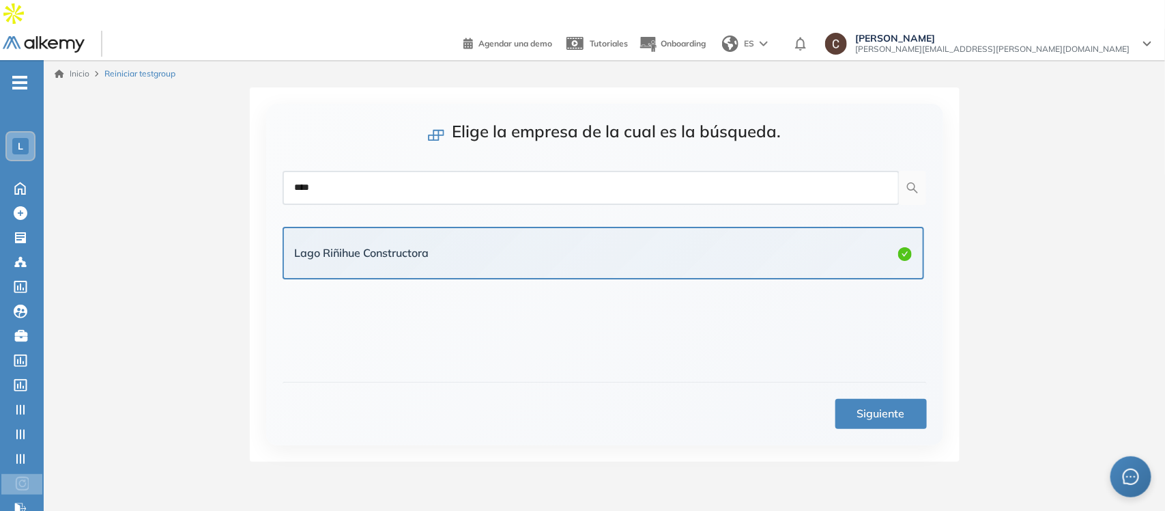
click at [869, 405] on span "Siguiente" at bounding box center [881, 413] width 48 height 17
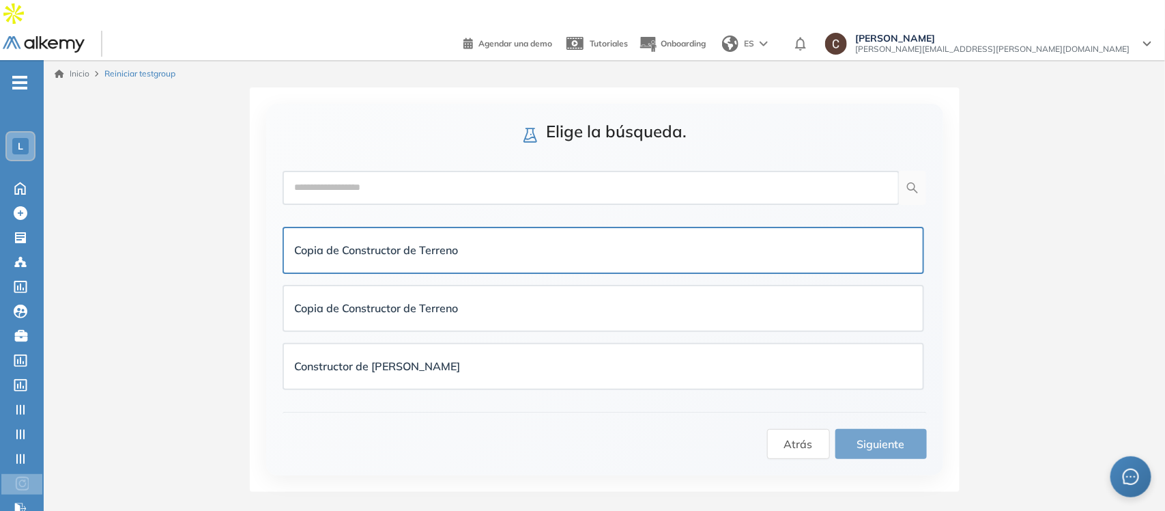
click at [711, 242] on div "Copia de Constructor de Terreno" at bounding box center [603, 250] width 617 height 17
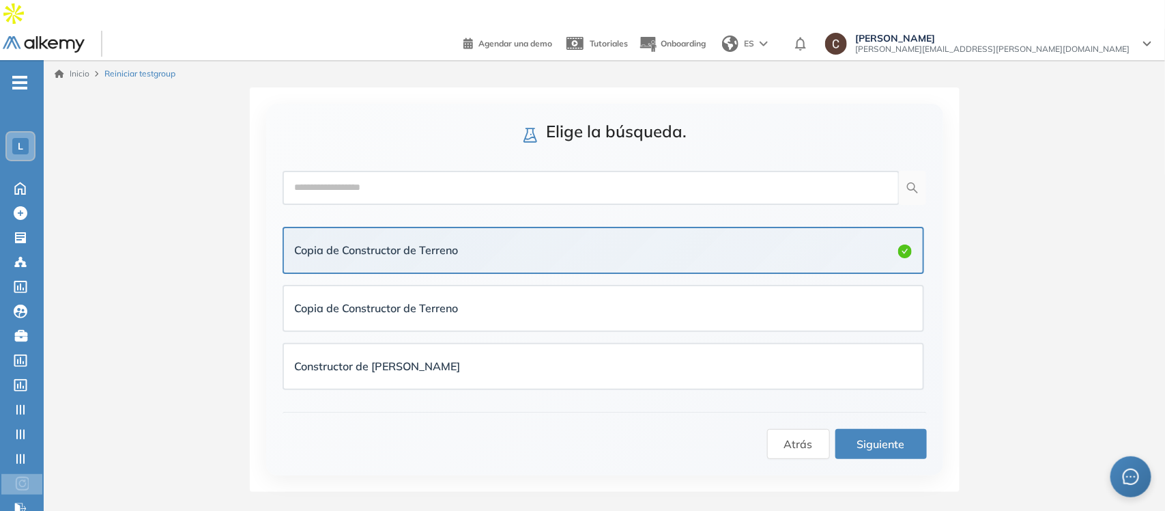
click at [861, 435] on span "Siguiente" at bounding box center [881, 443] width 48 height 17
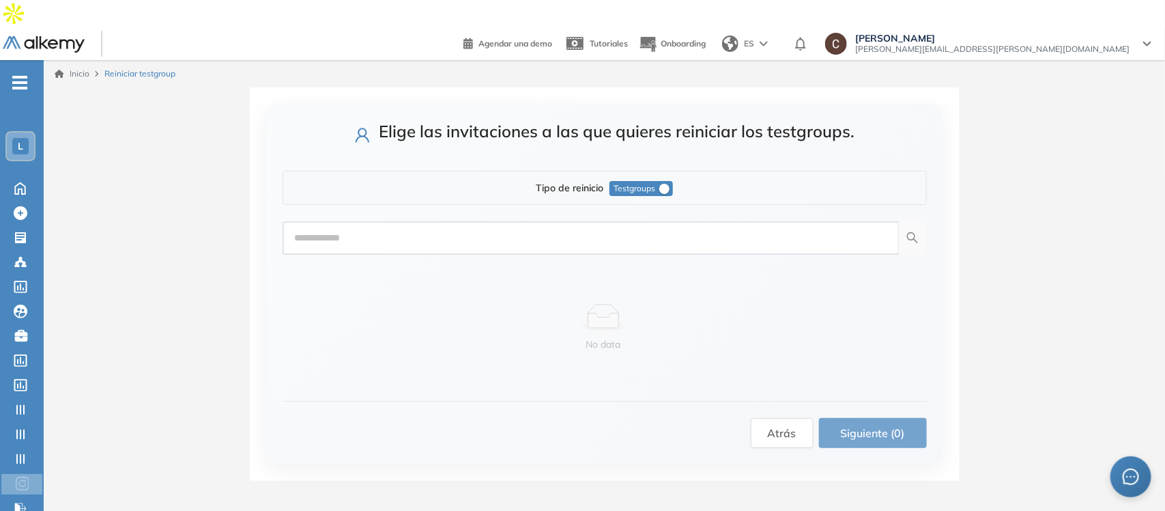
click at [637, 181] on span "Testgroups" at bounding box center [635, 188] width 42 height 15
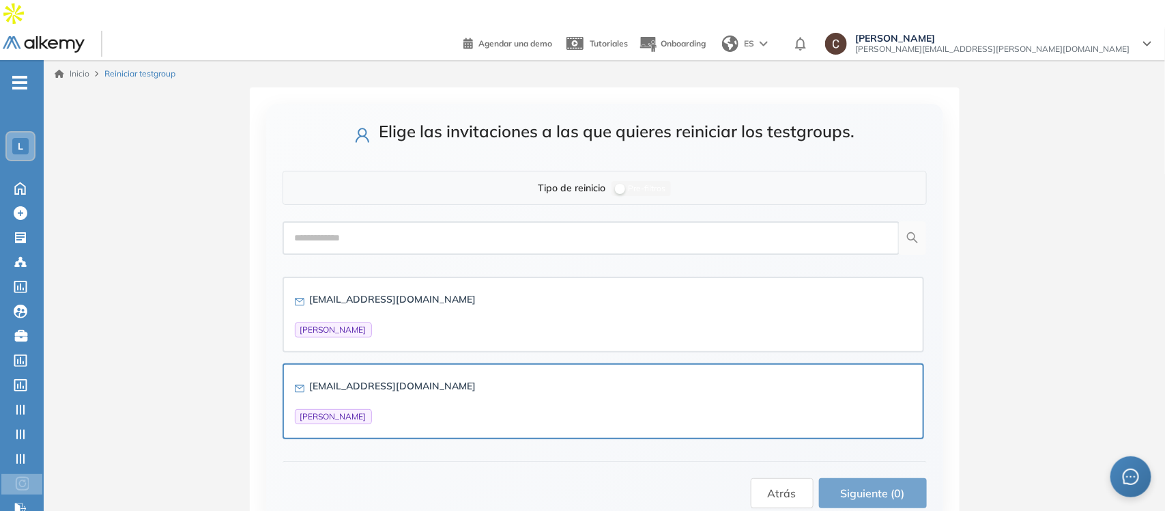
click at [490, 378] on div "[EMAIL_ADDRESS][DOMAIN_NAME] [PERSON_NAME]" at bounding box center [603, 401] width 617 height 46
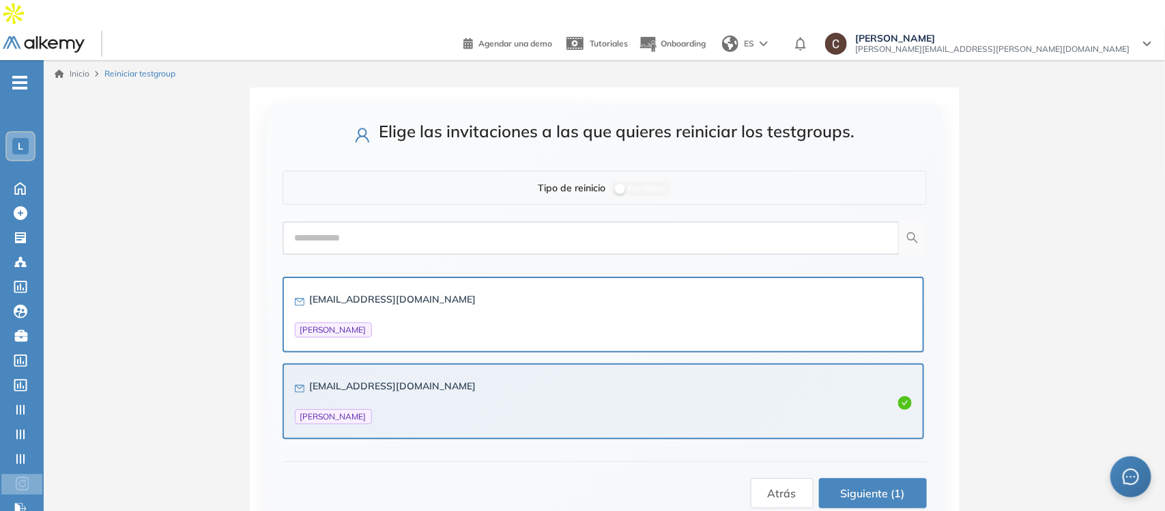
click at [552, 295] on div "[EMAIL_ADDRESS][DOMAIN_NAME] [PERSON_NAME]" at bounding box center [603, 314] width 617 height 46
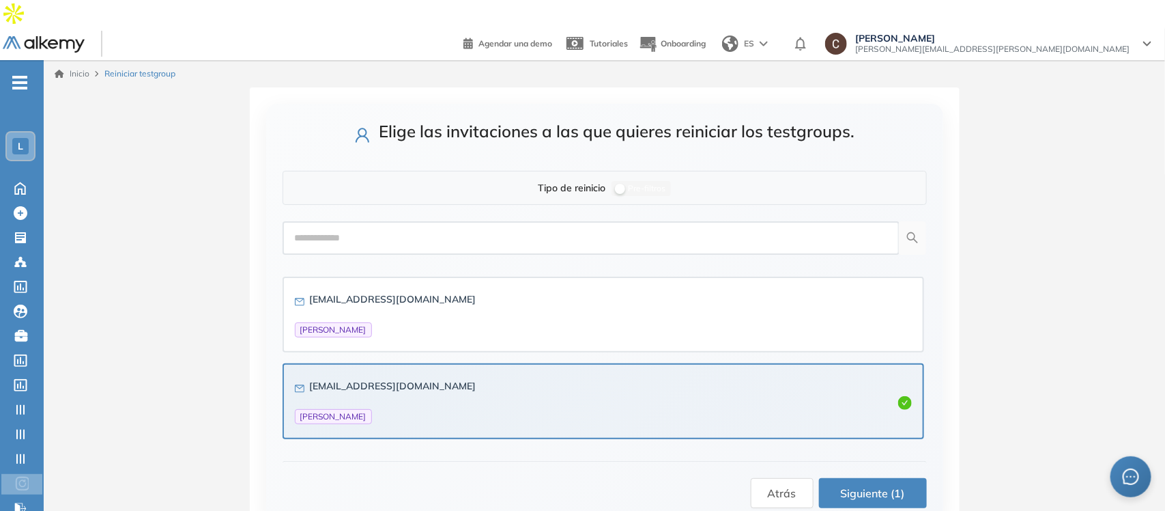
click at [884, 453] on span "Siguiente (1)" at bounding box center [873, 493] width 64 height 17
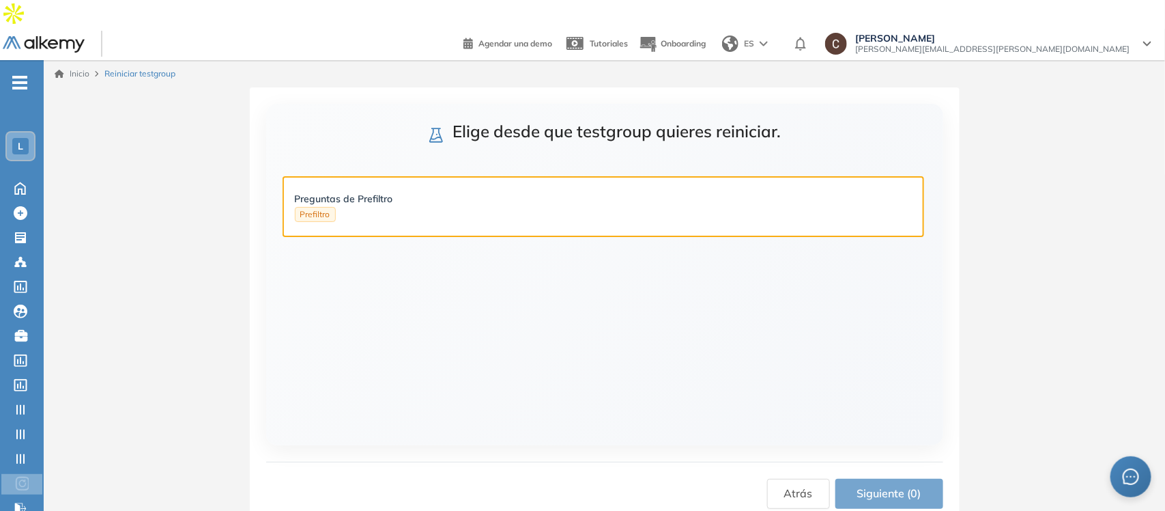
click at [413, 191] on div "Preguntas de Prefiltro Prefiltro" at bounding box center [603, 206] width 617 height 31
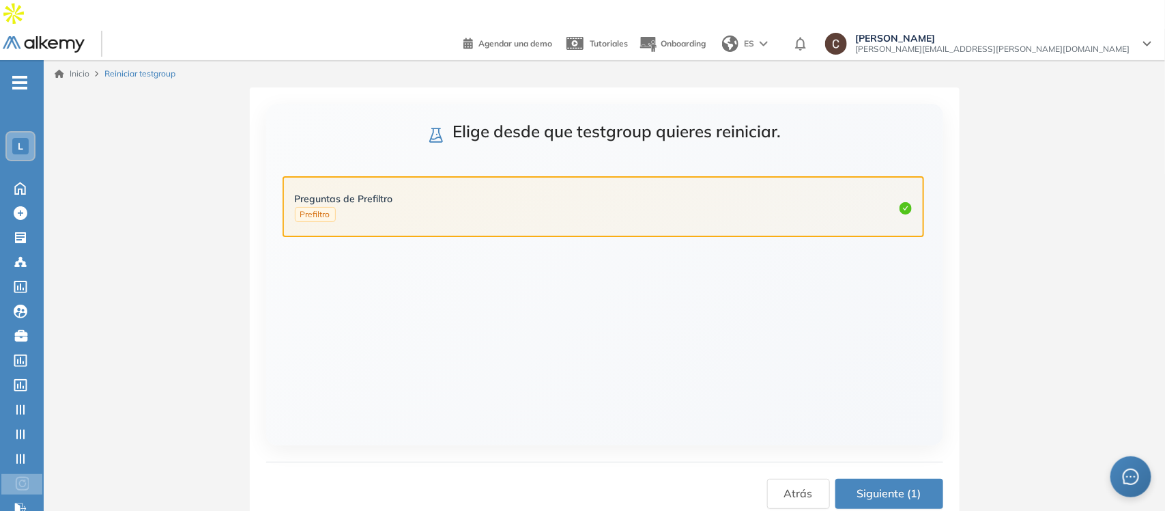
click at [916, 453] on span "Siguiente (1)" at bounding box center [889, 493] width 64 height 17
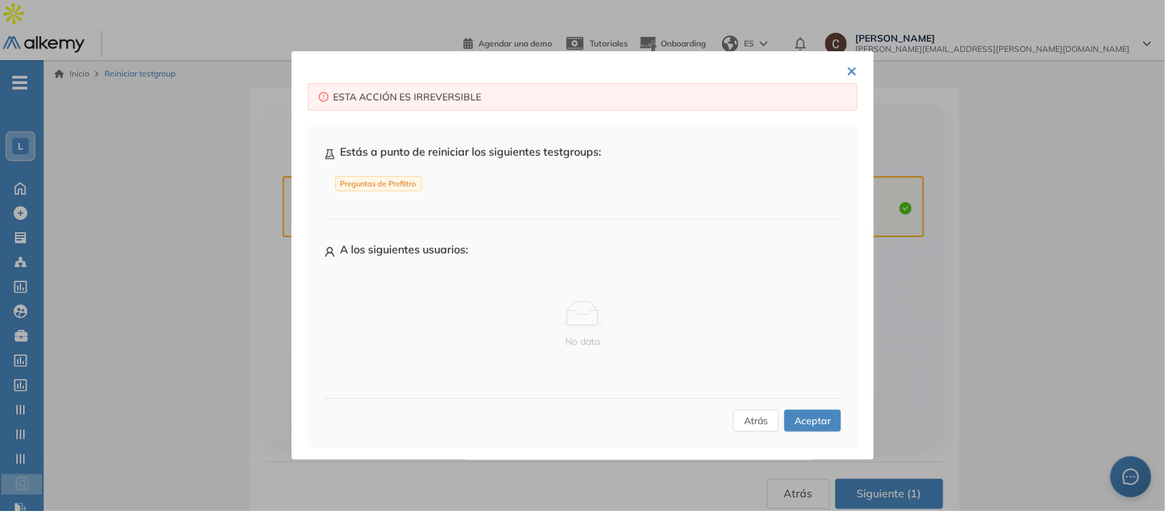
click at [810, 418] on span "Aceptar" at bounding box center [813, 420] width 36 height 15
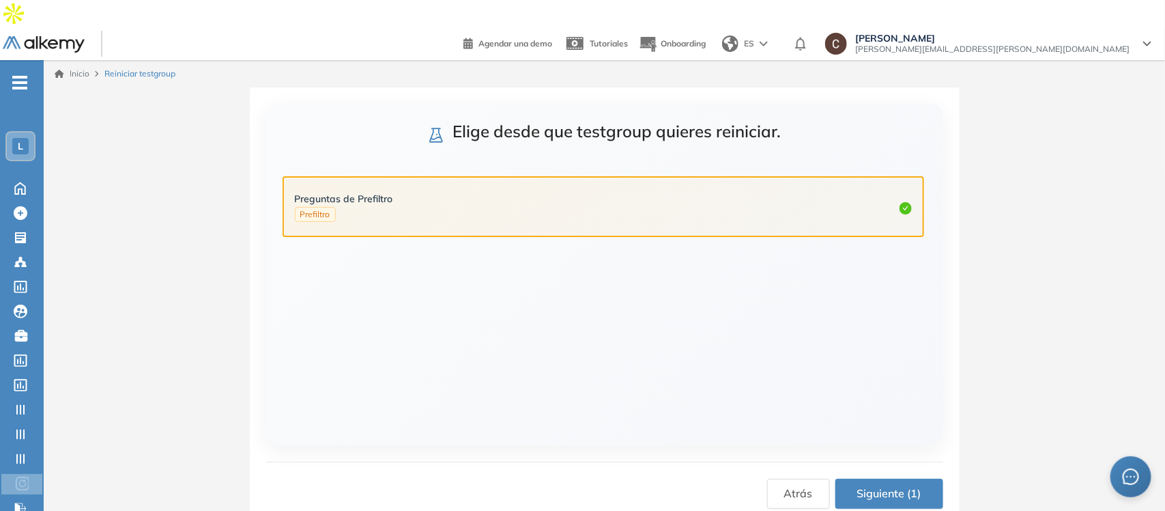
click at [878, 453] on span "Siguiente (1)" at bounding box center [889, 493] width 64 height 17
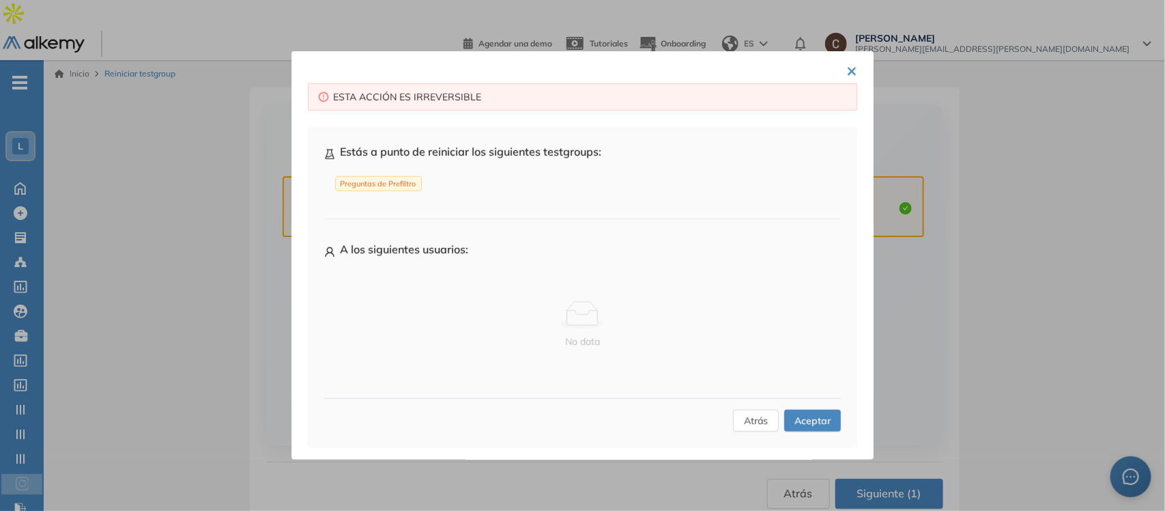
click at [820, 413] on button "Aceptar" at bounding box center [812, 421] width 57 height 22
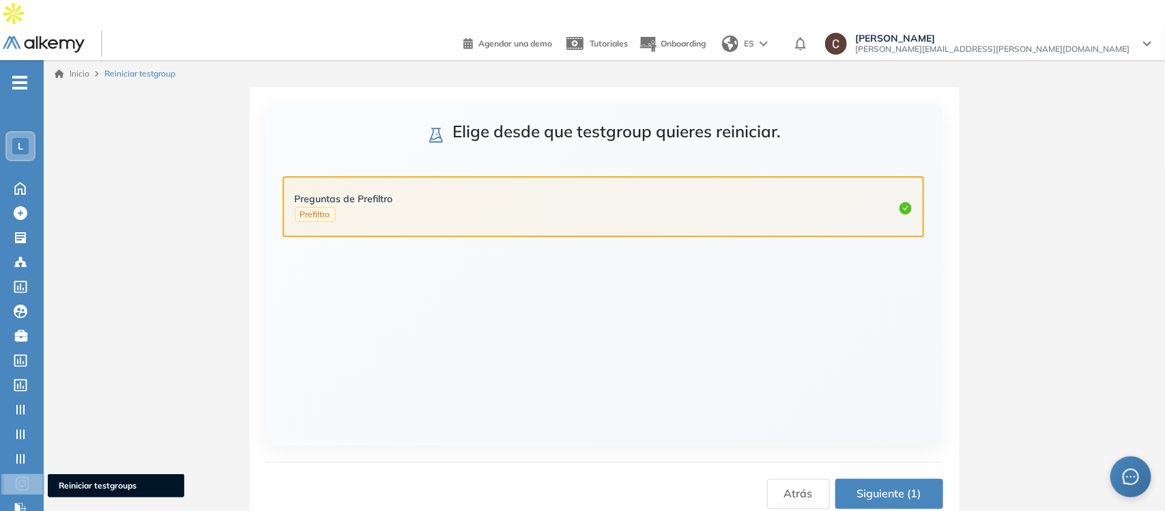
click at [18, 453] on icon at bounding box center [22, 483] width 14 height 16
click at [131, 68] on span "Reiniciar testgroup" at bounding box center [139, 74] width 71 height 12
click at [26, 138] on div "L" at bounding box center [20, 146] width 16 height 16
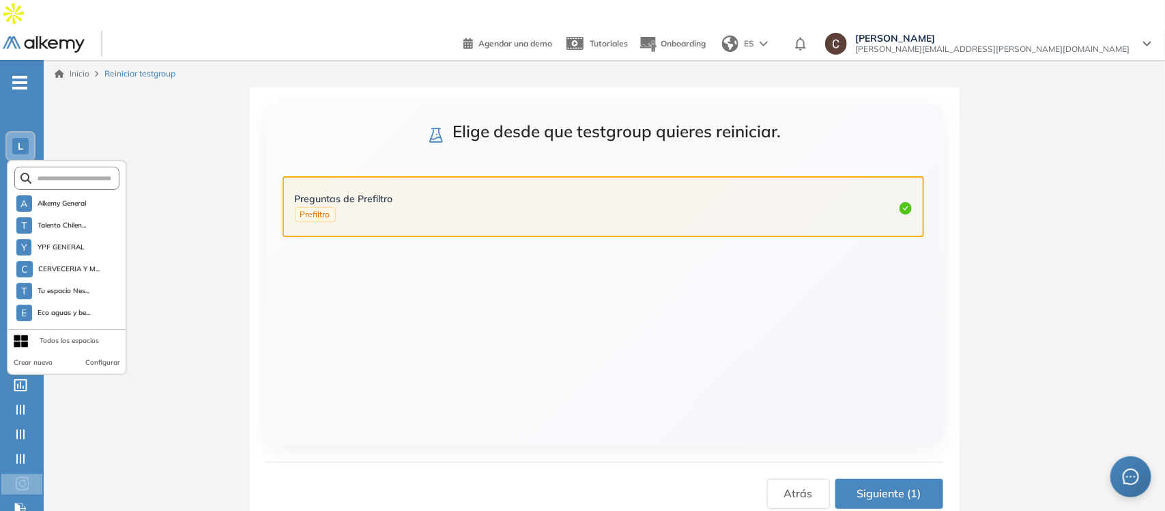
click at [188, 210] on div "Elige desde que testgroup quieres reiniciar. Preguntas de Prefiltro Prefiltro A…" at bounding box center [604, 306] width 1121 height 438
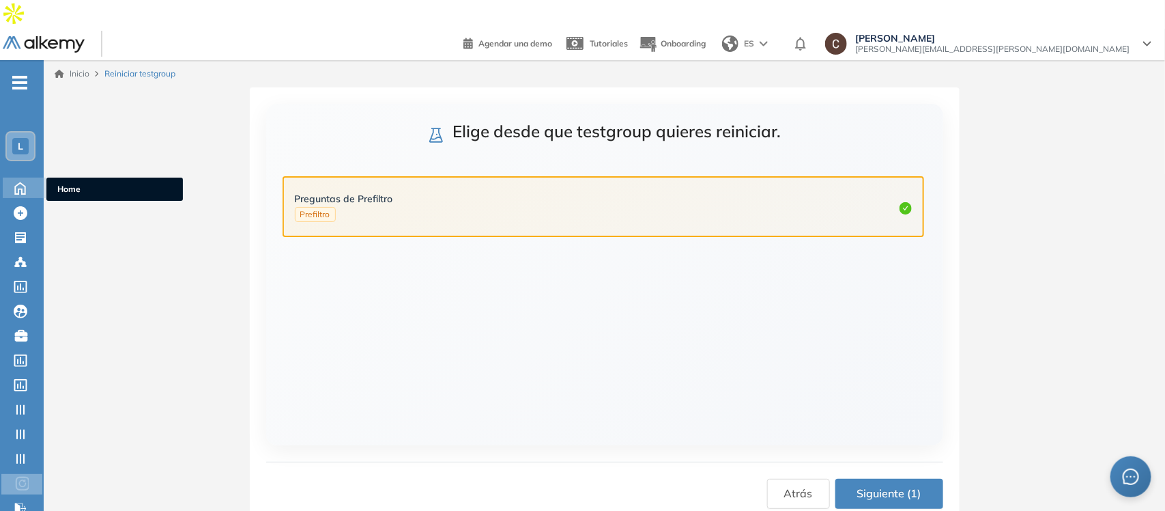
click at [26, 179] on icon at bounding box center [20, 187] width 24 height 16
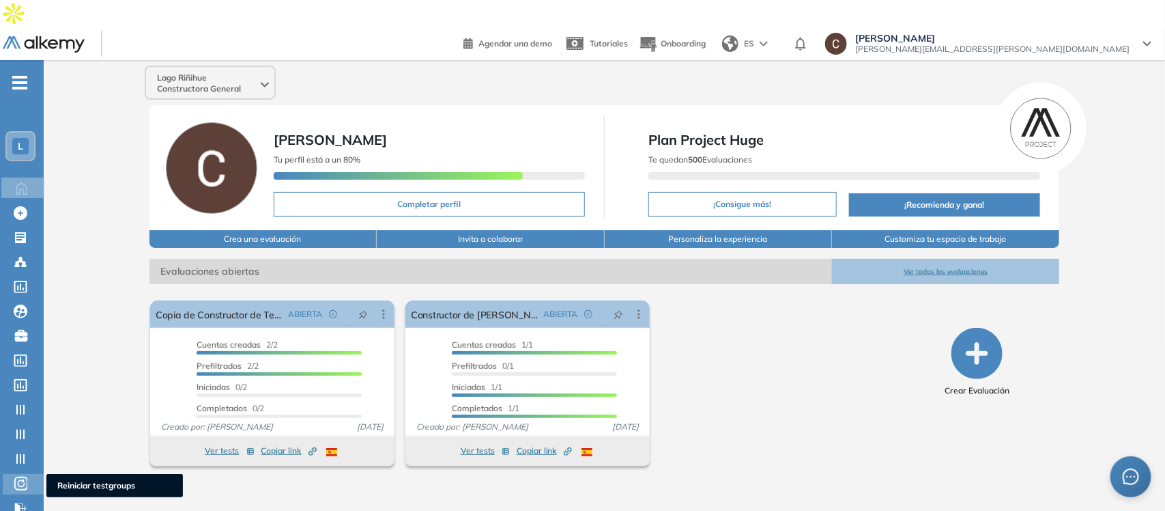
click at [9, 453] on div "Reiniciar testgroups Reiniciar testgroups" at bounding box center [23, 484] width 41 height 20
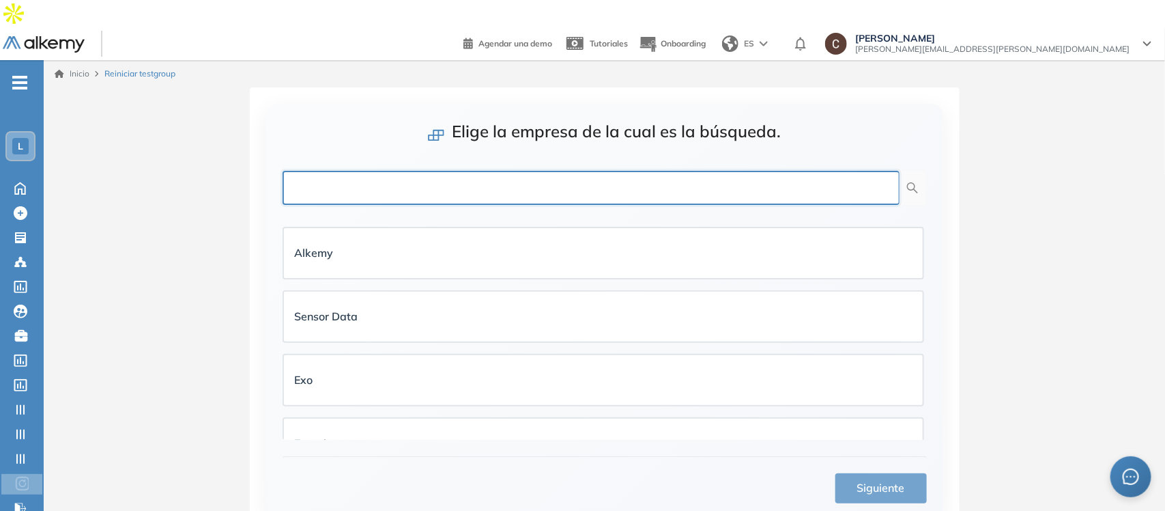
click at [442, 171] on input "text" at bounding box center [591, 188] width 617 height 34
type input "****"
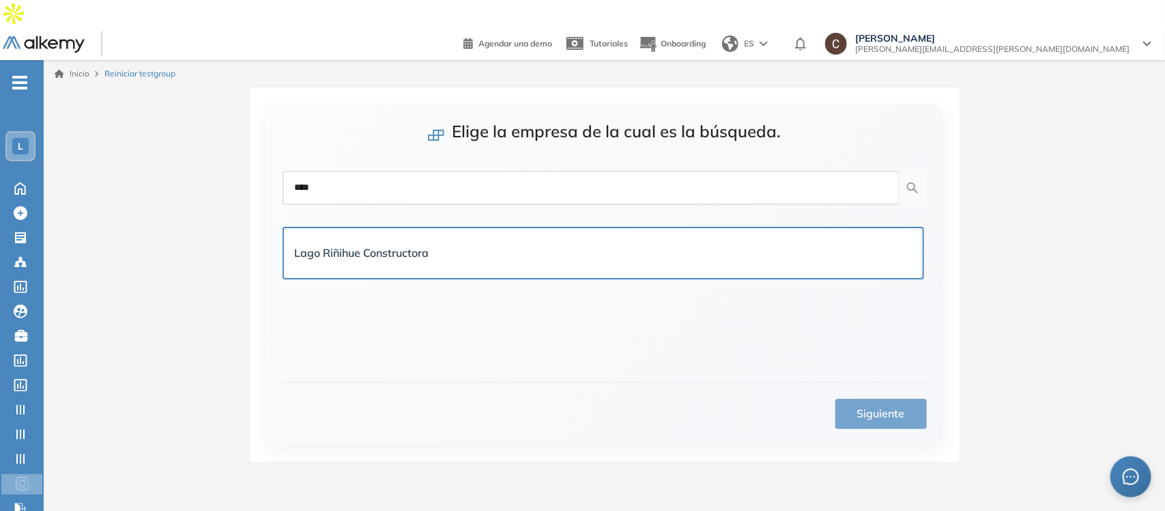
click at [511, 239] on div "Lago Riñihue Constructora" at bounding box center [603, 253] width 617 height 28
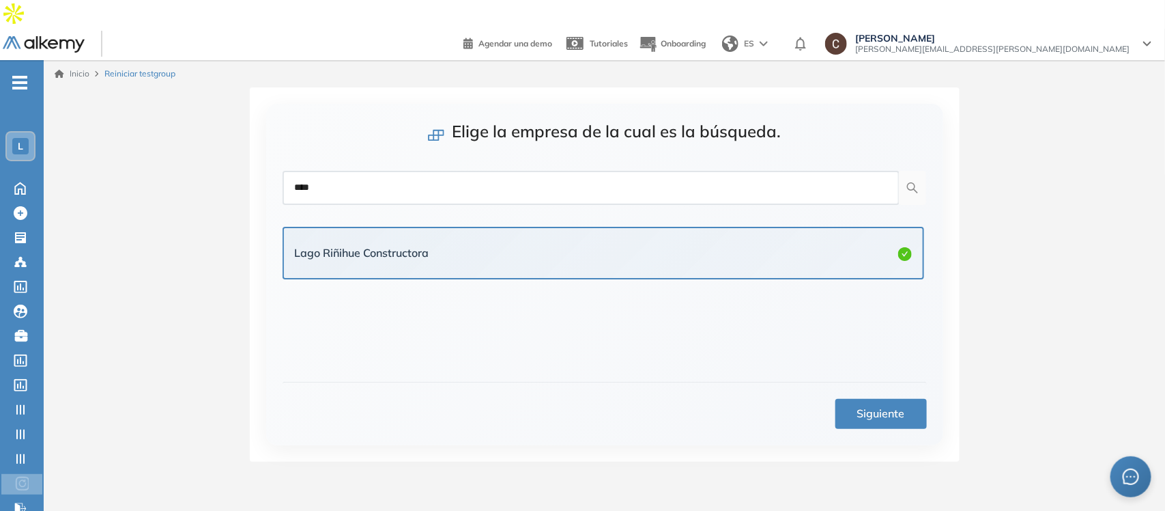
click at [887, 399] on button "Siguiente" at bounding box center [880, 414] width 91 height 30
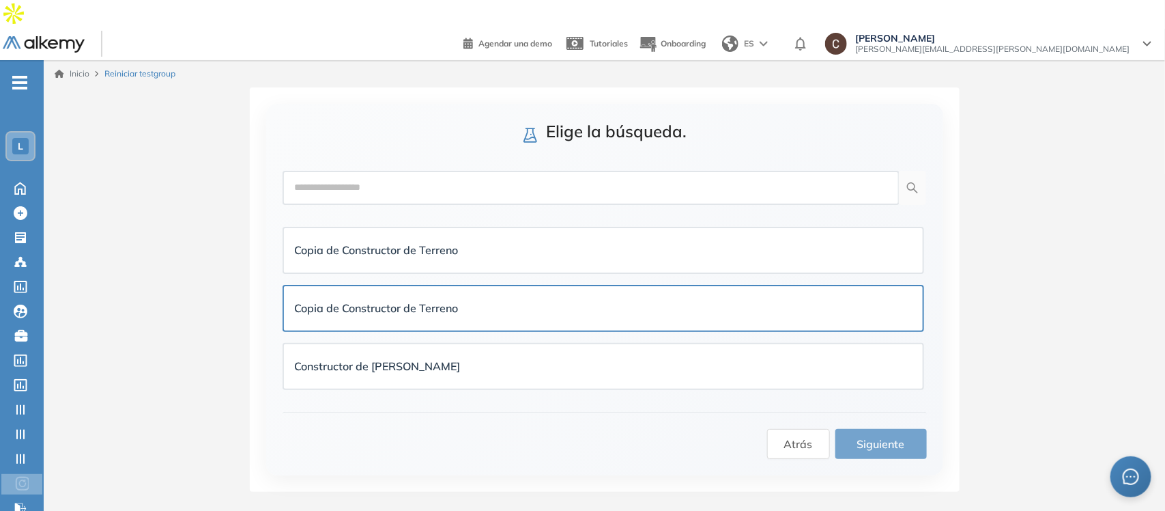
click at [567, 300] on div "Copia de Constructor de Terreno" at bounding box center [603, 308] width 617 height 17
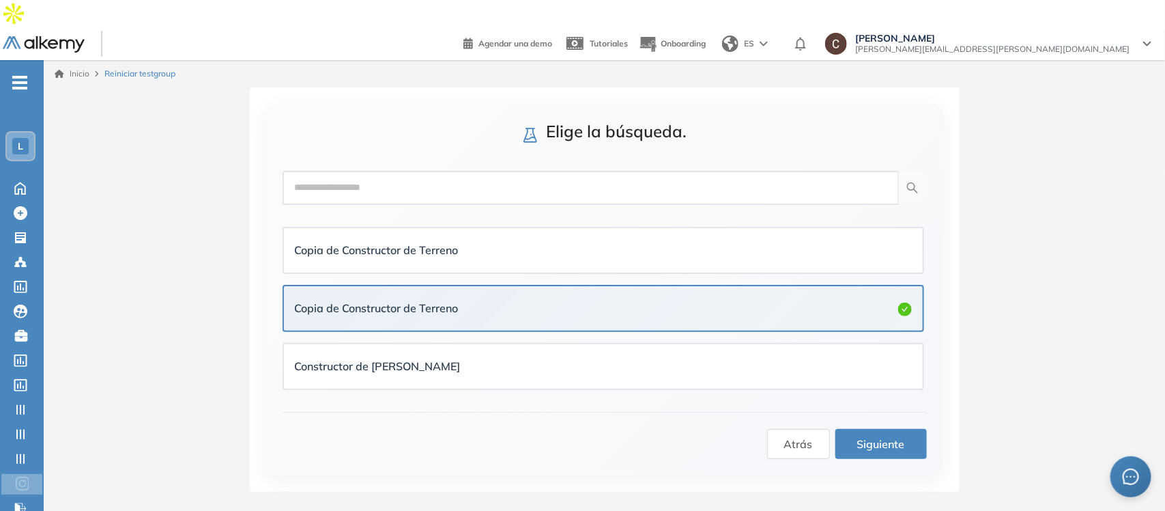
click at [865, 435] on span "Siguiente" at bounding box center [881, 443] width 48 height 17
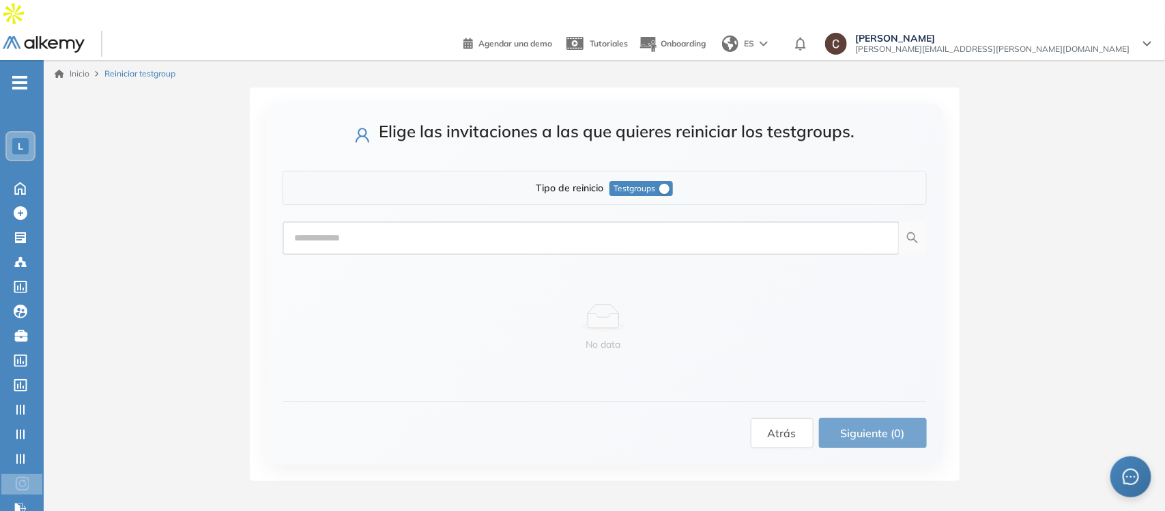
click at [657, 181] on button "Testgroups" at bounding box center [641, 188] width 63 height 15
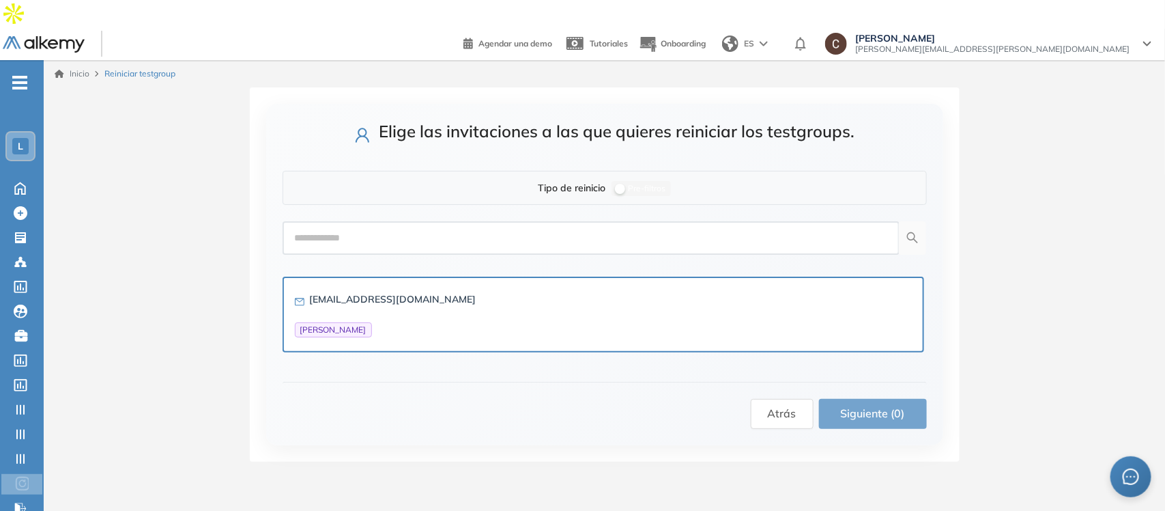
click at [547, 302] on div "[EMAIL_ADDRESS][DOMAIN_NAME] [PERSON_NAME]" at bounding box center [603, 314] width 617 height 46
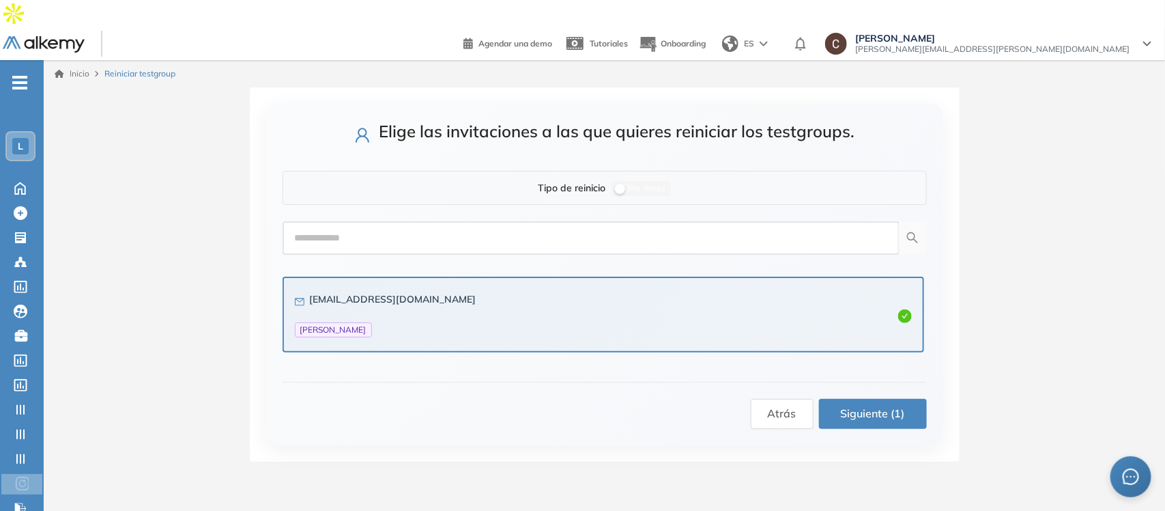
click at [877, 405] on span "Siguiente (1)" at bounding box center [873, 413] width 64 height 17
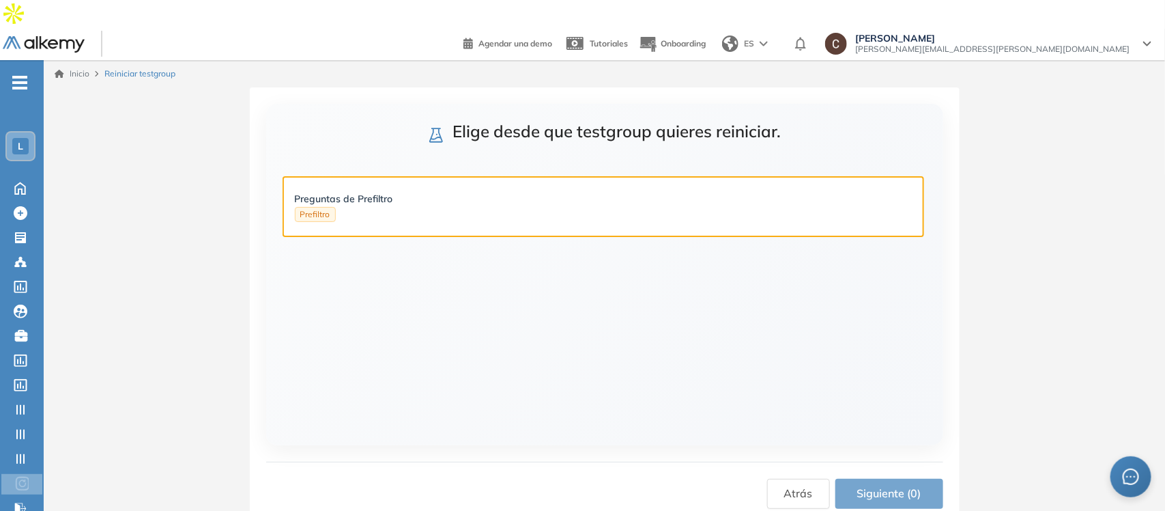
click at [500, 191] on div "Preguntas de Prefiltro Prefiltro" at bounding box center [603, 206] width 617 height 31
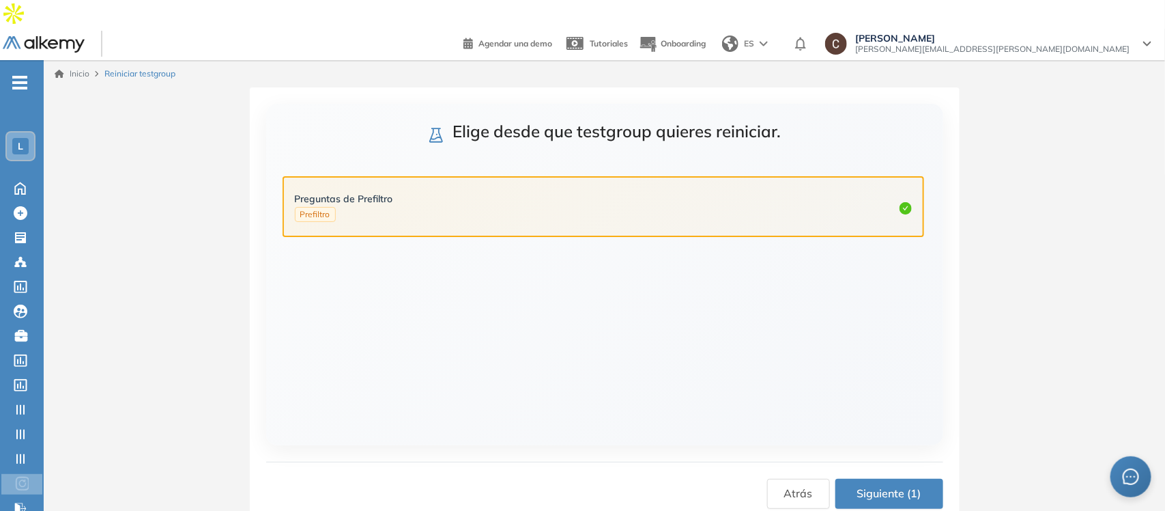
click at [850, 453] on button "Siguiente (1)" at bounding box center [889, 493] width 108 height 30
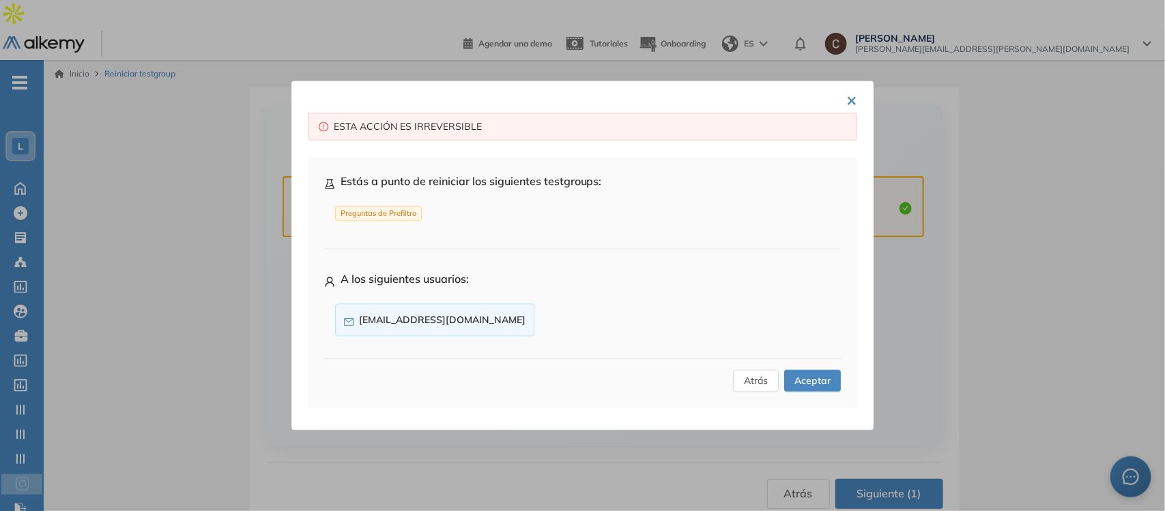
drag, startPoint x: 555, startPoint y: 297, endPoint x: 531, endPoint y: 308, distance: 26.3
click at [531, 308] on div "A los siguientes usuarios: [EMAIL_ADDRESS][DOMAIN_NAME]" at bounding box center [582, 306] width 517 height 71
click at [814, 377] on span "Aceptar" at bounding box center [813, 380] width 36 height 15
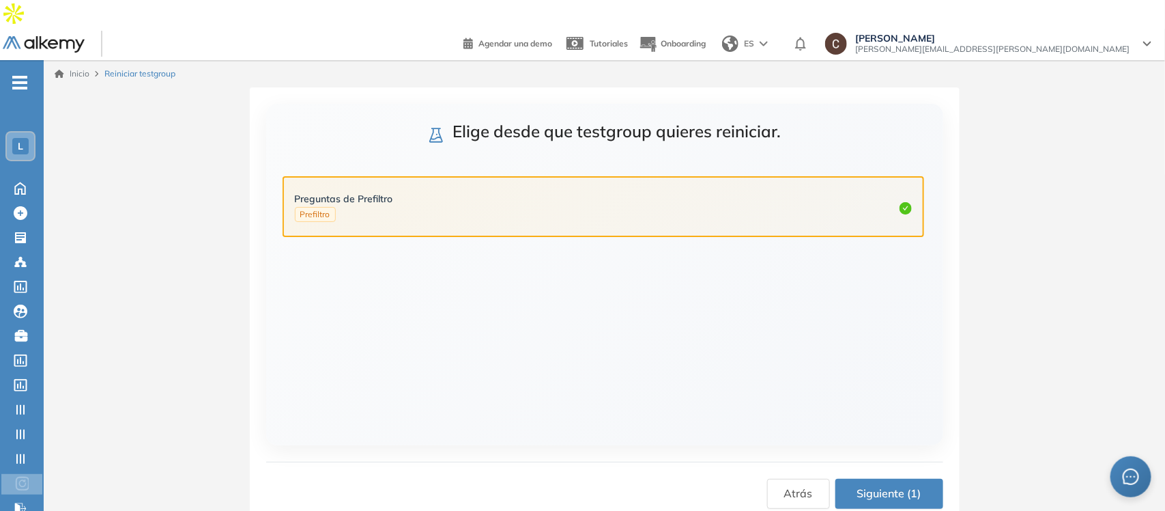
click at [909, 453] on span "Siguiente (1)" at bounding box center [889, 493] width 64 height 17
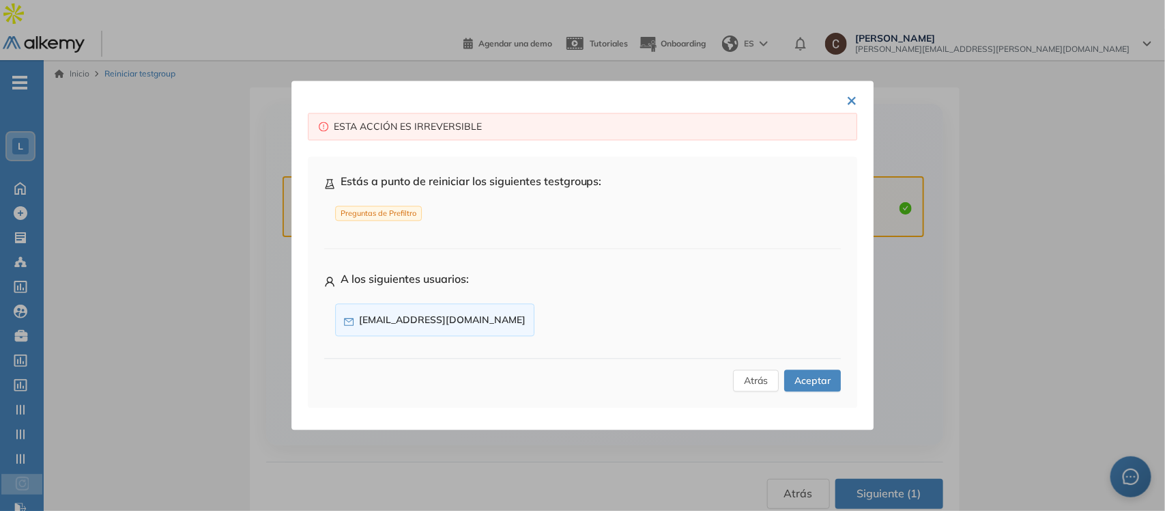
click at [805, 377] on span "Aceptar" at bounding box center [813, 380] width 36 height 15
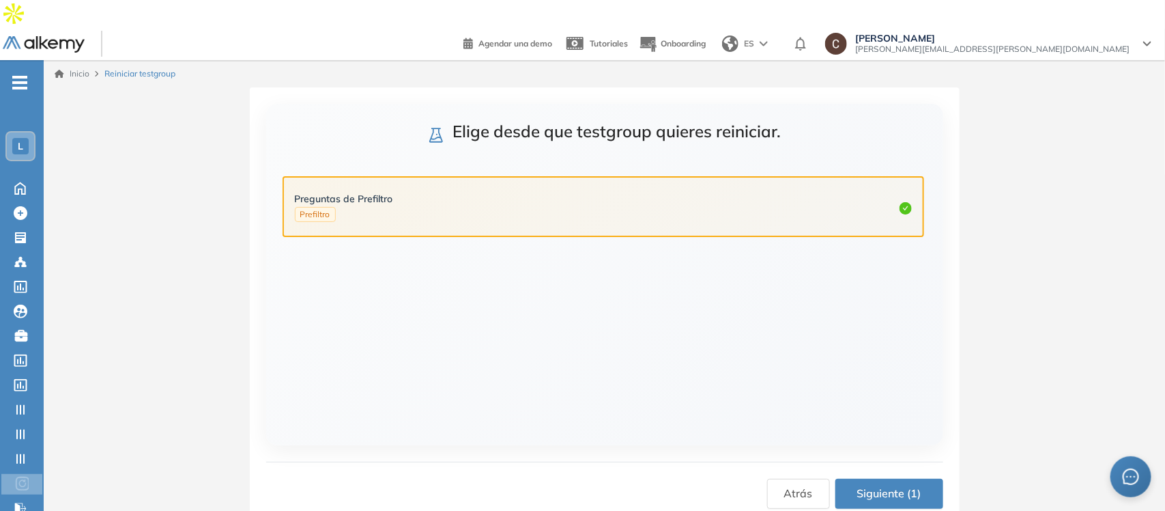
click at [730, 191] on div "Preguntas de Prefiltro Prefiltro" at bounding box center [603, 206] width 617 height 31
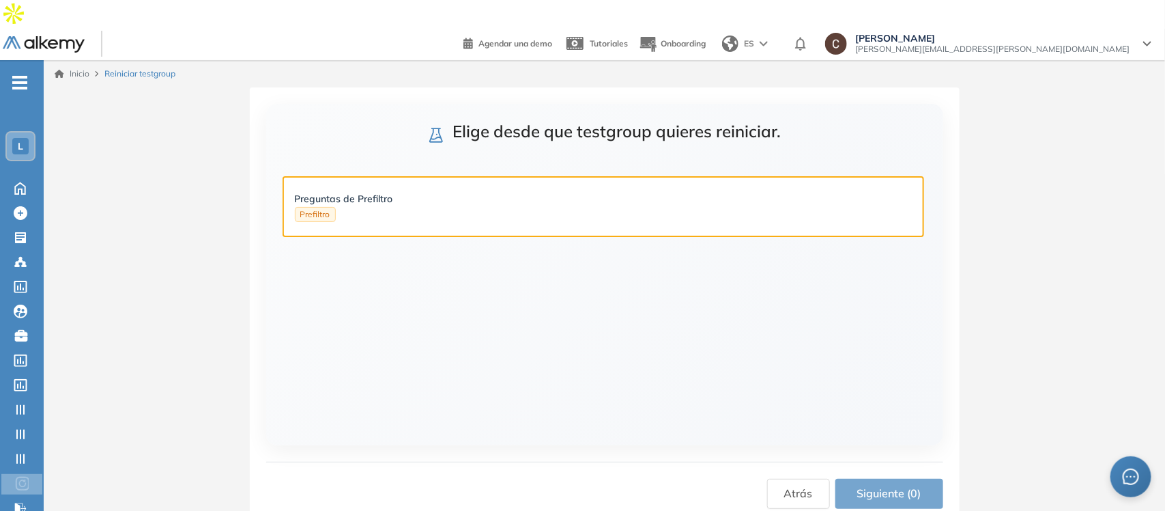
click at [730, 191] on div "Preguntas de Prefiltro Prefiltro" at bounding box center [603, 206] width 617 height 31
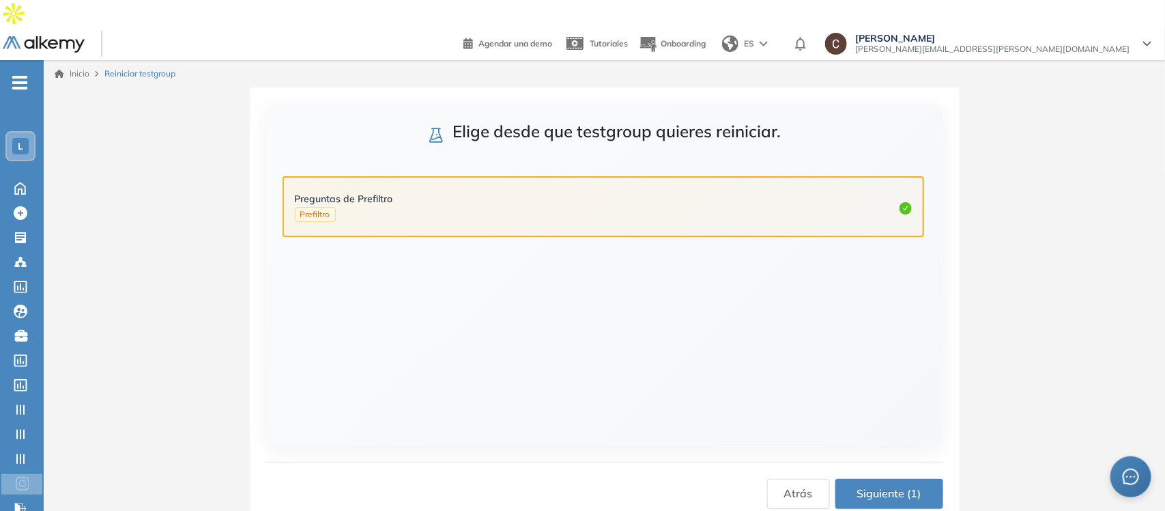
click at [904, 453] on span "Siguiente (1)" at bounding box center [889, 493] width 64 height 17
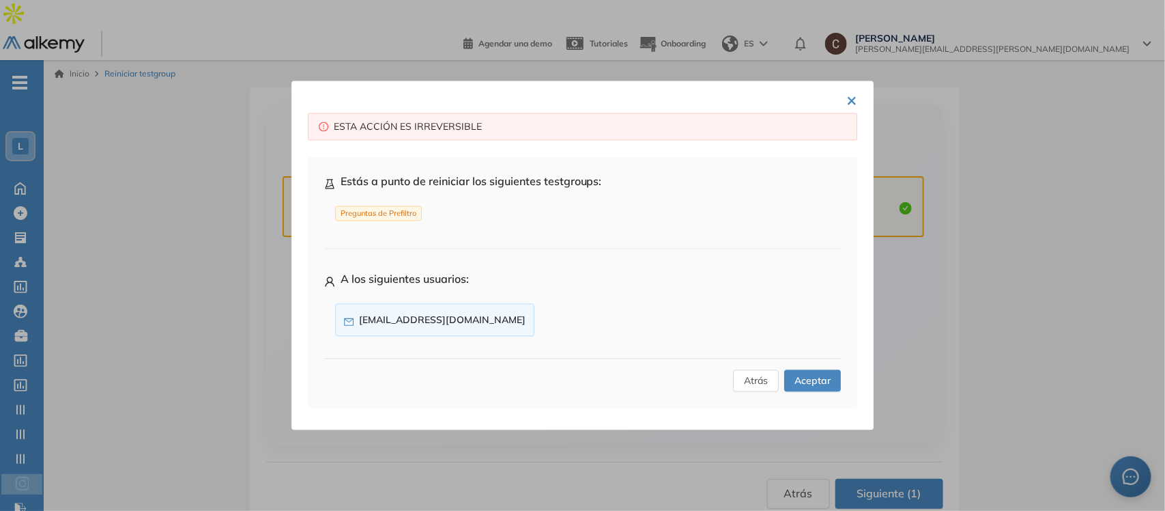
click at [425, 203] on li "Preguntas de Prefiltro" at bounding box center [582, 214] width 517 height 26
click at [511, 220] on li "Preguntas de Prefiltro" at bounding box center [582, 214] width 517 height 26
click at [534, 296] on div "A los siguientes usuarios: [EMAIL_ADDRESS][DOMAIN_NAME]" at bounding box center [582, 306] width 517 height 71
click at [465, 319] on strong "[EMAIL_ADDRESS][DOMAIN_NAME]" at bounding box center [442, 320] width 167 height 12
drag, startPoint x: 598, startPoint y: 331, endPoint x: 753, endPoint y: 365, distance: 158.7
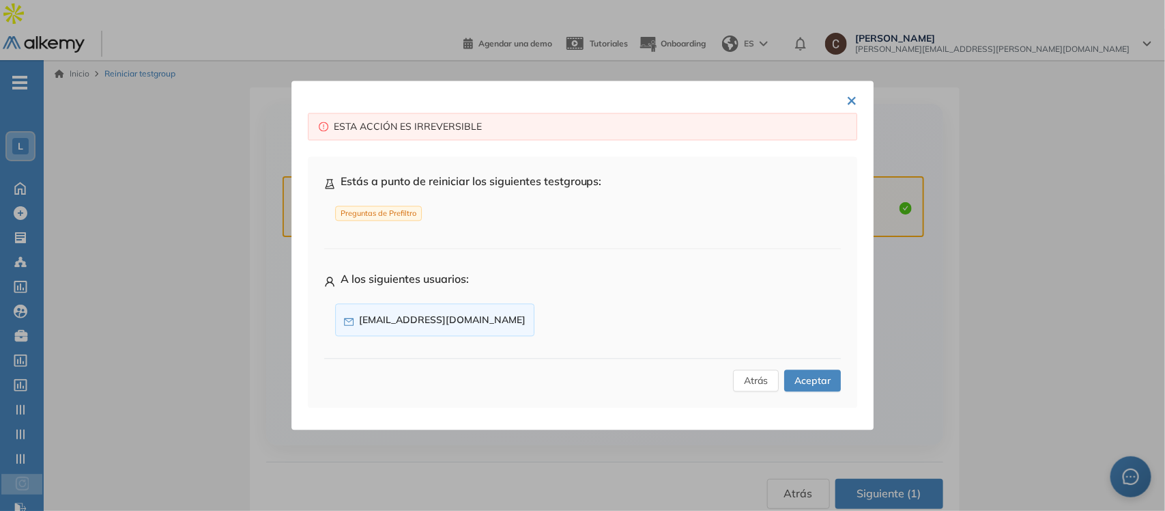
click at [613, 331] on li "[EMAIL_ADDRESS][DOMAIN_NAME]" at bounding box center [582, 320] width 517 height 44
click at [831, 388] on button "Aceptar" at bounding box center [812, 381] width 57 height 22
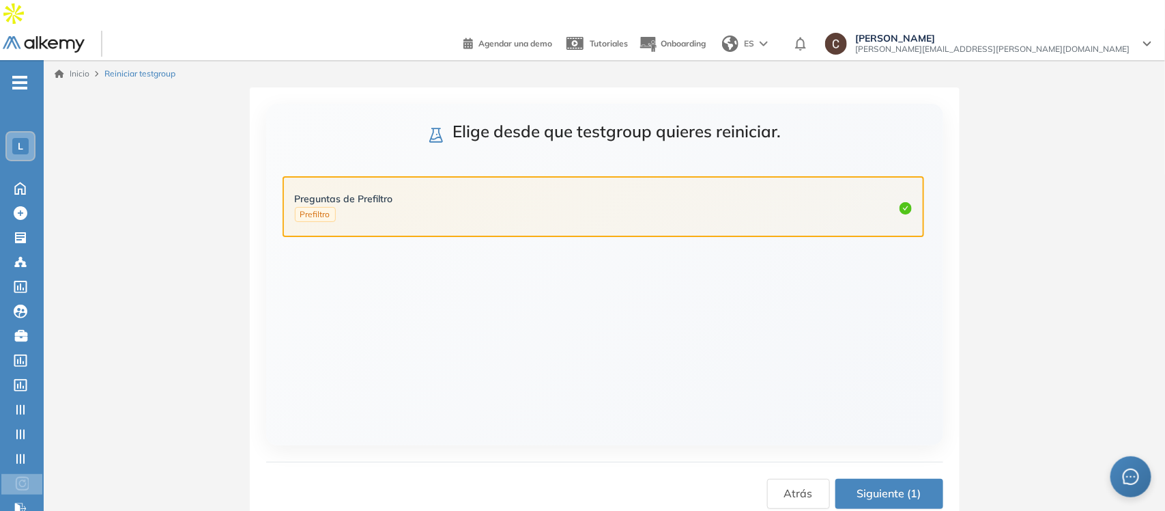
click at [881, 453] on span "Siguiente (1)" at bounding box center [889, 493] width 64 height 17
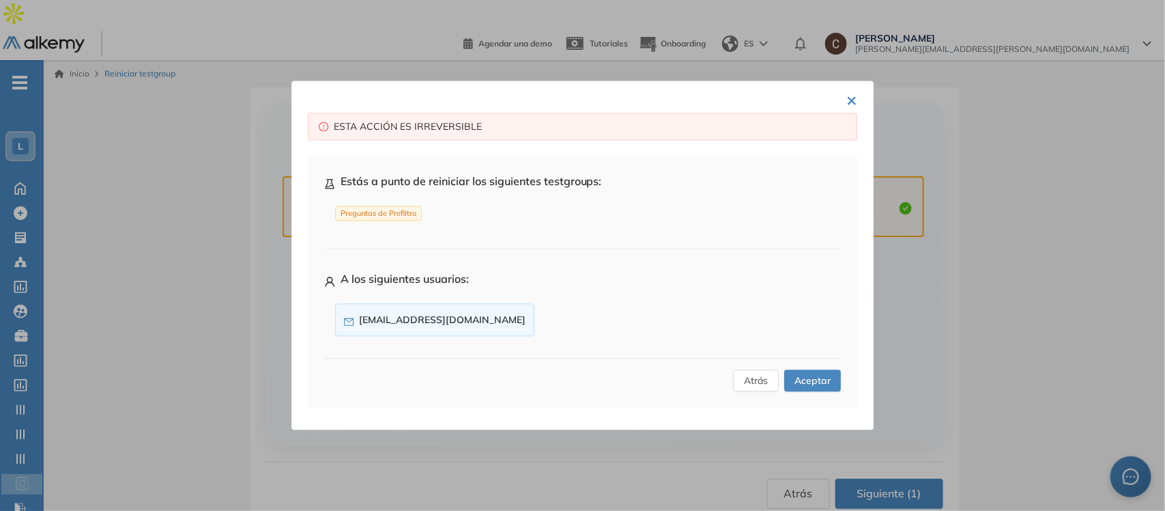
click at [814, 382] on span "Aceptar" at bounding box center [813, 380] width 36 height 15
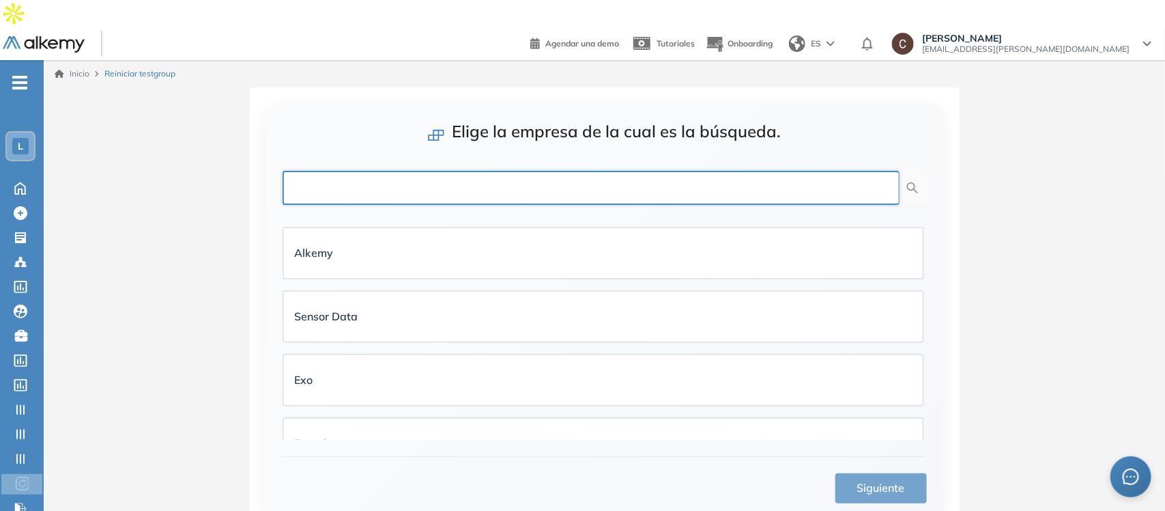
click at [346, 171] on input "text" at bounding box center [591, 188] width 617 height 34
type input "****"
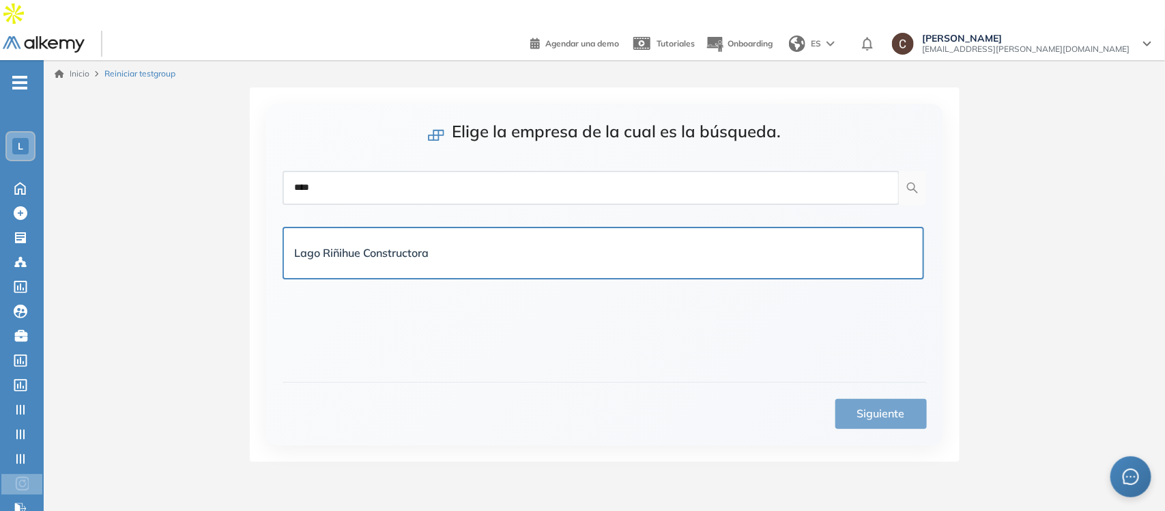
click at [357, 246] on strong "Lago Riñihue Constructora" at bounding box center [362, 253] width 134 height 14
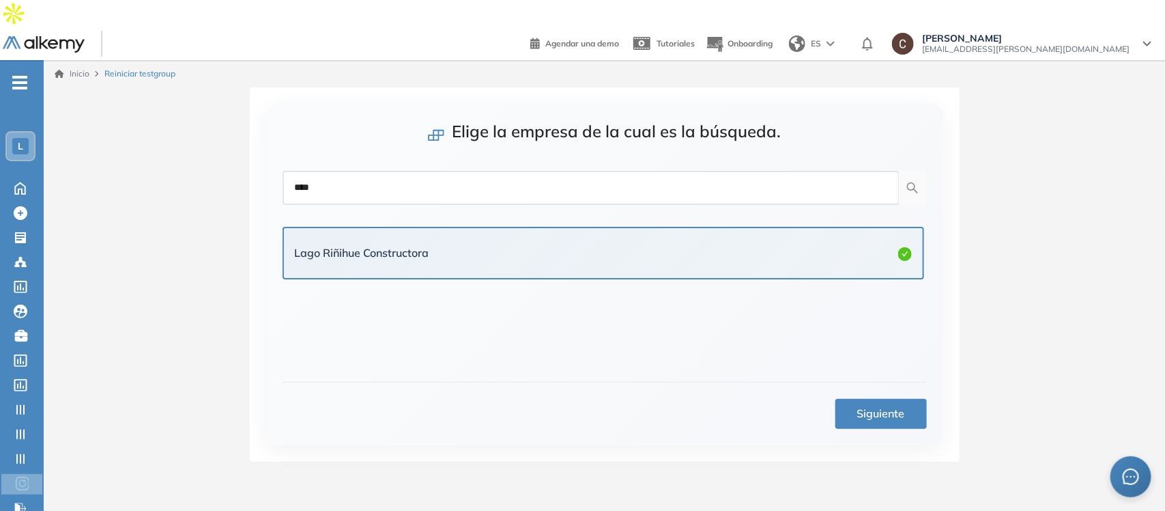
click at [846, 399] on button "Siguiente" at bounding box center [880, 414] width 91 height 30
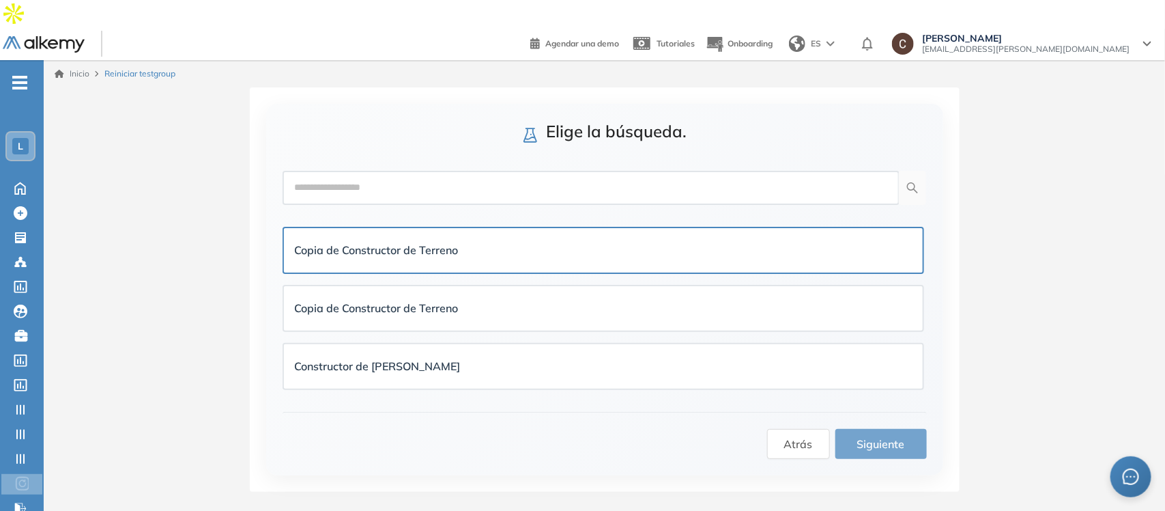
click at [494, 242] on div "Copia de Constructor de Terreno" at bounding box center [603, 250] width 617 height 17
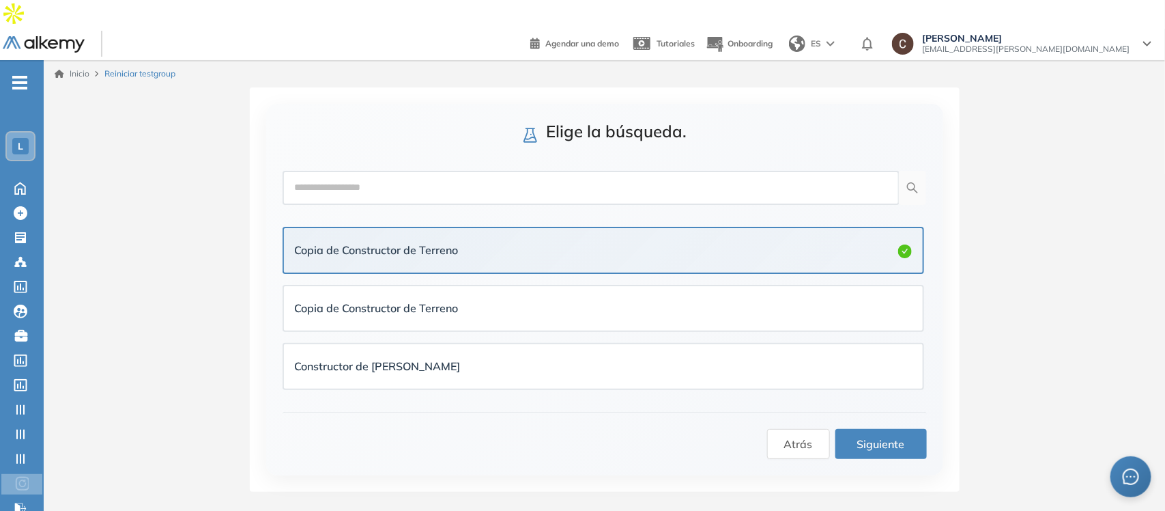
click at [858, 435] on span "Siguiente" at bounding box center [881, 443] width 48 height 17
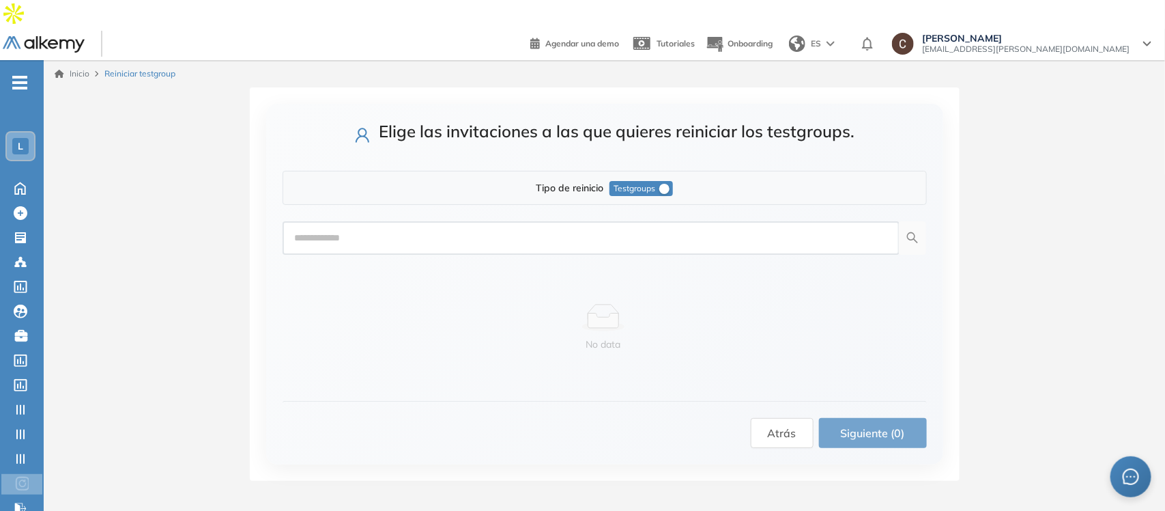
click at [627, 181] on span "Testgroups" at bounding box center [635, 188] width 42 height 15
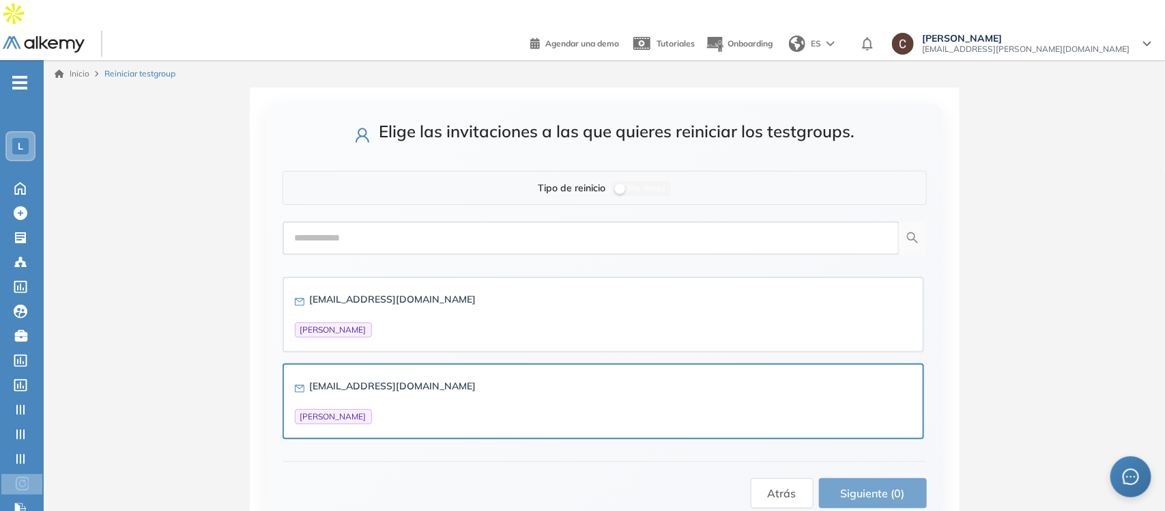
drag, startPoint x: 521, startPoint y: 360, endPoint x: 546, endPoint y: 362, distance: 25.3
click at [521, 378] on div "[EMAIL_ADDRESS][DOMAIN_NAME] [PERSON_NAME]" at bounding box center [603, 401] width 617 height 46
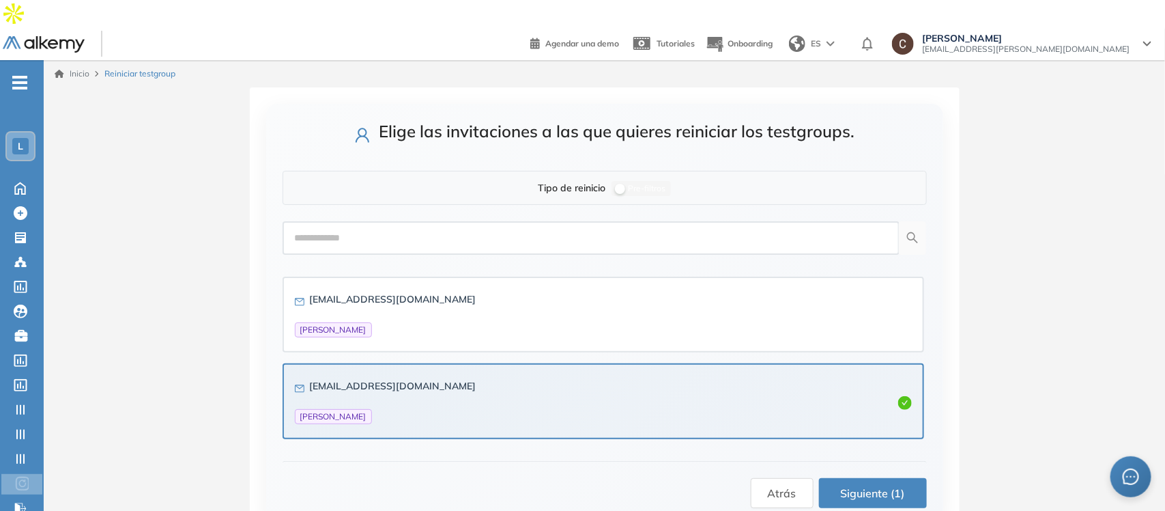
click at [867, 485] on span "Siguiente (1)" at bounding box center [873, 493] width 64 height 17
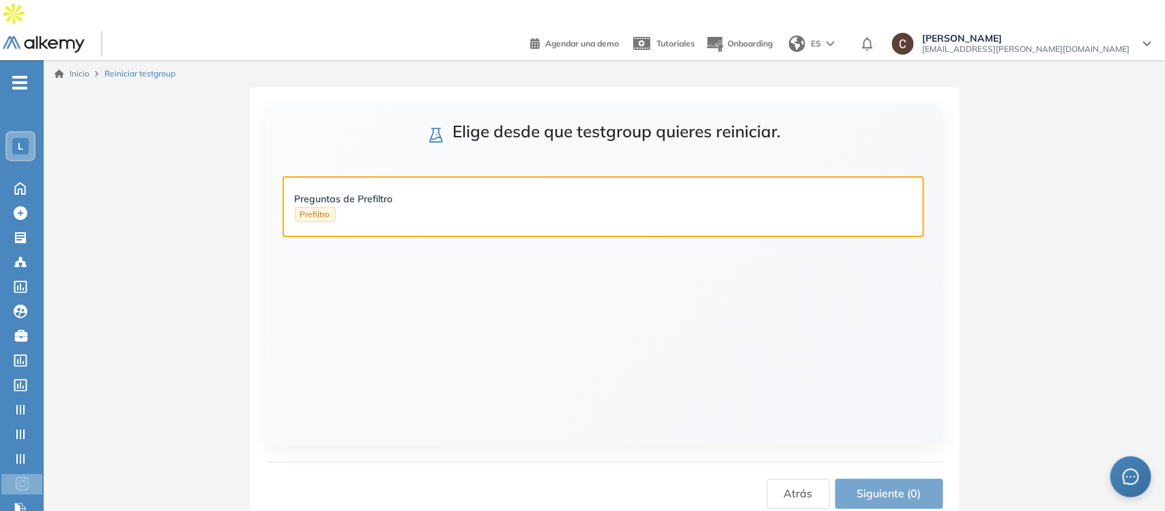
click at [647, 191] on div "Preguntas de Prefiltro Prefiltro" at bounding box center [603, 206] width 617 height 31
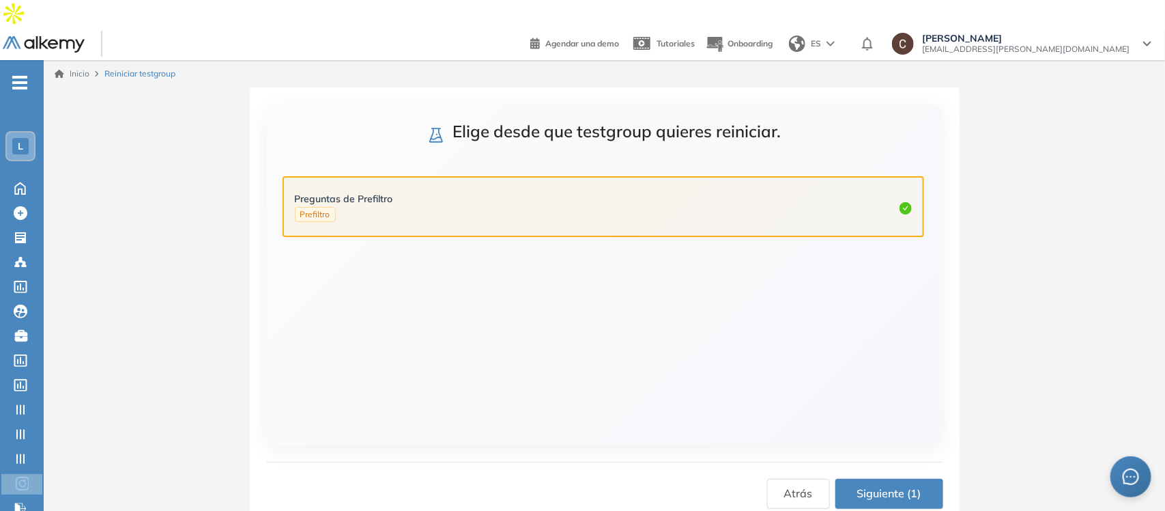
click at [921, 478] on button "Siguiente (1)" at bounding box center [889, 493] width 108 height 30
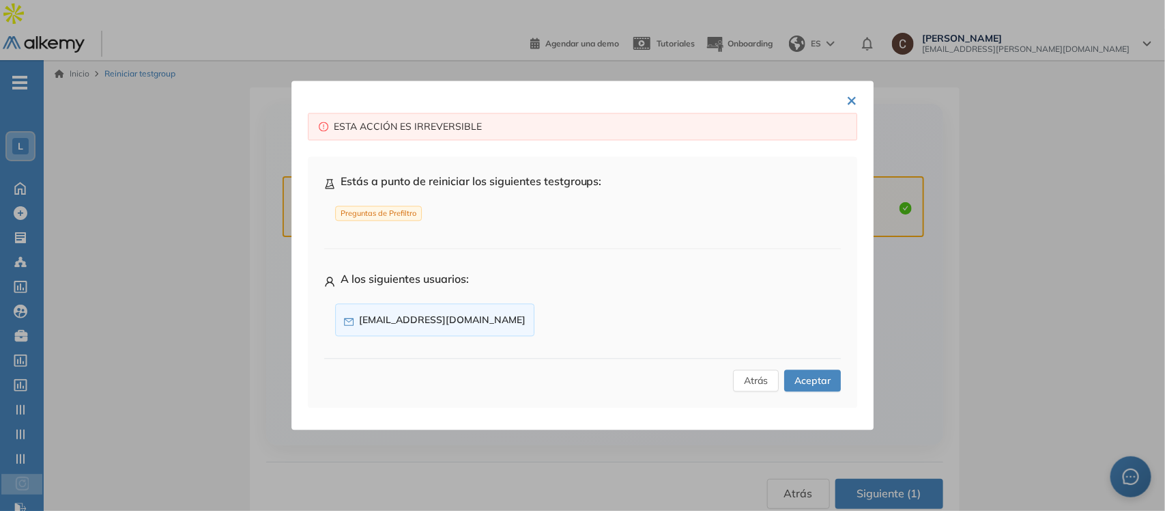
click at [795, 388] on span "Aceptar" at bounding box center [813, 380] width 36 height 15
